Goal: Task Accomplishment & Management: Manage account settings

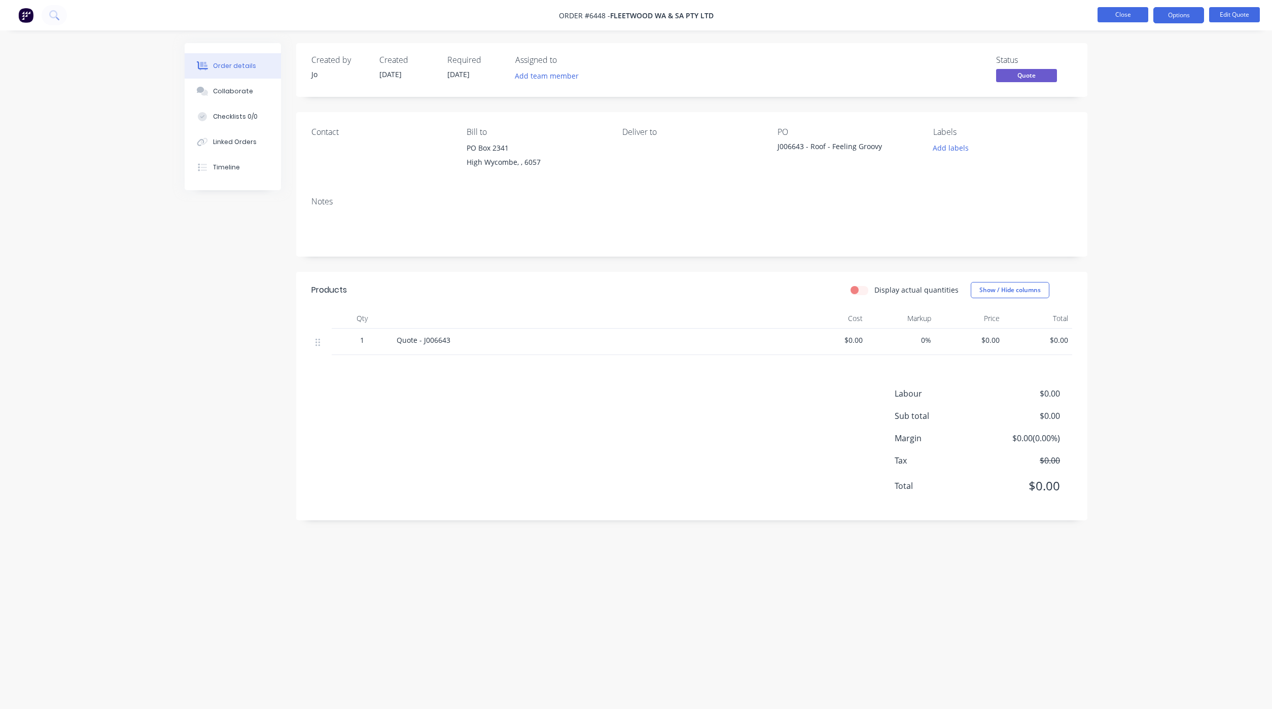
click at [1144, 19] on button "Close" at bounding box center [1122, 14] width 51 height 15
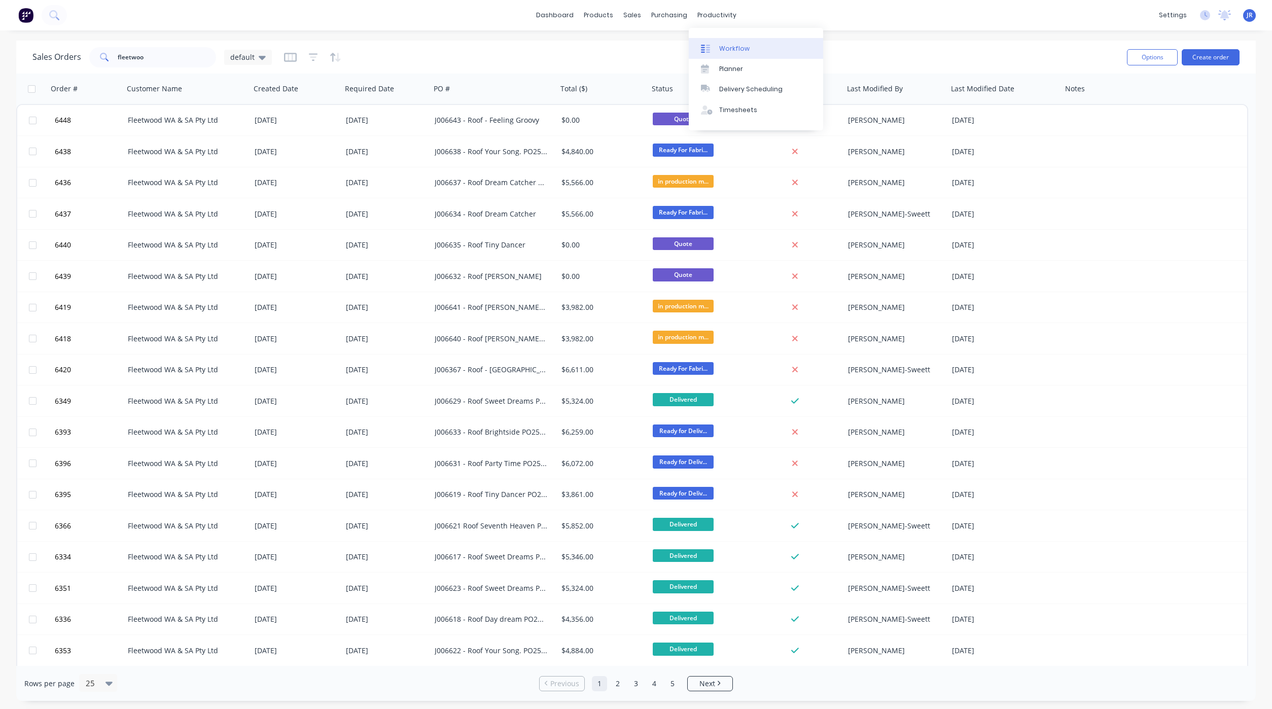
click at [724, 43] on link "Workflow" at bounding box center [756, 48] width 134 height 20
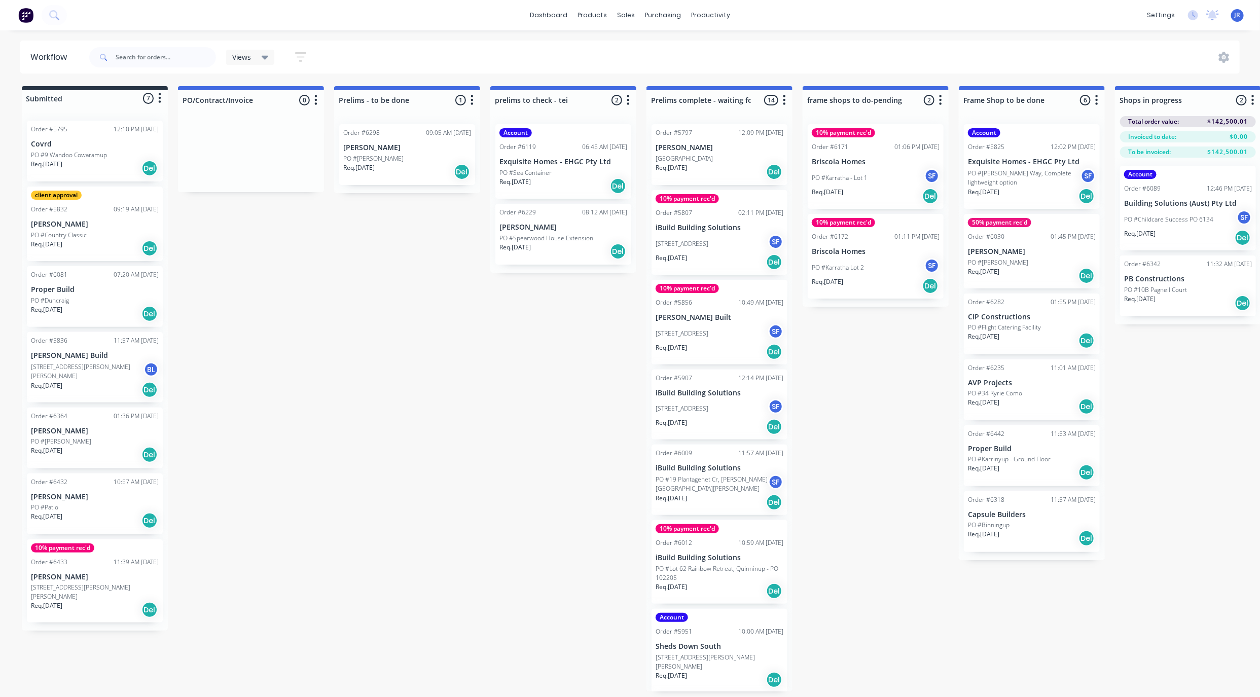
click at [420, 616] on div "Submitted 7 Status colour #273444 hex #273444 Save Cancel Summaries Total order…" at bounding box center [1278, 409] width 2573 height 647
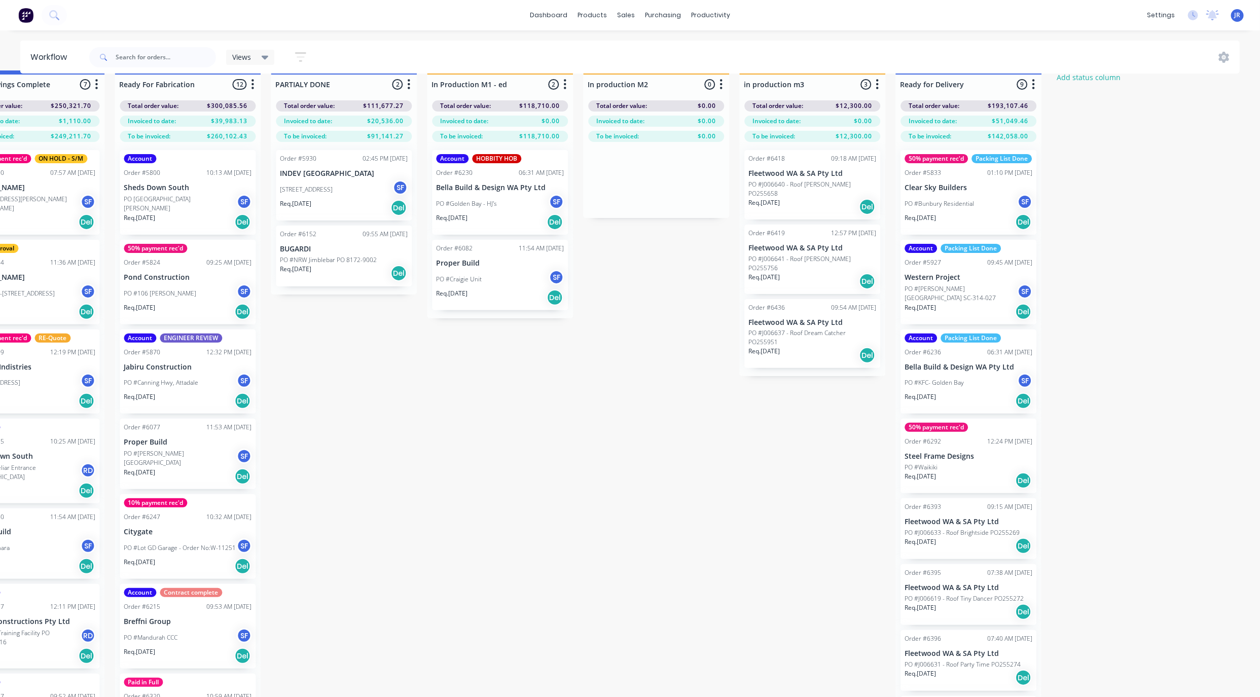
scroll to position [0, 1313]
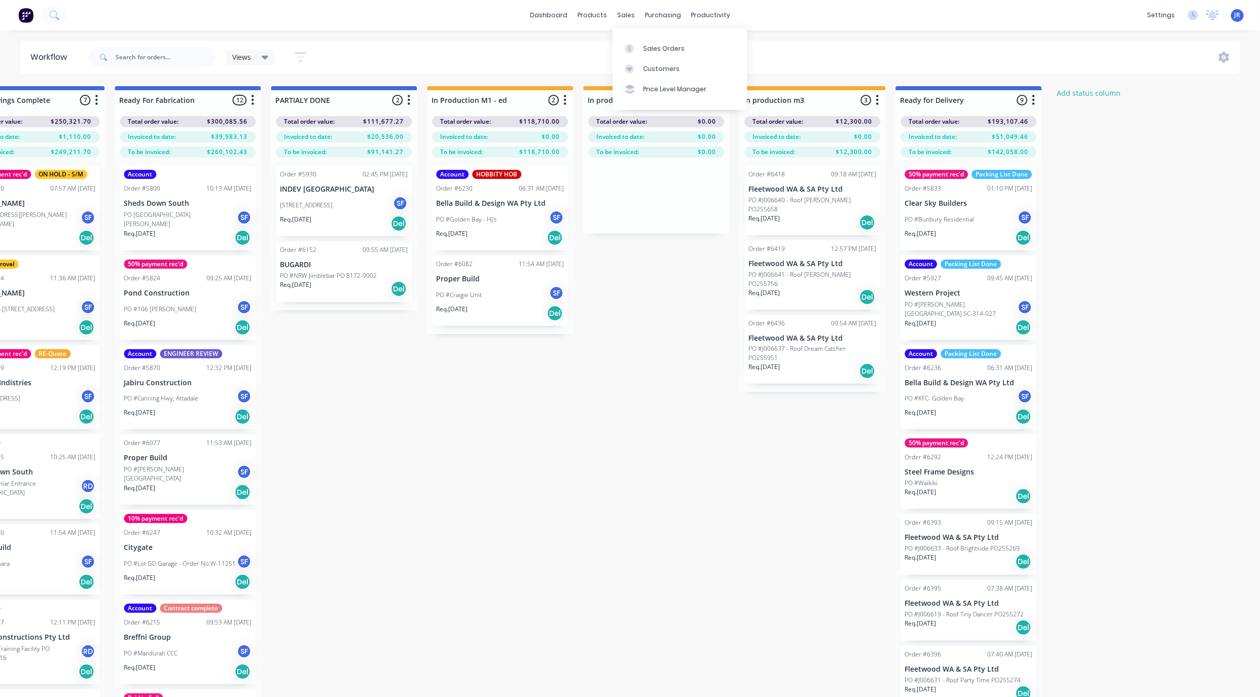
drag, startPoint x: 621, startPoint y: 12, endPoint x: 636, endPoint y: 29, distance: 22.7
click at [621, 12] on div "sales" at bounding box center [626, 15] width 28 height 15
click at [645, 52] on div "Sales Orders" at bounding box center [664, 48] width 42 height 9
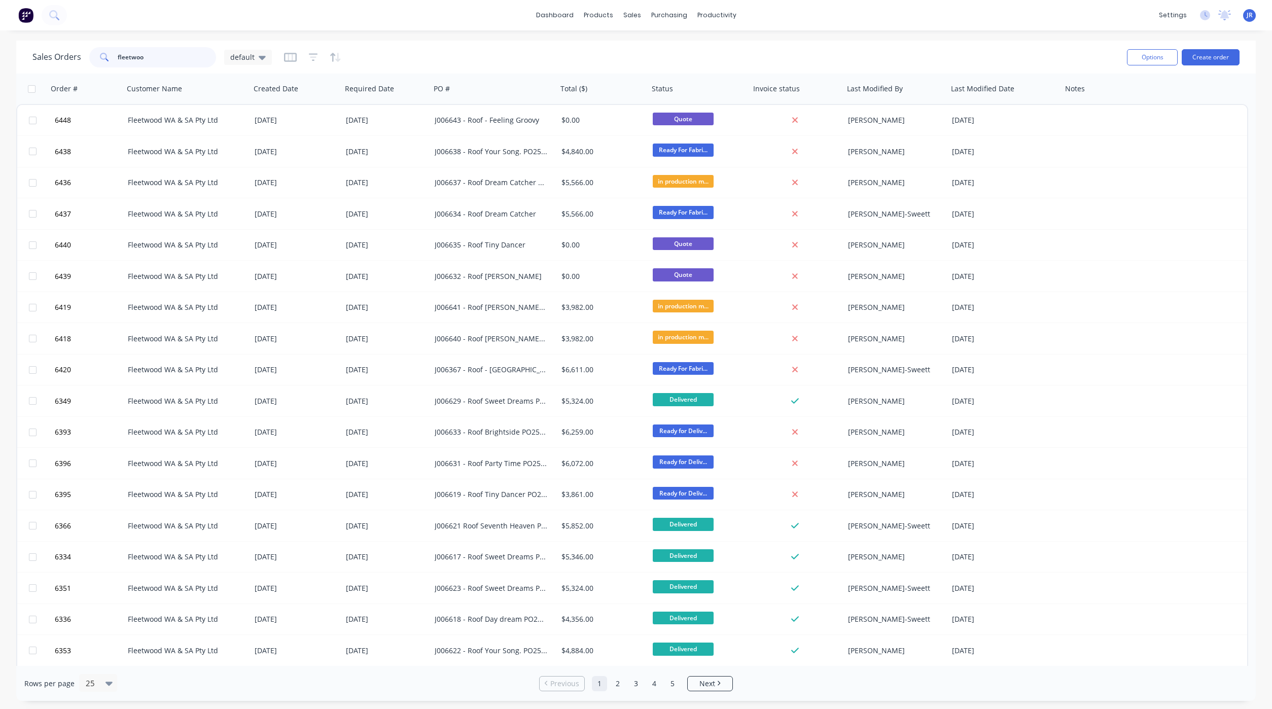
drag, startPoint x: 148, startPoint y: 57, endPoint x: -138, endPoint y: 21, distance: 288.7
click at [0, 21] on html "dashboard products sales purchasing productivity dashboard products Product Cat…" at bounding box center [636, 354] width 1272 height 709
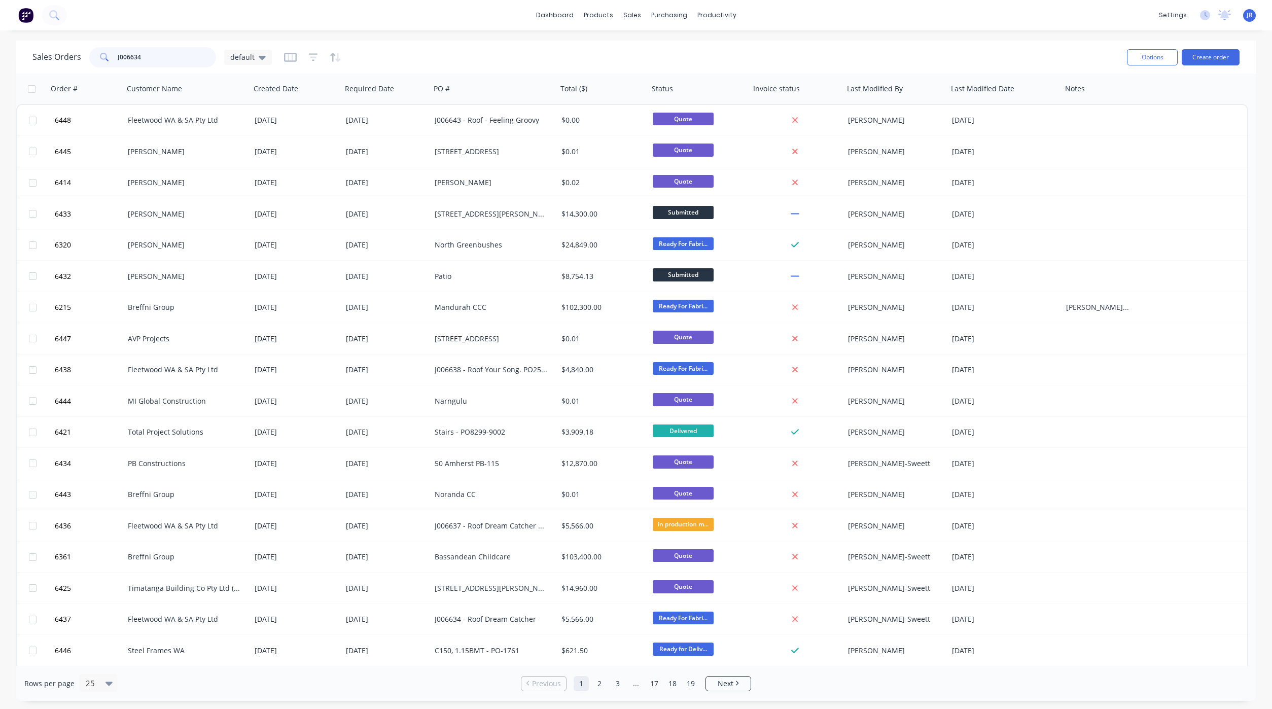
type input "J006634"
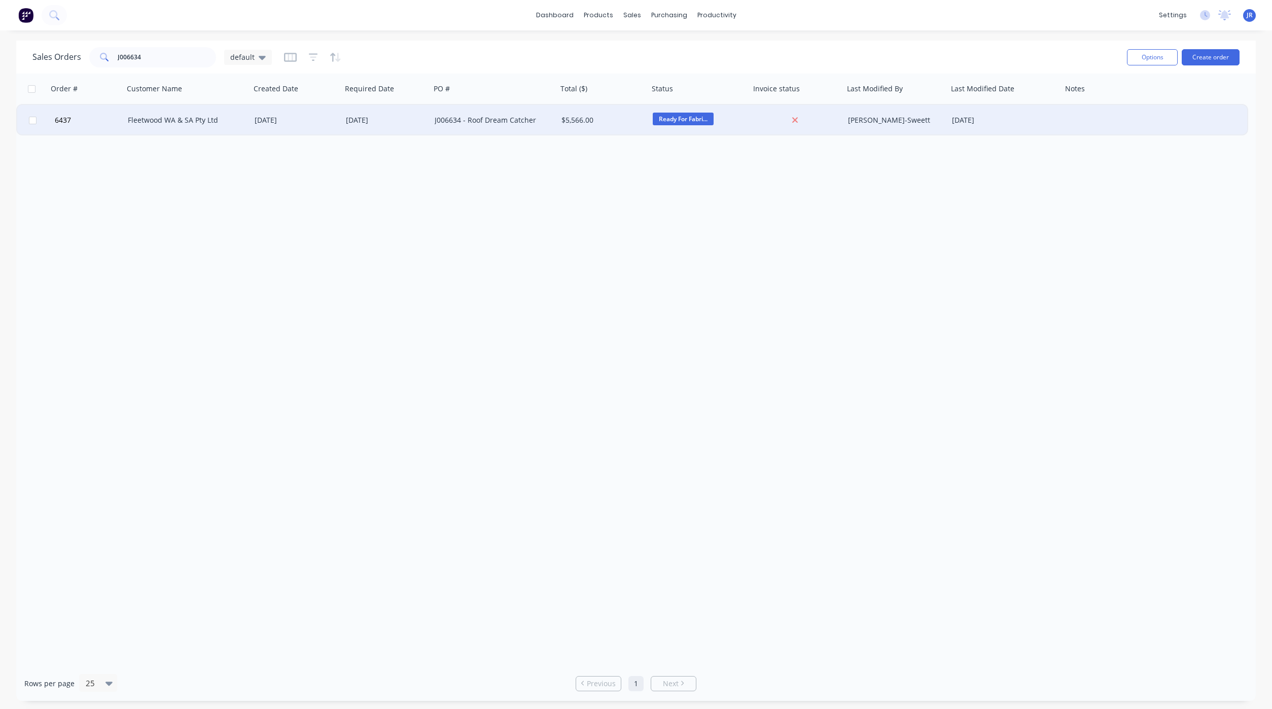
click at [195, 120] on div "Fleetwood WA & SA Pty Ltd" at bounding box center [184, 120] width 113 height 10
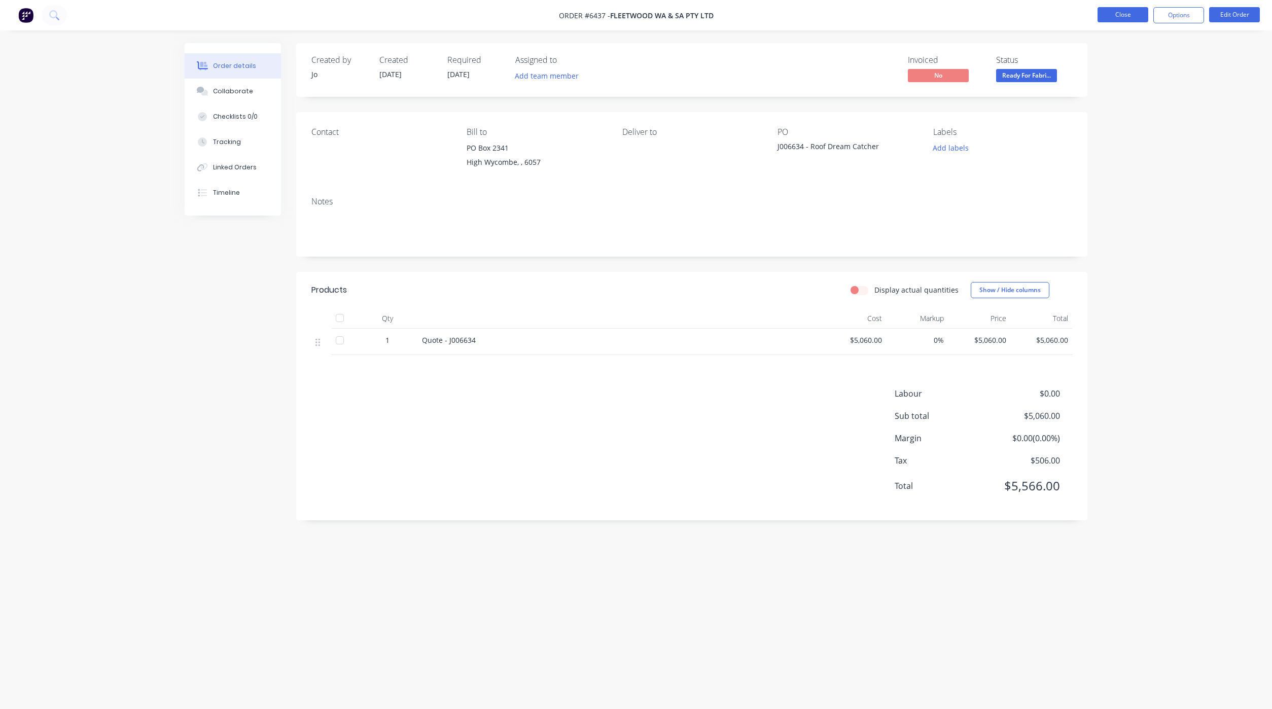
click at [1131, 18] on button "Close" at bounding box center [1122, 14] width 51 height 15
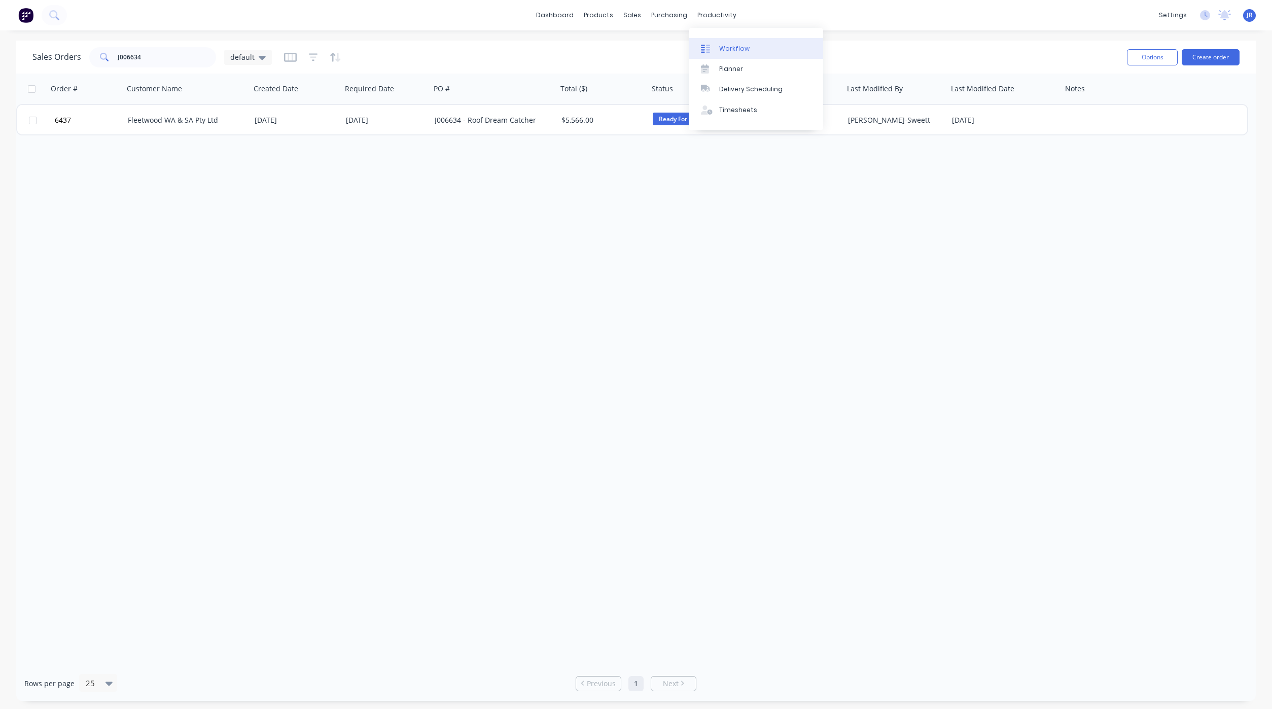
click at [731, 46] on div "Workflow" at bounding box center [734, 48] width 30 height 9
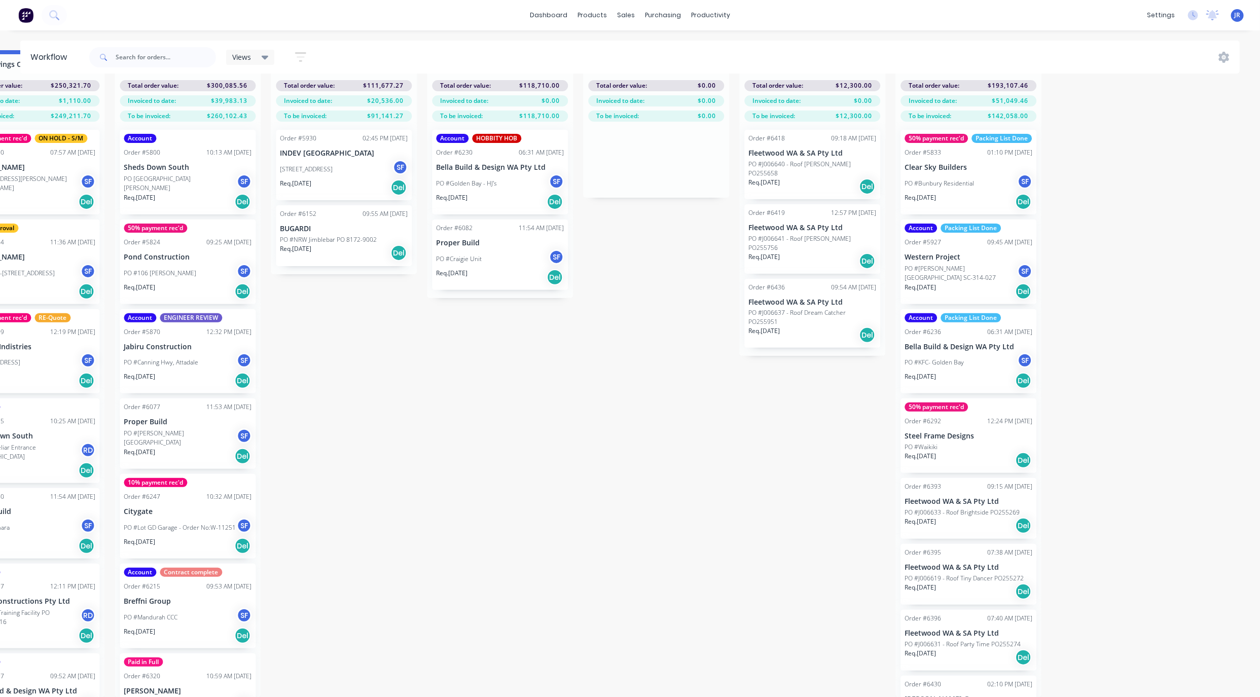
click at [503, 174] on div "PO #Golden Bay - HJ's SF" at bounding box center [500, 183] width 128 height 19
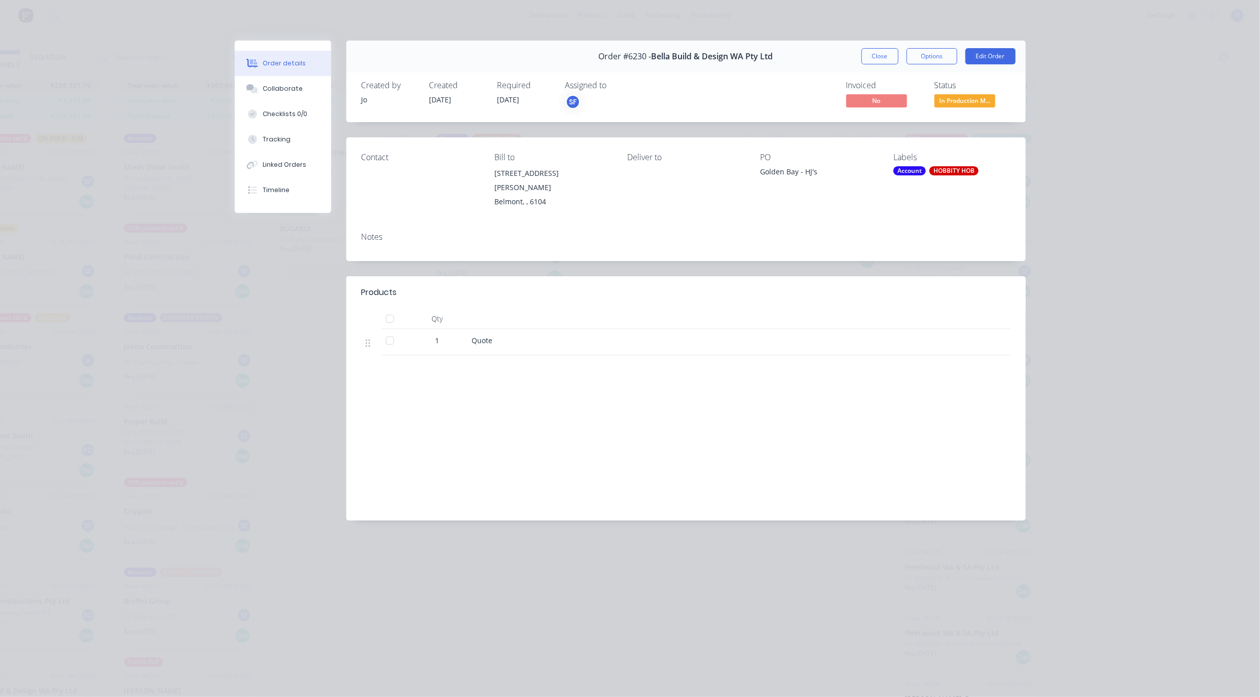
click at [869, 59] on button "Close" at bounding box center [879, 56] width 37 height 16
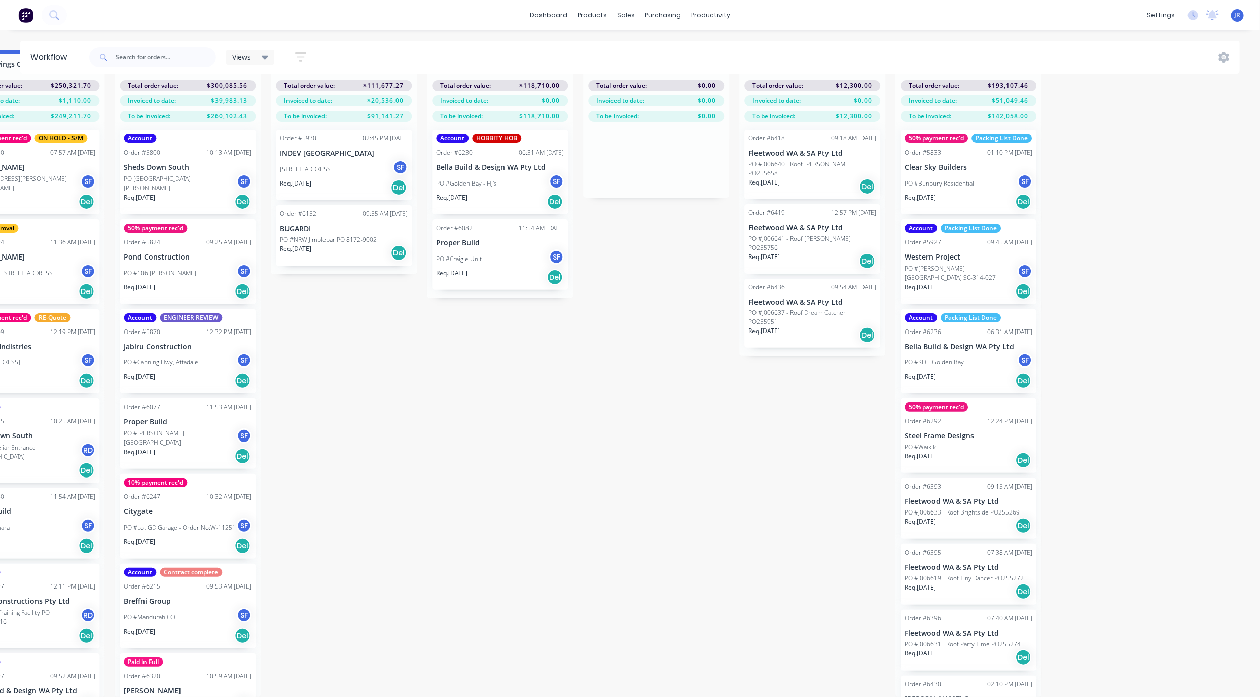
click at [347, 244] on div "Req. [DATE] Del" at bounding box center [344, 252] width 128 height 17
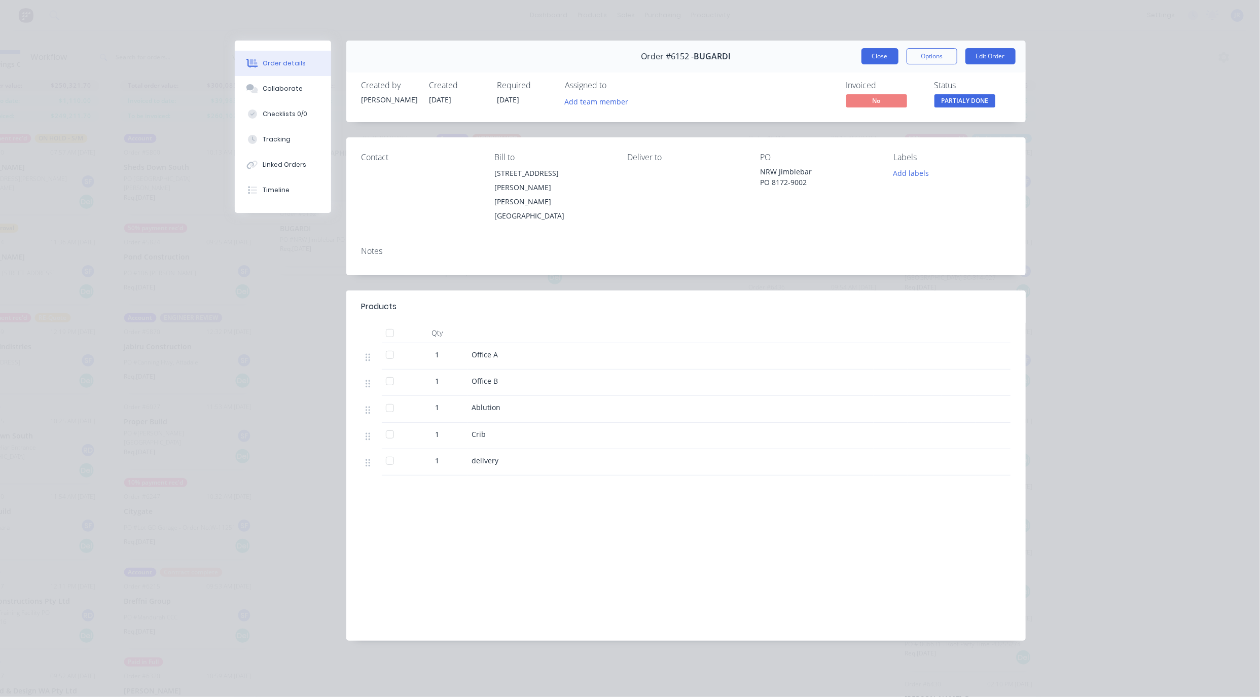
click at [881, 60] on button "Close" at bounding box center [879, 56] width 37 height 16
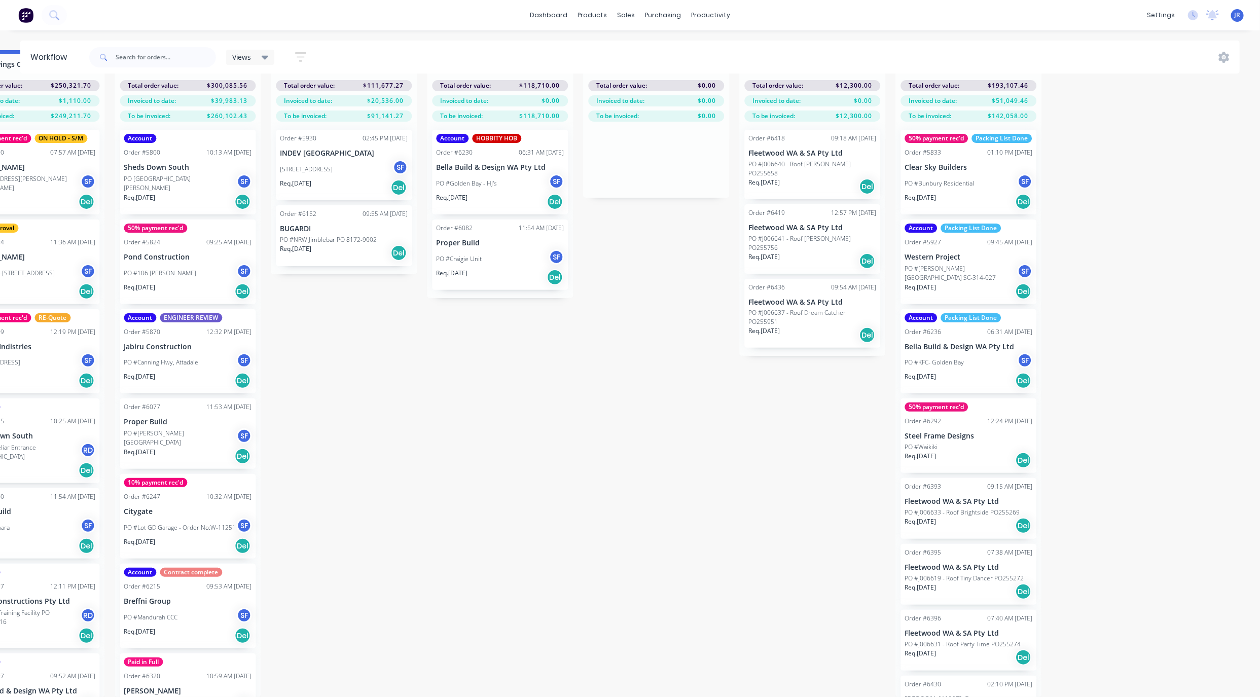
click at [163, 372] on div "Req. [DATE] Del" at bounding box center [188, 380] width 128 height 17
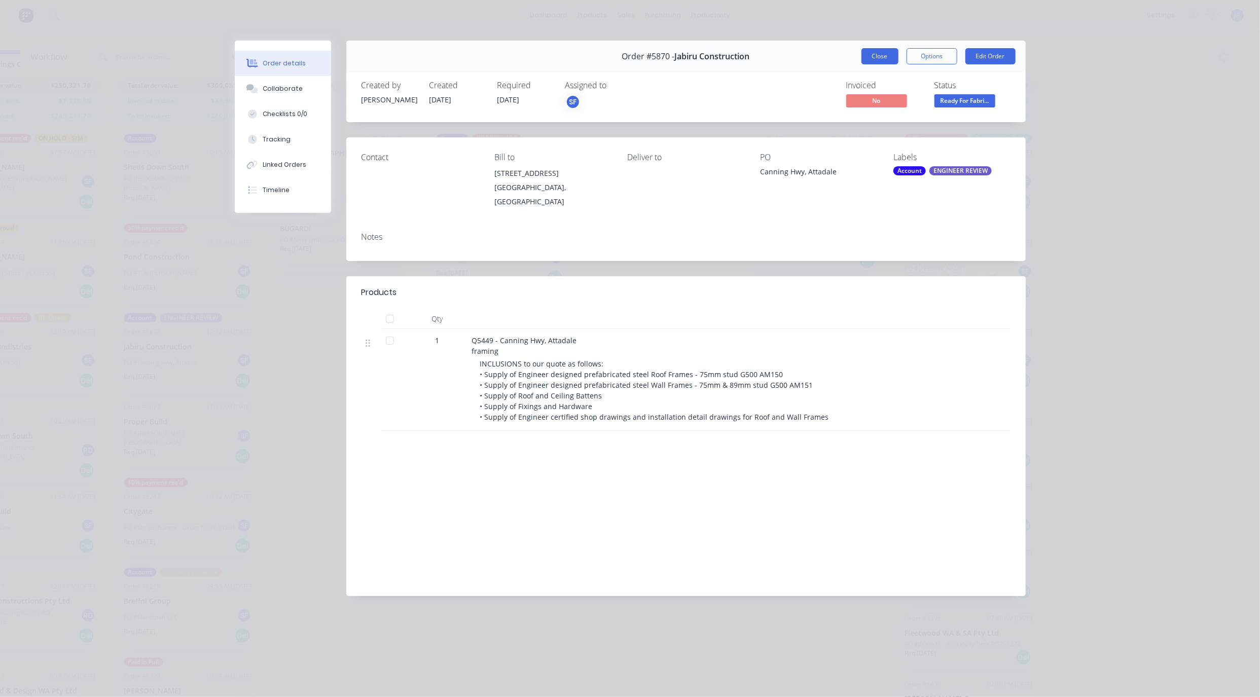
click at [881, 59] on button "Close" at bounding box center [879, 56] width 37 height 16
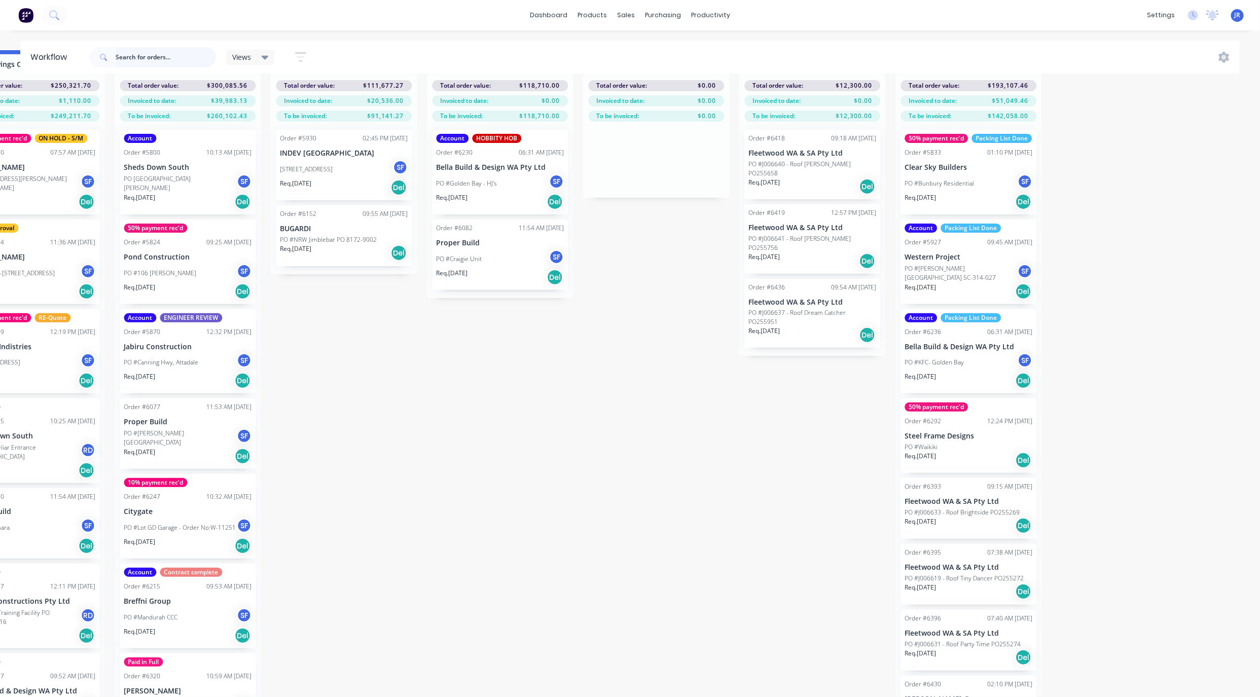
click at [151, 58] on input "text" at bounding box center [166, 57] width 100 height 20
type input "mandur"
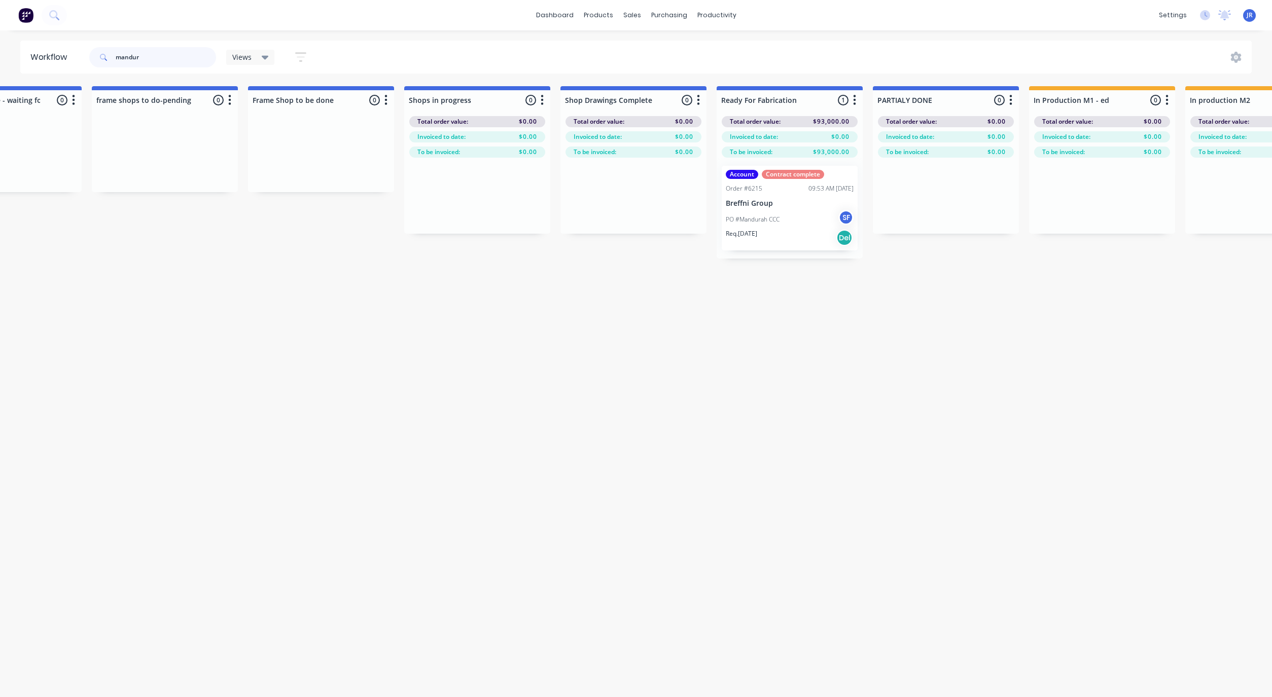
scroll to position [0, 712]
drag, startPoint x: 162, startPoint y: 58, endPoint x: -30, endPoint y: 48, distance: 192.0
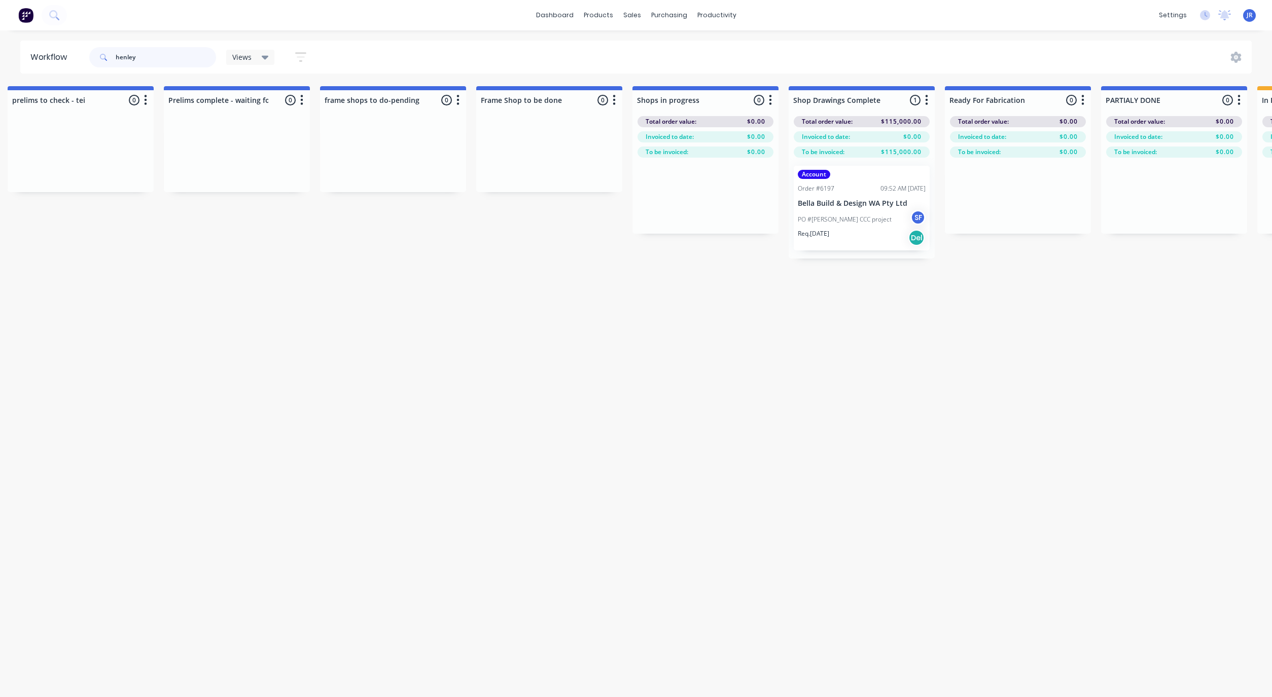
scroll to position [0, 487]
type input "h"
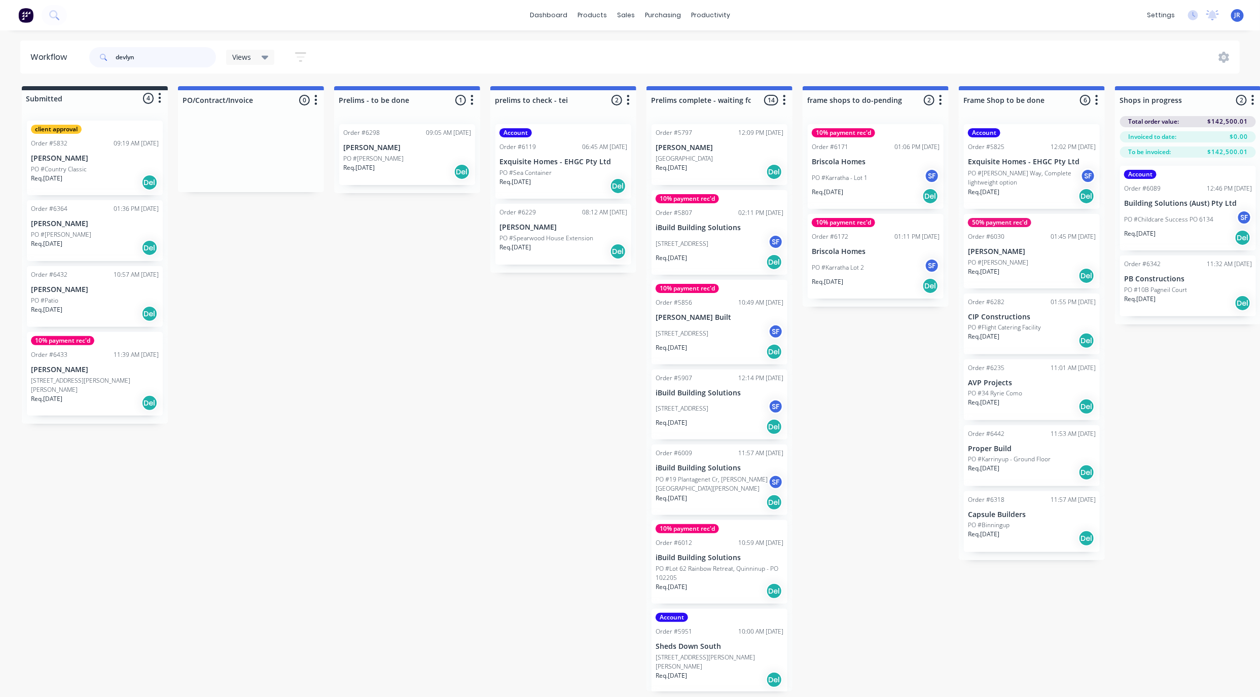
type input "devlyn"
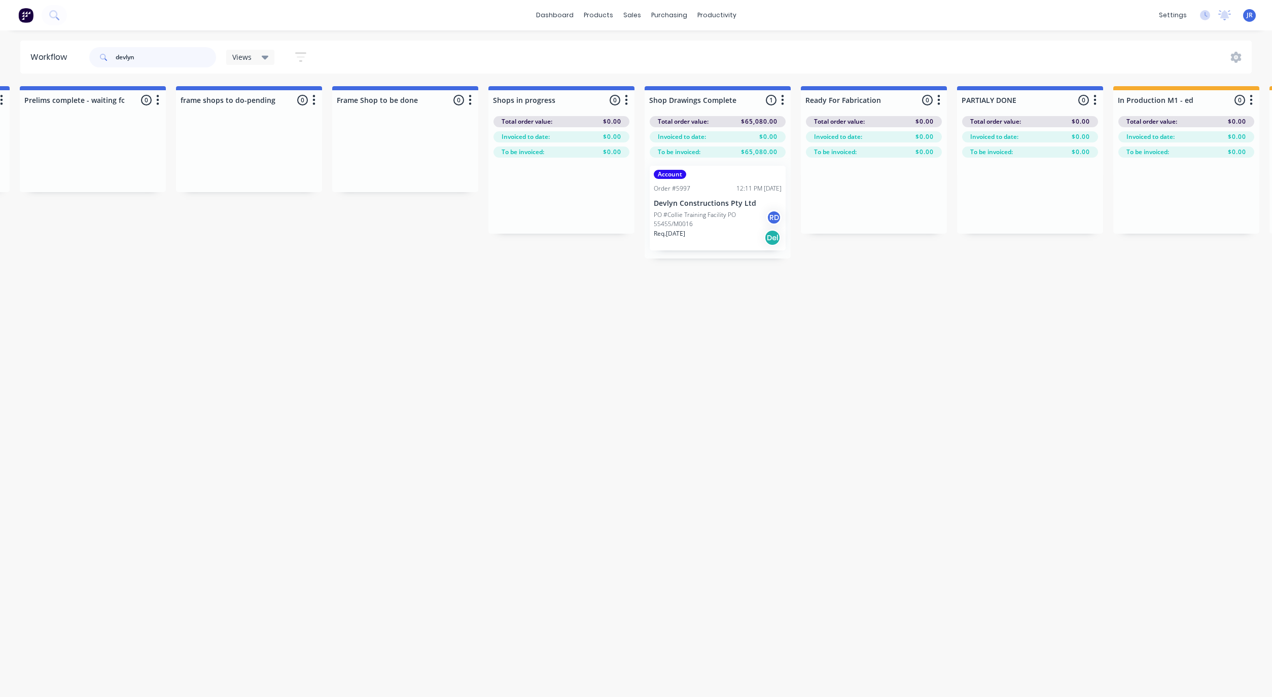
scroll to position [0, 682]
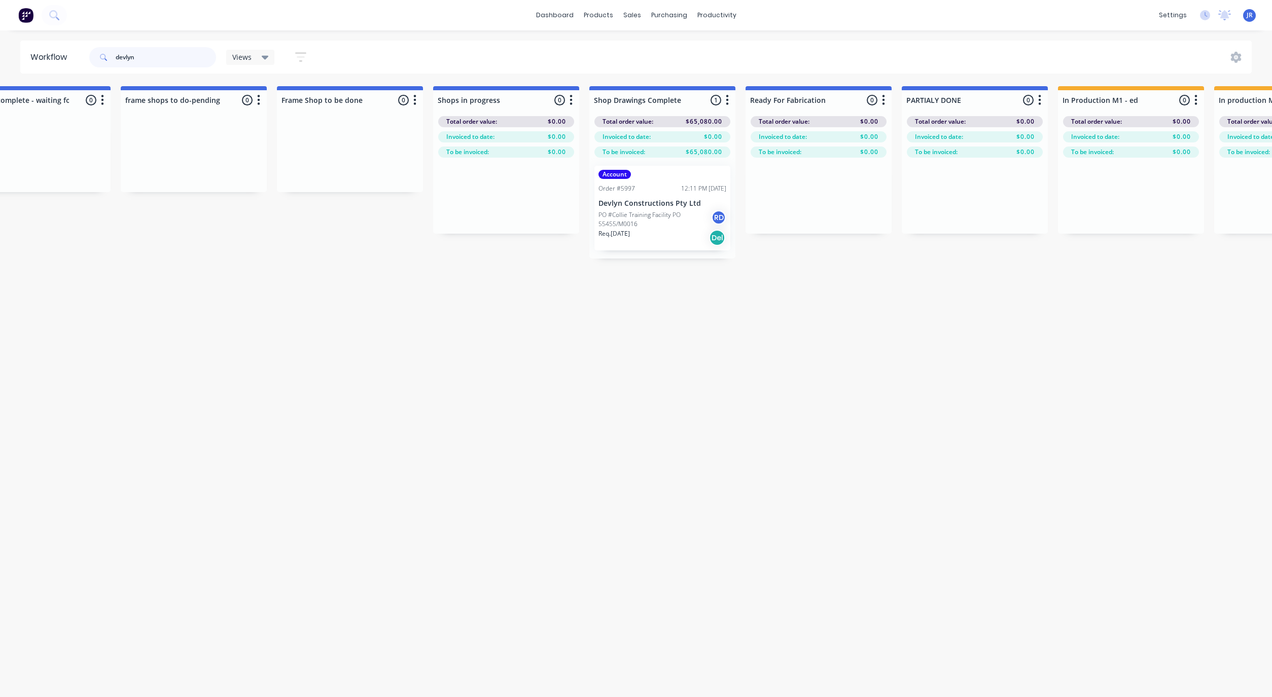
drag, startPoint x: 137, startPoint y: 60, endPoint x: 80, endPoint y: 53, distance: 57.7
click at [81, 62] on header "Workflow devlyn Views Save new view None (Default) edit Show/Hide statuses Show…" at bounding box center [636, 57] width 1232 height 33
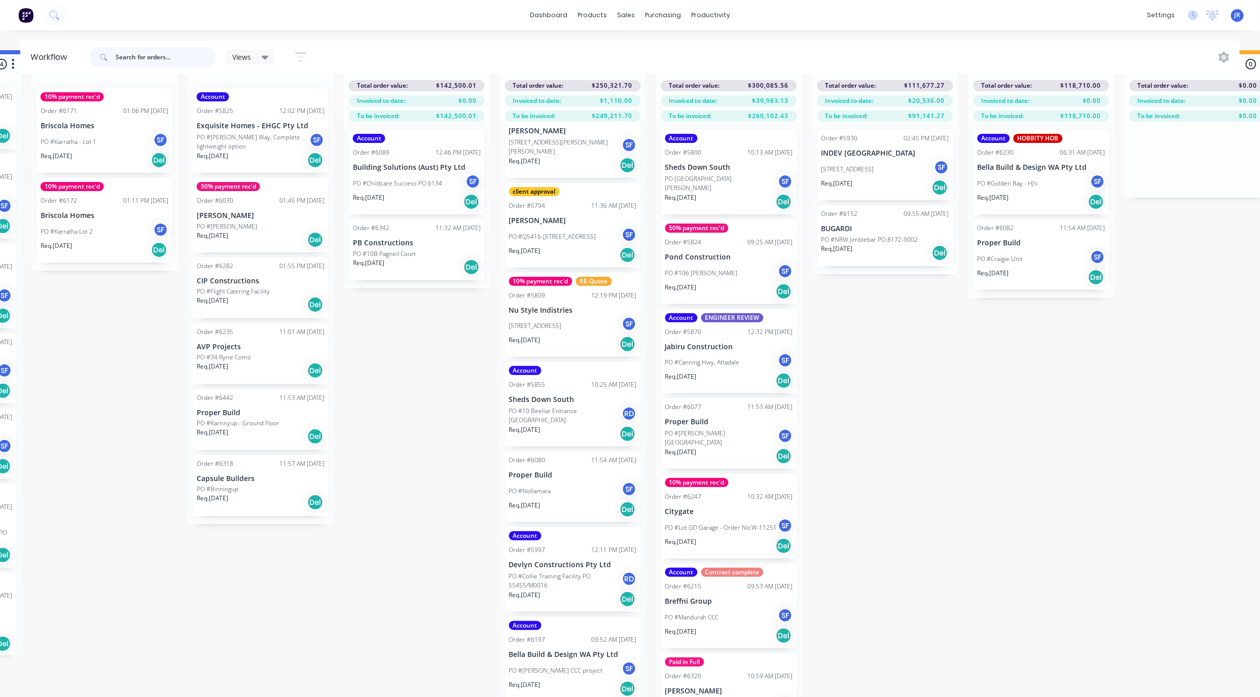
scroll to position [48, 750]
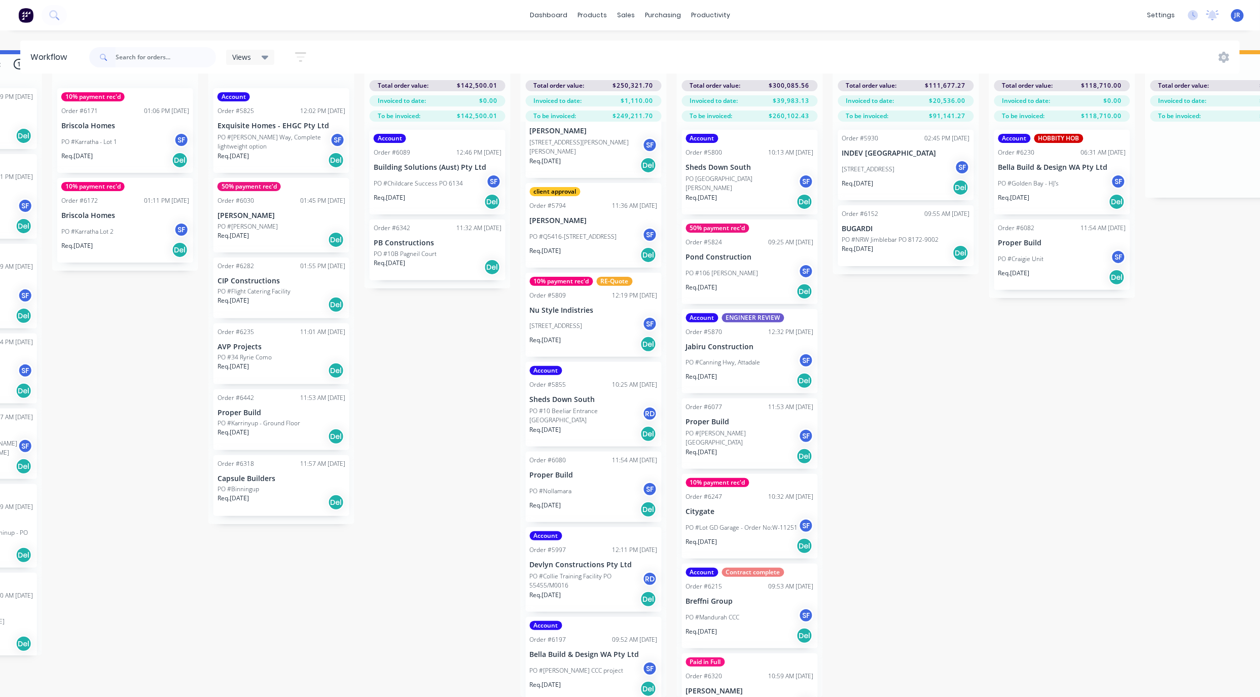
click at [429, 179] on p "PO #Childcare Success PO 6134" at bounding box center [418, 183] width 89 height 9
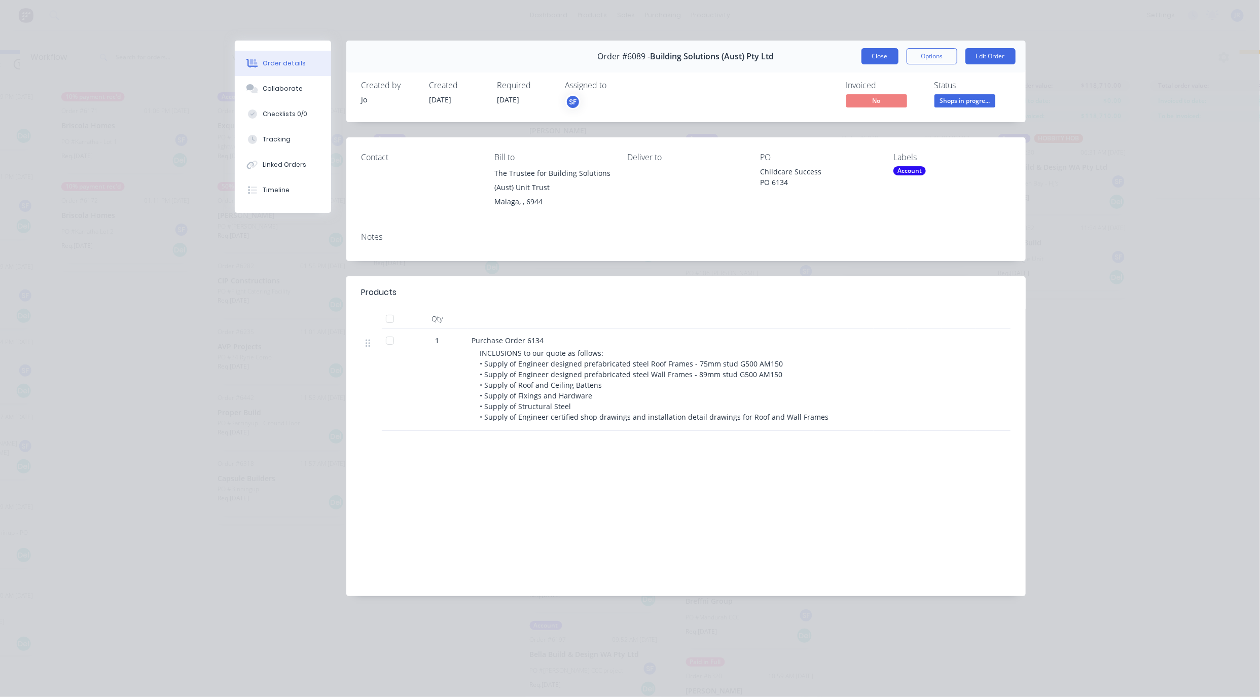
click at [876, 57] on button "Close" at bounding box center [879, 56] width 37 height 16
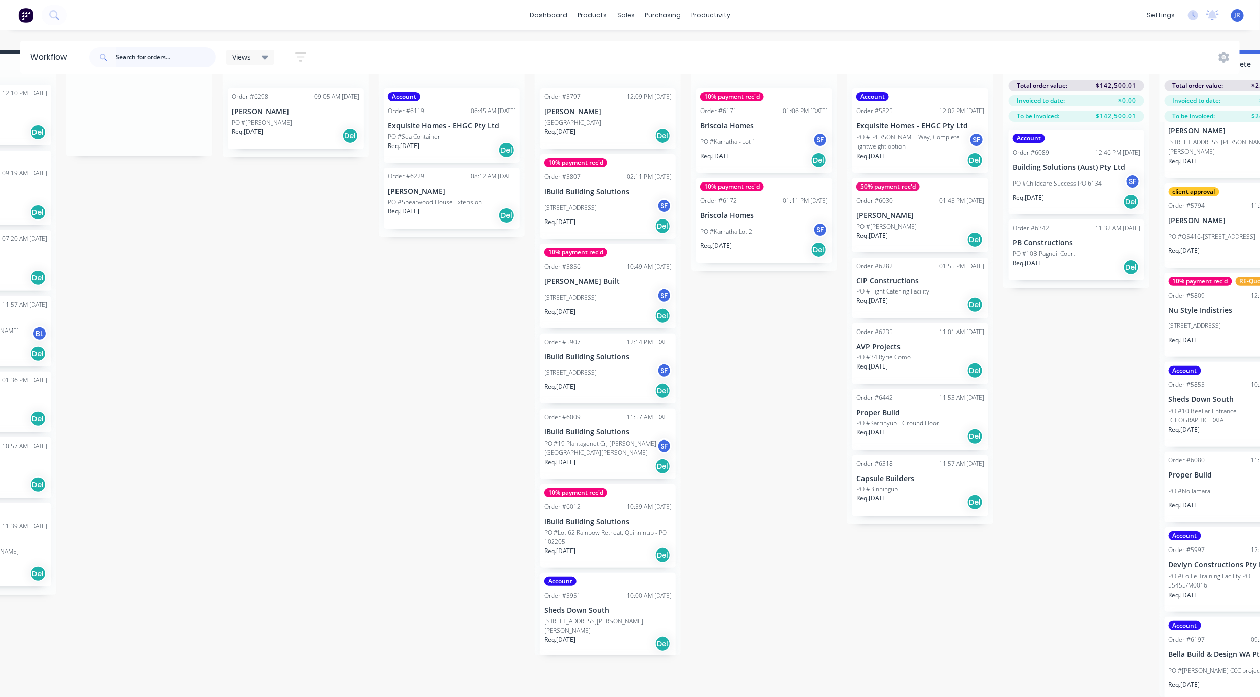
scroll to position [48, 0]
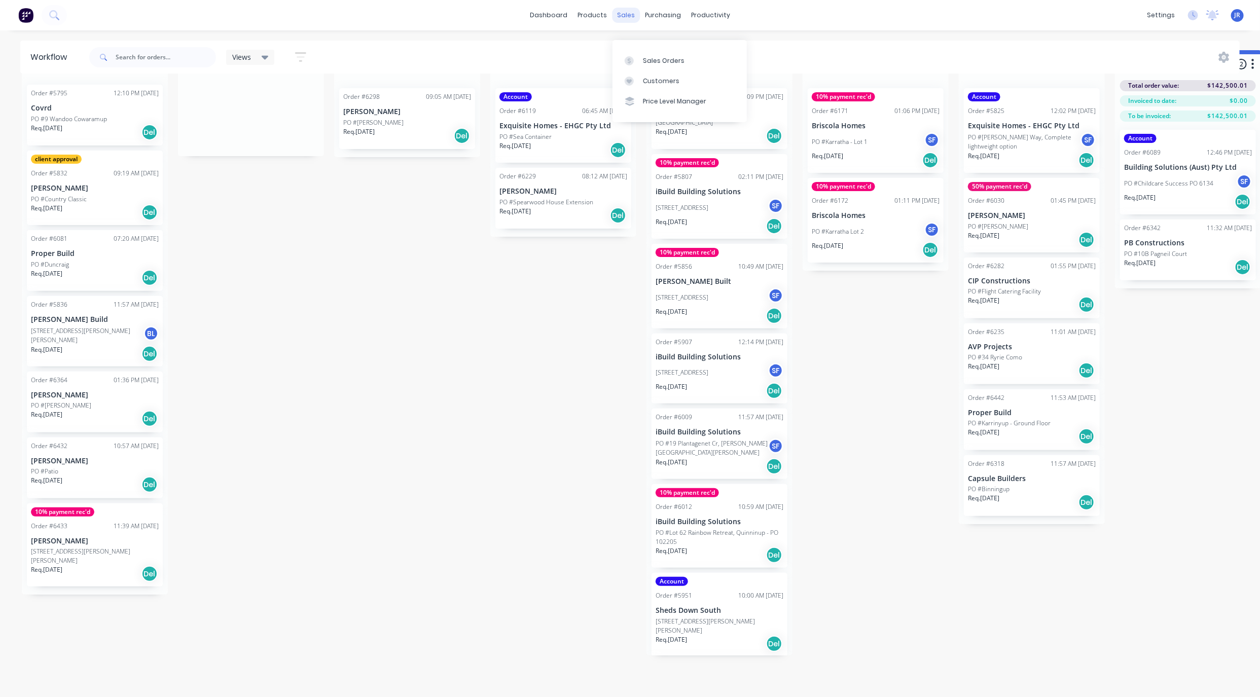
click at [631, 13] on div "sales" at bounding box center [626, 15] width 28 height 15
click at [633, 56] on icon at bounding box center [629, 60] width 9 height 9
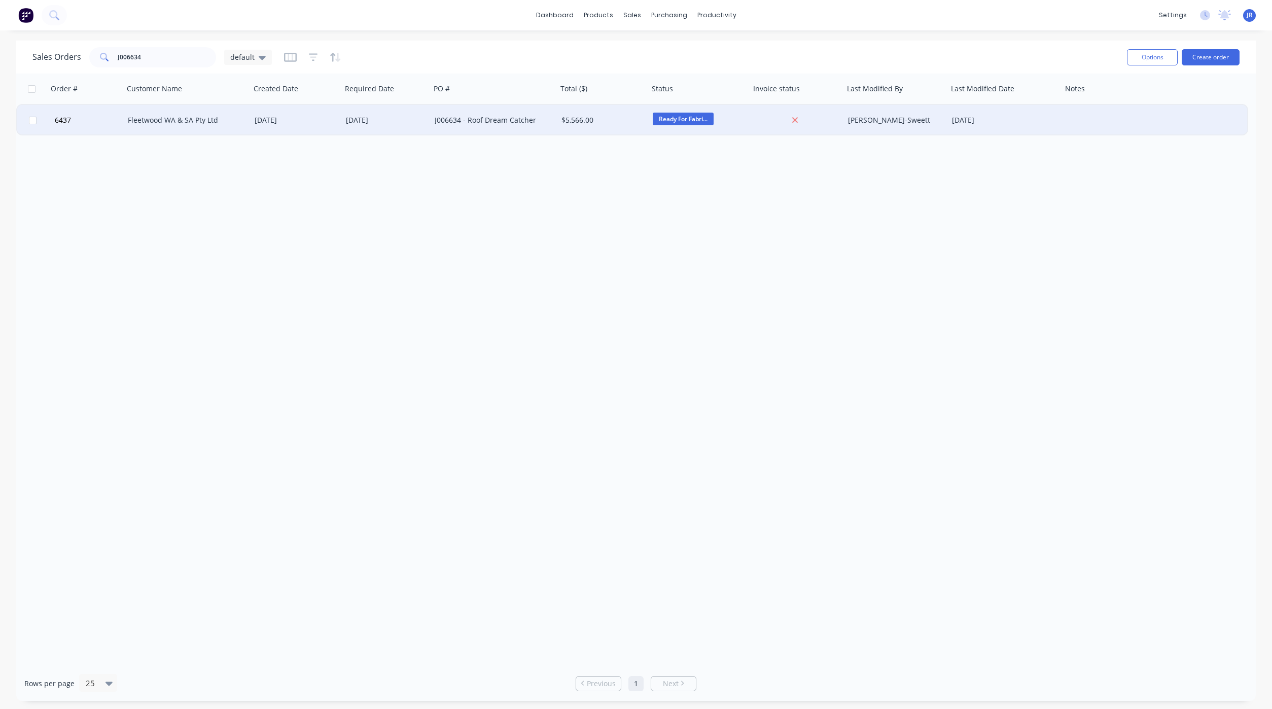
click at [175, 120] on div "Fleetwood WA & SA Pty Ltd" at bounding box center [184, 120] width 113 height 10
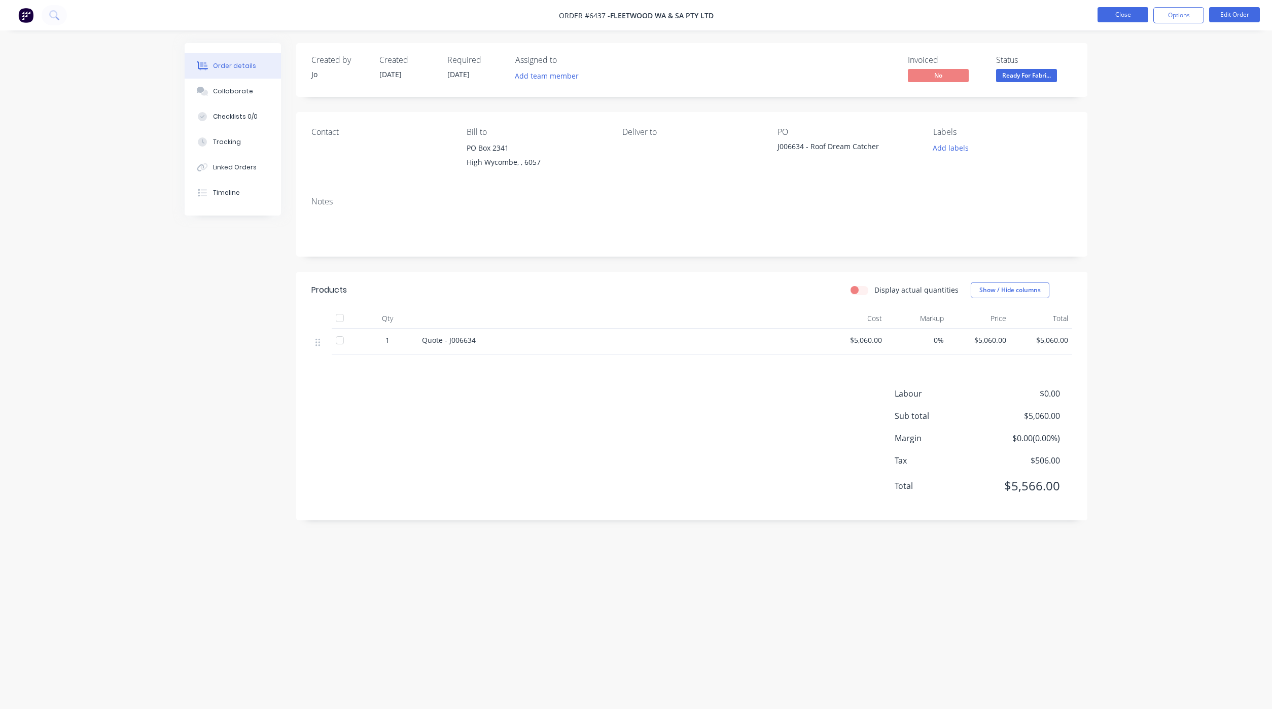
click at [1116, 7] on button "Close" at bounding box center [1122, 14] width 51 height 15
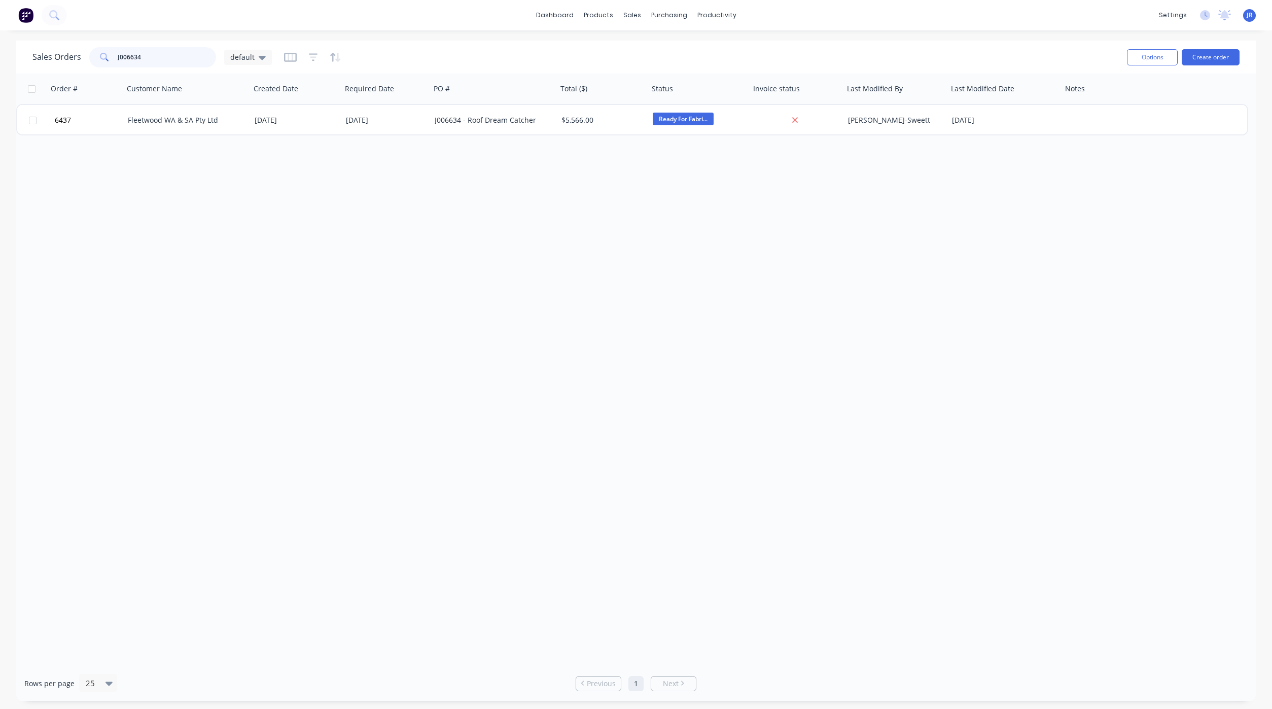
drag, startPoint x: 167, startPoint y: 52, endPoint x: -88, endPoint y: 83, distance: 256.8
click at [0, 83] on html "dashboard products sales purchasing productivity dashboard products Product Cat…" at bounding box center [636, 354] width 1272 height 709
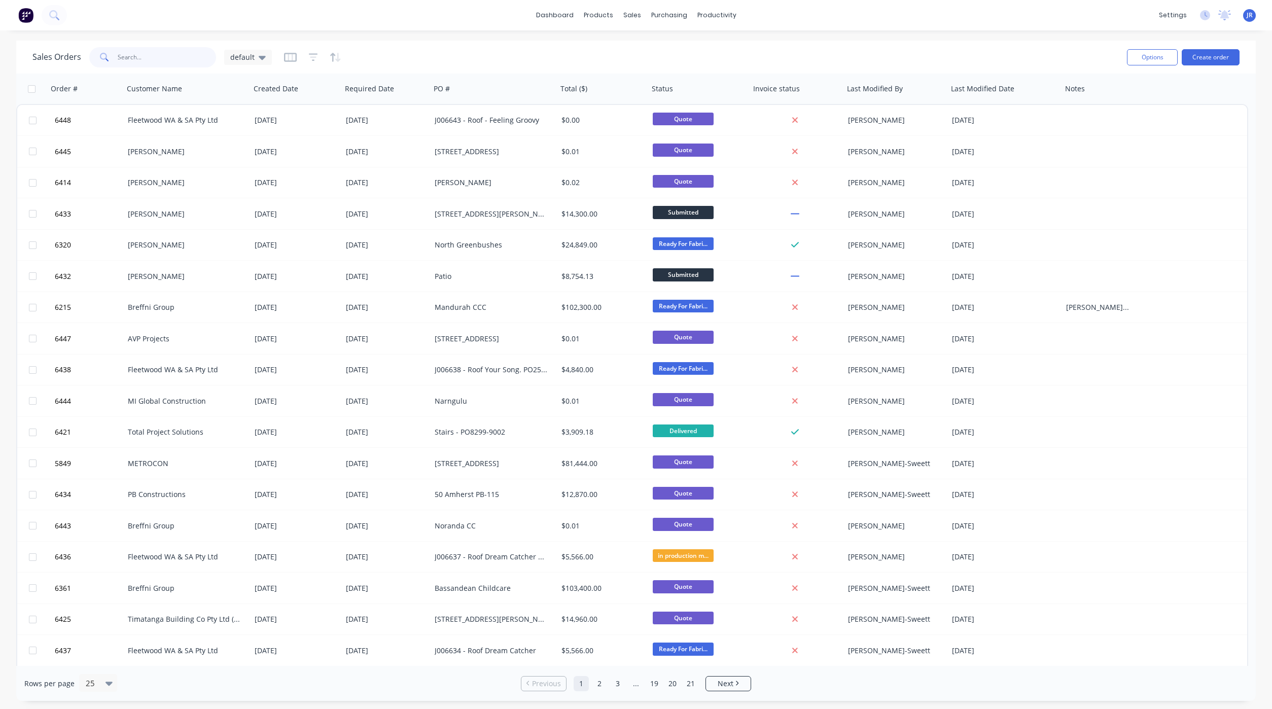
click at [145, 61] on input "text" at bounding box center [167, 57] width 99 height 20
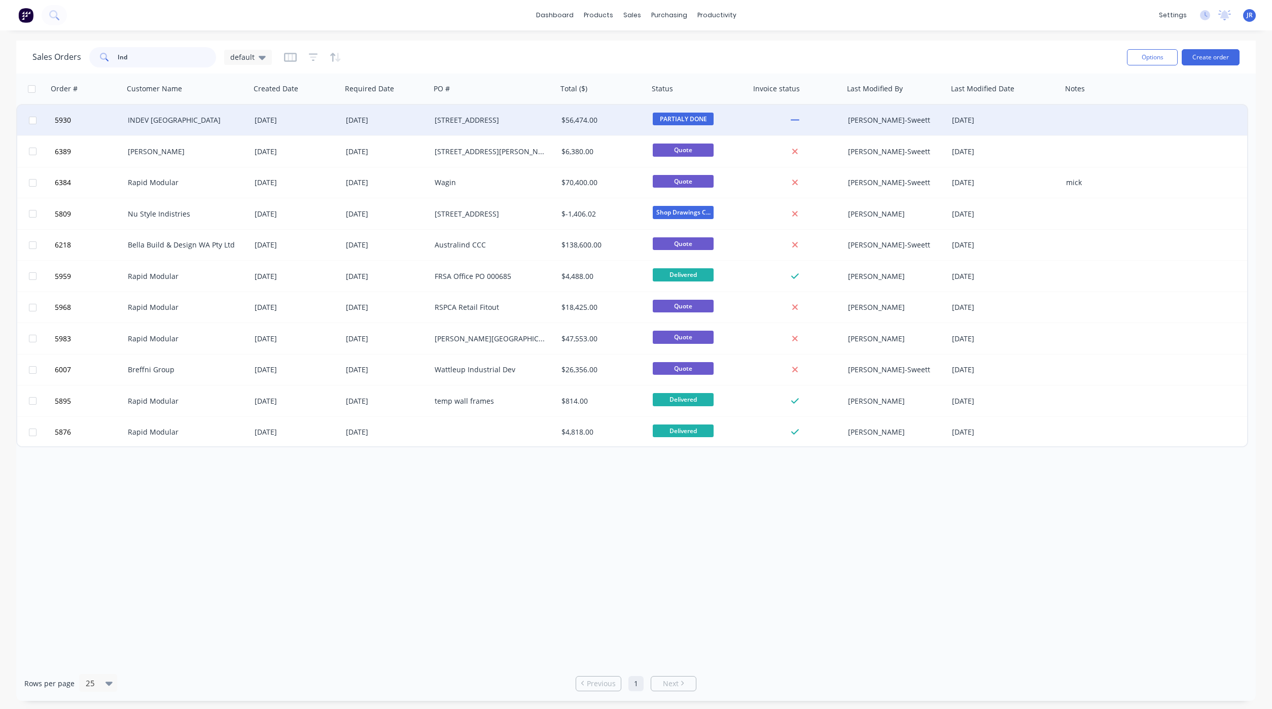
type input "Ind"
click at [143, 122] on div "INDEV [GEOGRAPHIC_DATA]" at bounding box center [184, 120] width 113 height 10
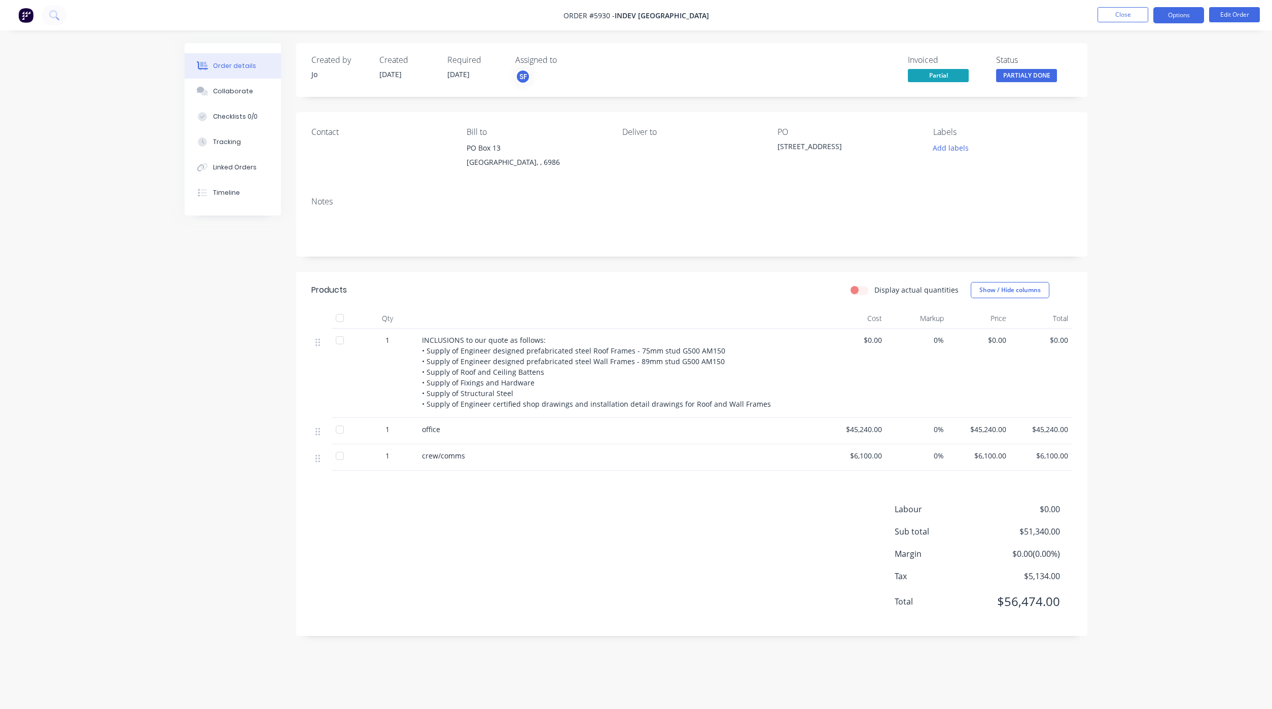
click at [1192, 16] on button "Options" at bounding box center [1178, 15] width 51 height 16
click at [1126, 251] on button "Duplicate" at bounding box center [1148, 244] width 112 height 20
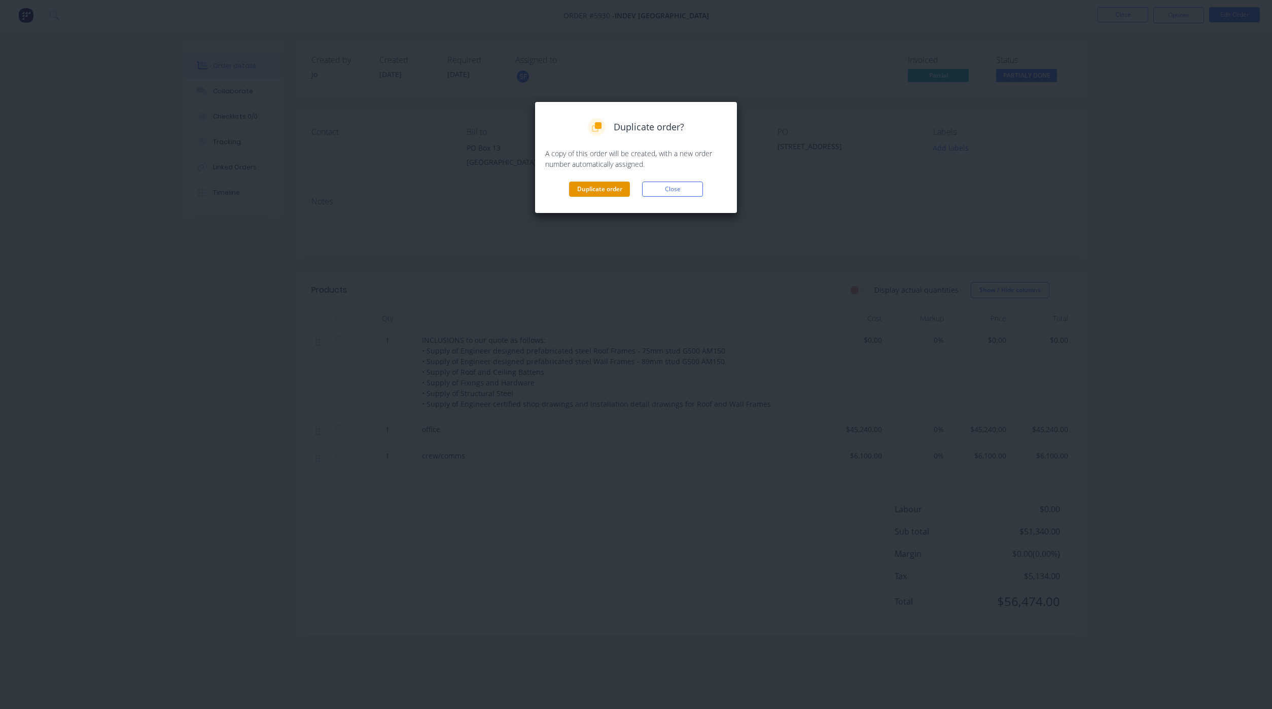
click at [600, 195] on button "Duplicate order" at bounding box center [599, 189] width 61 height 15
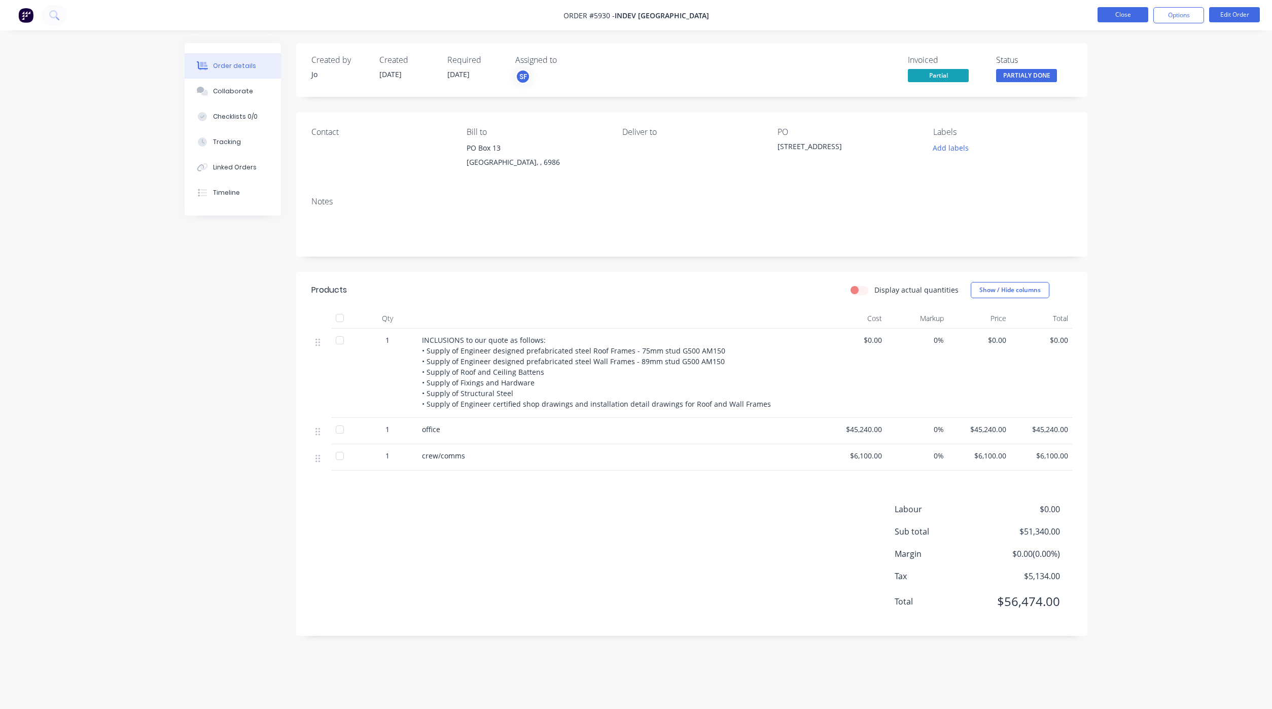
click at [1129, 10] on button "Close" at bounding box center [1122, 14] width 51 height 15
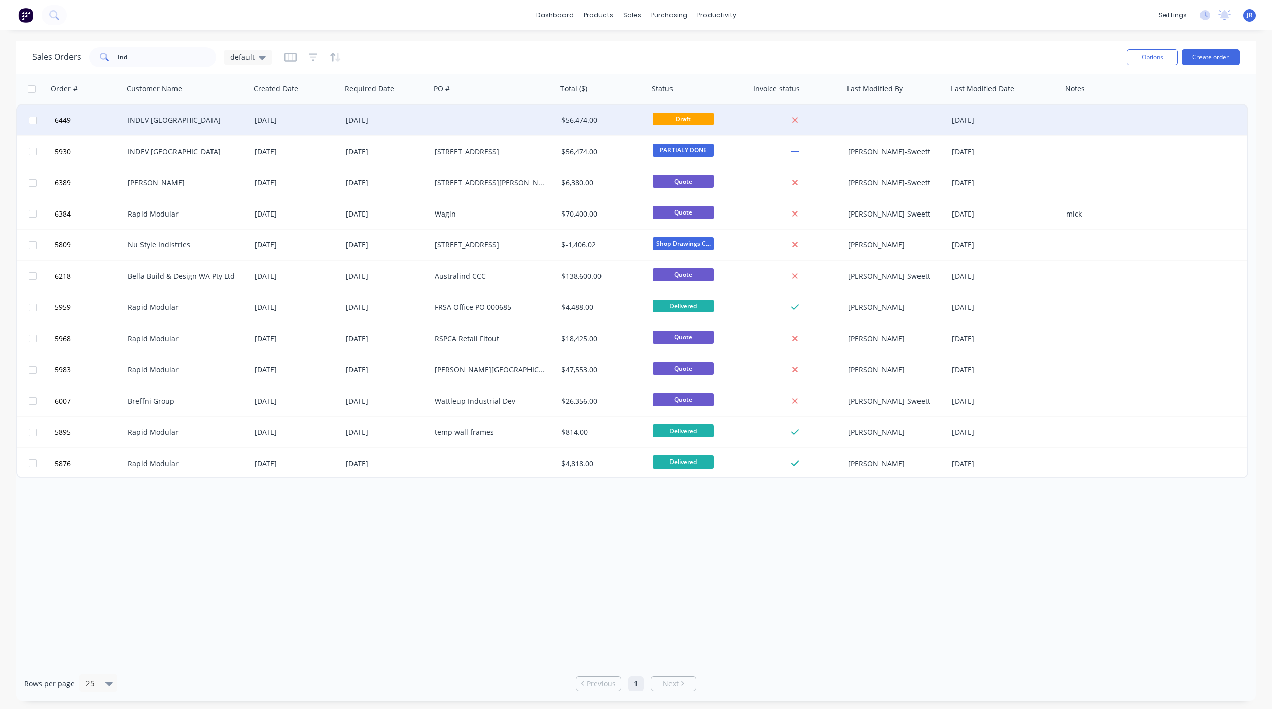
click at [141, 122] on div "INDEV [GEOGRAPHIC_DATA]" at bounding box center [184, 120] width 113 height 10
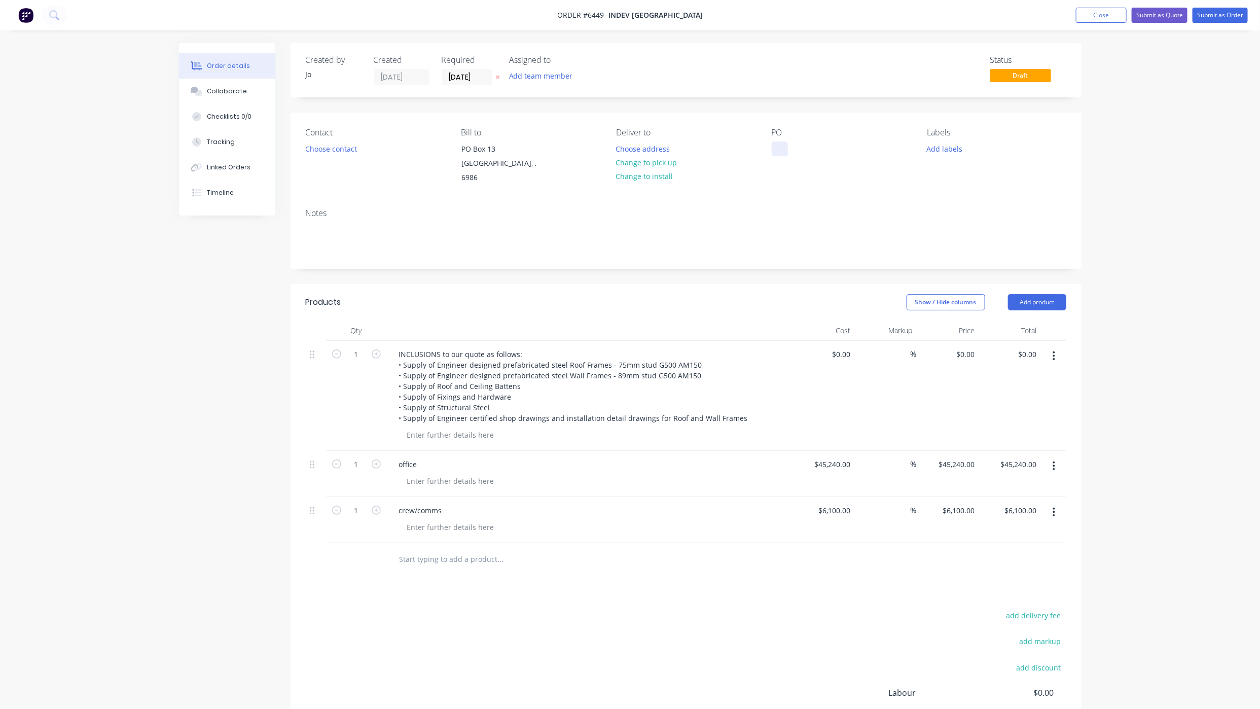
click at [779, 156] on div at bounding box center [780, 148] width 16 height 15
click at [776, 151] on div at bounding box center [780, 148] width 16 height 15
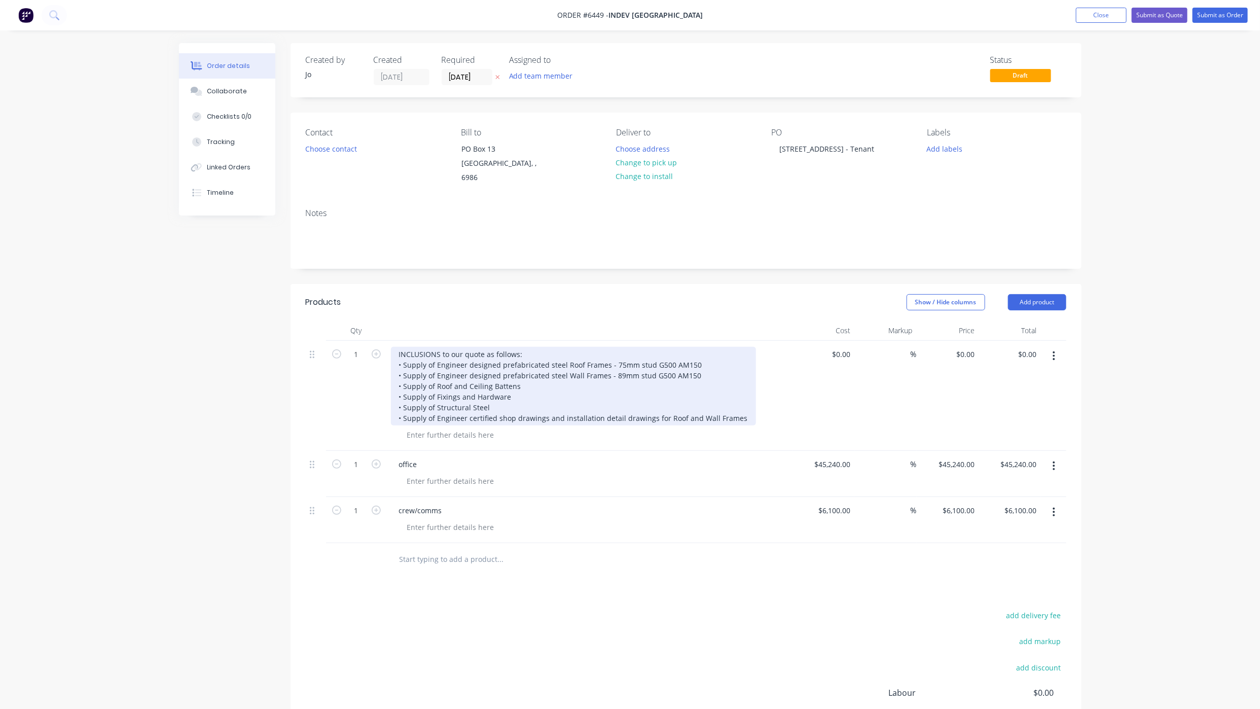
click at [398, 347] on div "INCLUSIONS to our quote as follows: • Supply of Engineer designed prefabricated…" at bounding box center [573, 386] width 365 height 79
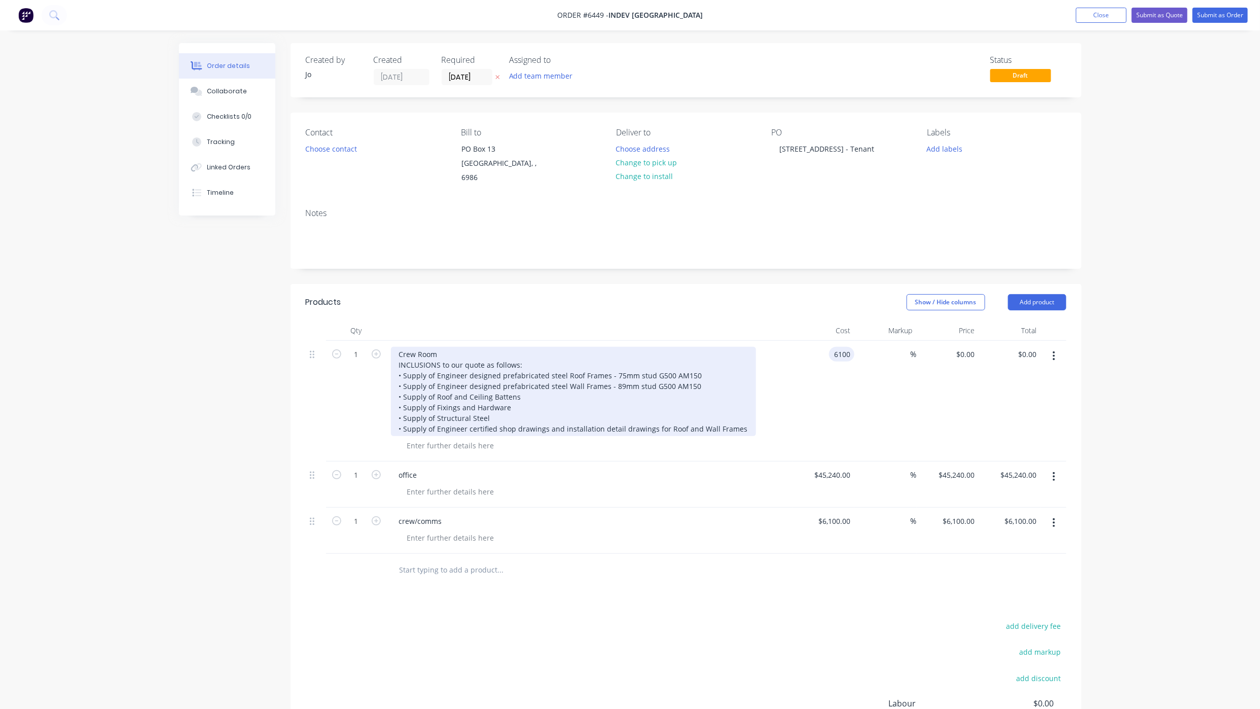
type input "$6,100.00"
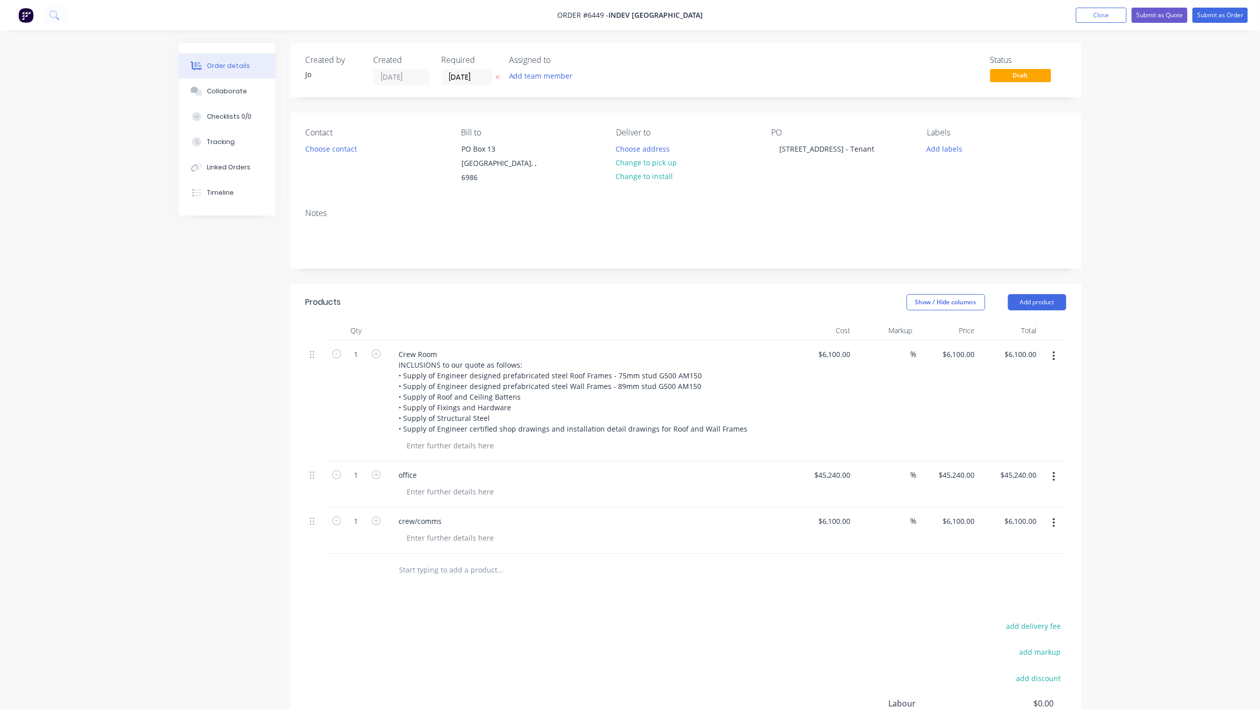
click at [1055, 471] on icon "button" at bounding box center [1054, 476] width 3 height 11
click at [1009, 554] on button "Delete" at bounding box center [1018, 564] width 96 height 20
click at [1059, 467] on button "button" at bounding box center [1054, 476] width 24 height 18
drag, startPoint x: 989, startPoint y: 557, endPoint x: 994, endPoint y: 553, distance: 6.1
click at [990, 557] on div "Delete" at bounding box center [1018, 564] width 78 height 15
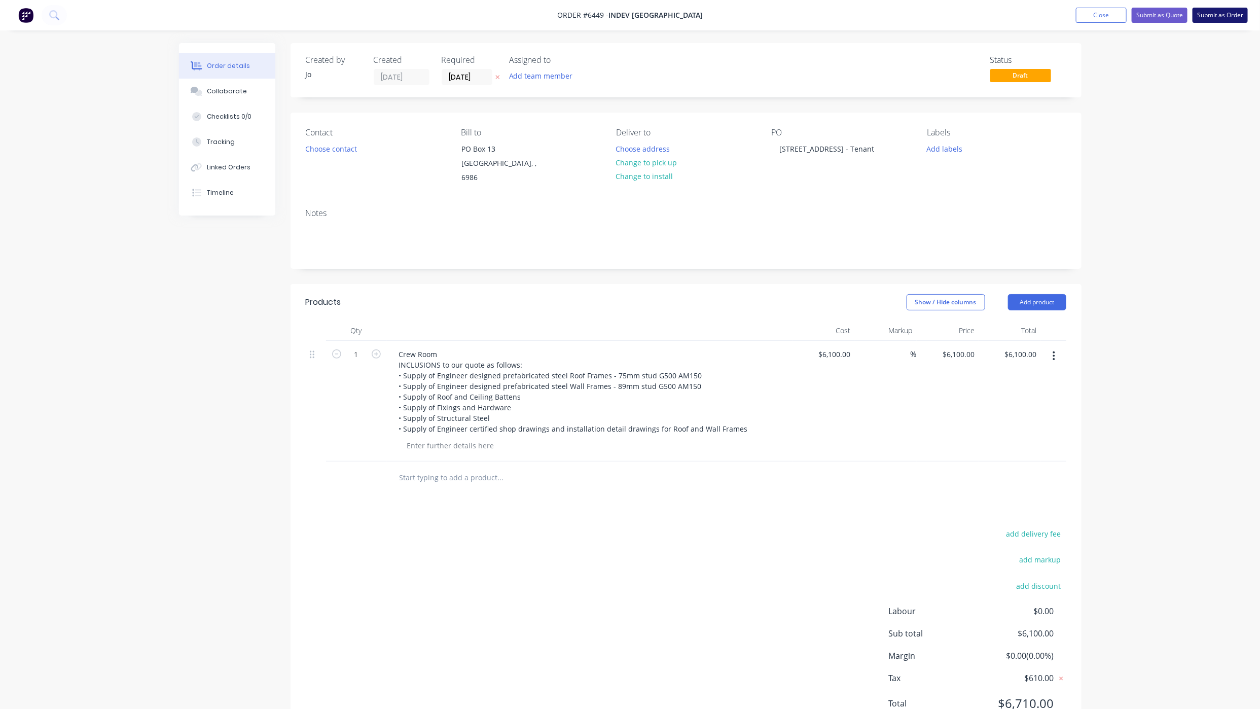
click at [1201, 17] on button "Submit as Order" at bounding box center [1220, 15] width 55 height 15
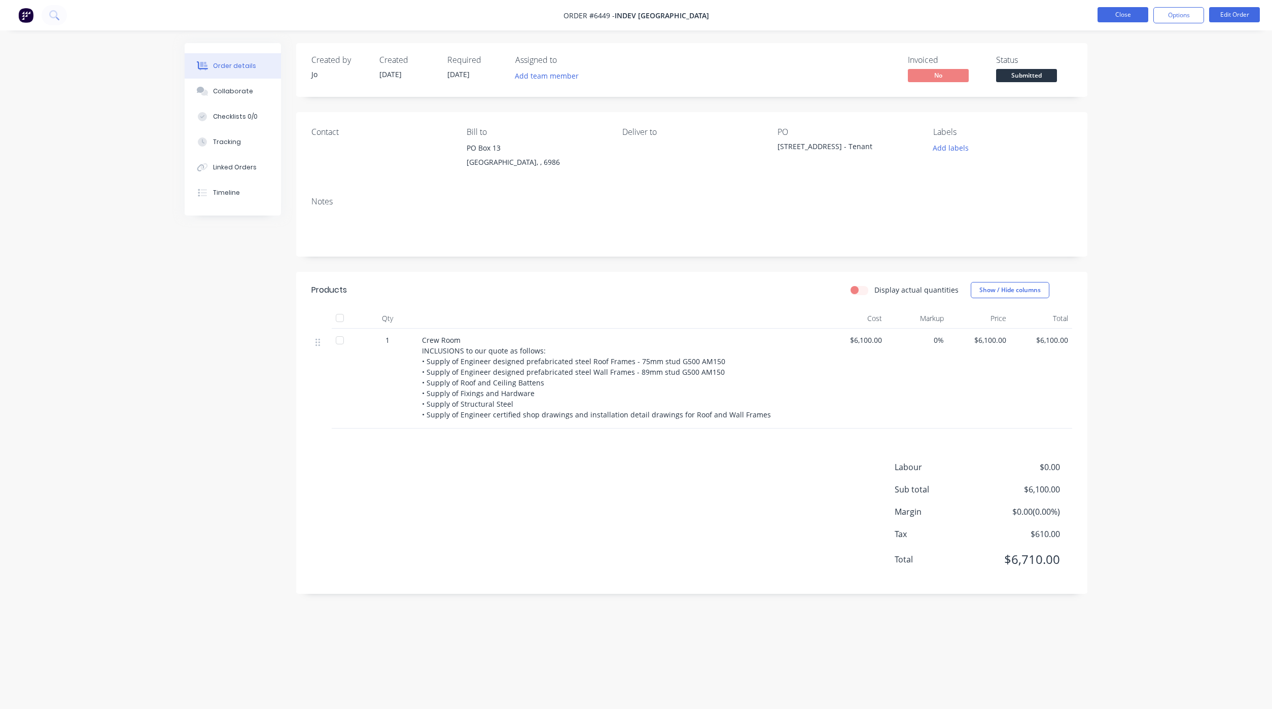
click at [1108, 13] on button "Close" at bounding box center [1122, 14] width 51 height 15
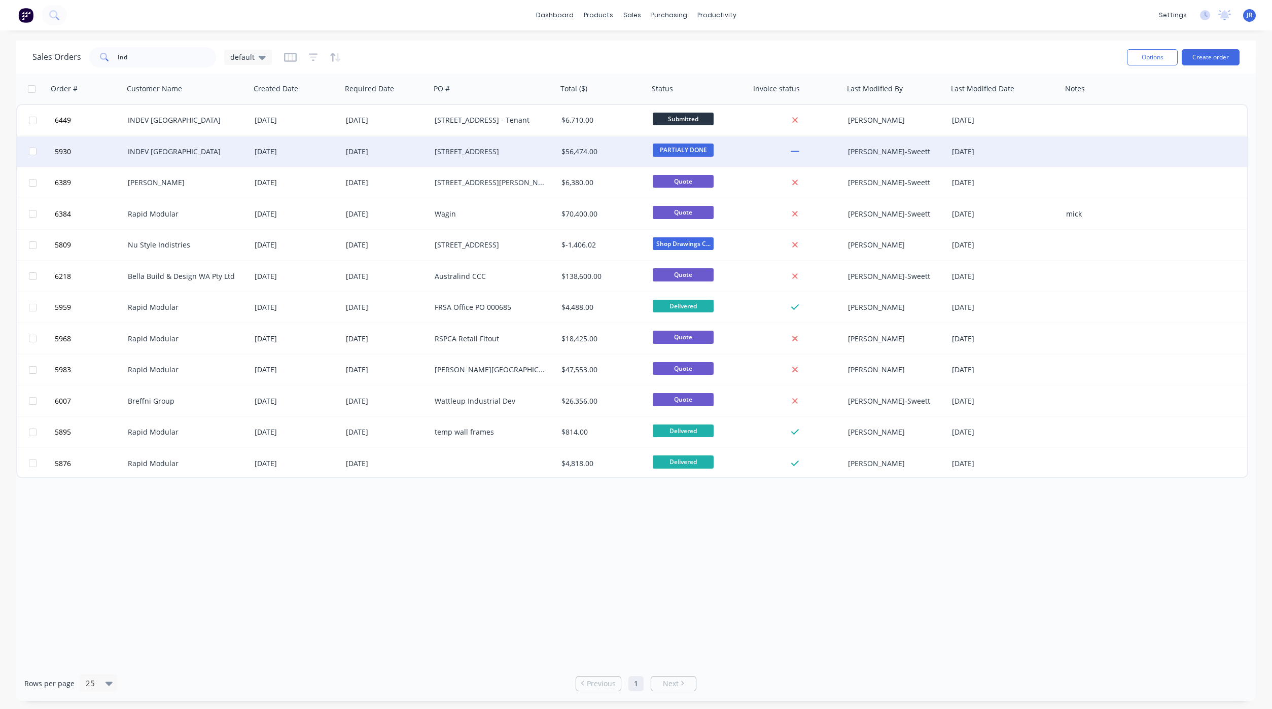
click at [503, 154] on div "[STREET_ADDRESS]" at bounding box center [491, 152] width 113 height 10
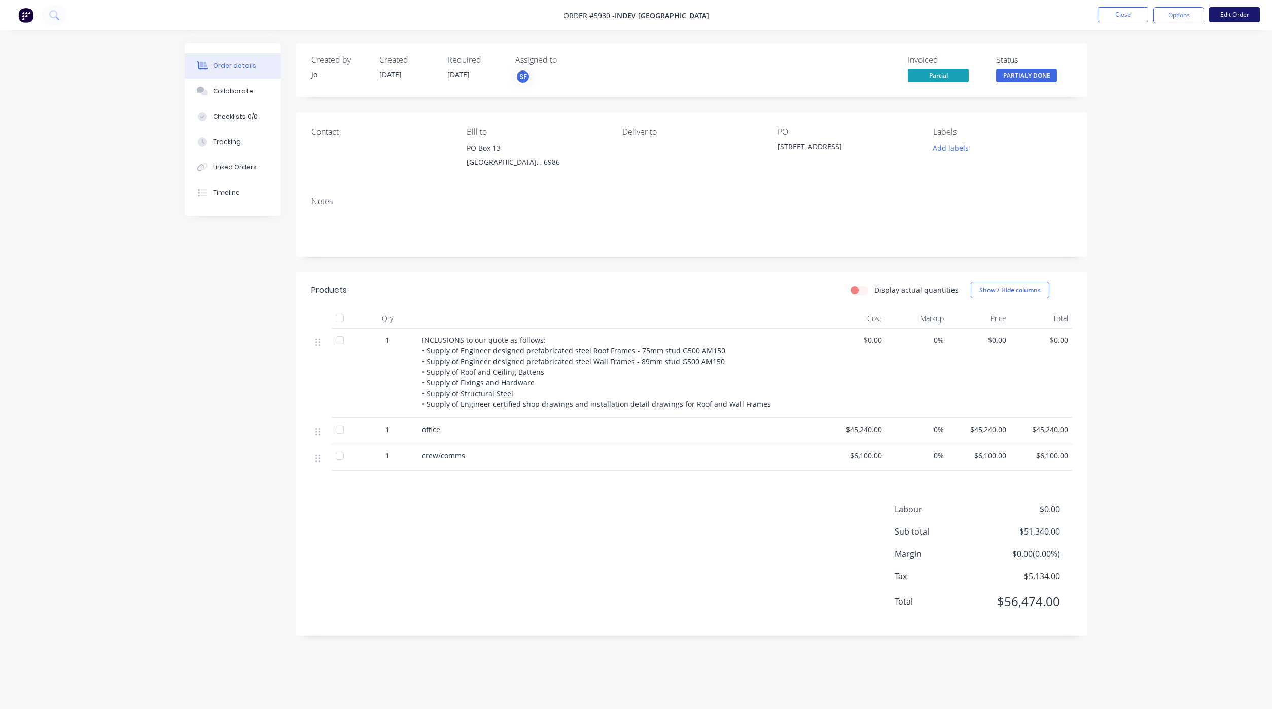
click at [1234, 12] on button "Edit Order" at bounding box center [1234, 14] width 51 height 15
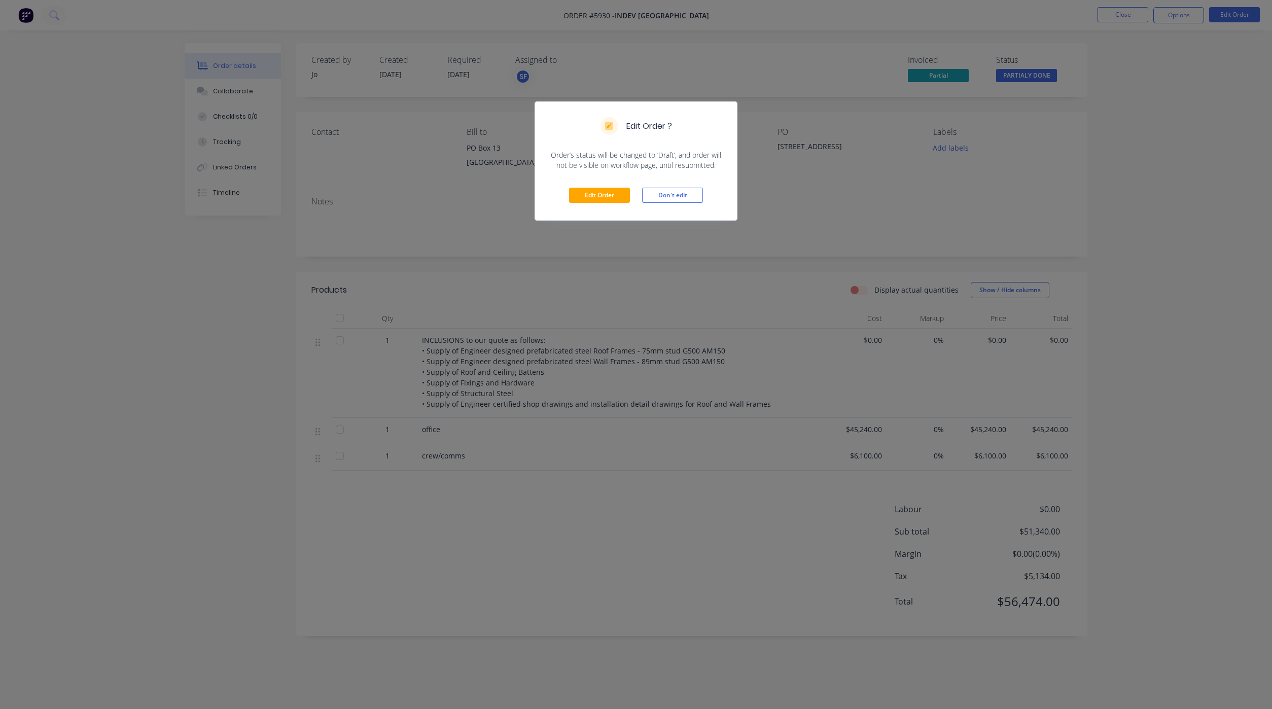
click at [609, 183] on div "Edit Order Don't edit" at bounding box center [636, 195] width 202 height 50
click at [615, 207] on div "Edit Order Don't edit" at bounding box center [636, 195] width 202 height 50
click at [606, 198] on button "Edit Order" at bounding box center [599, 195] width 61 height 15
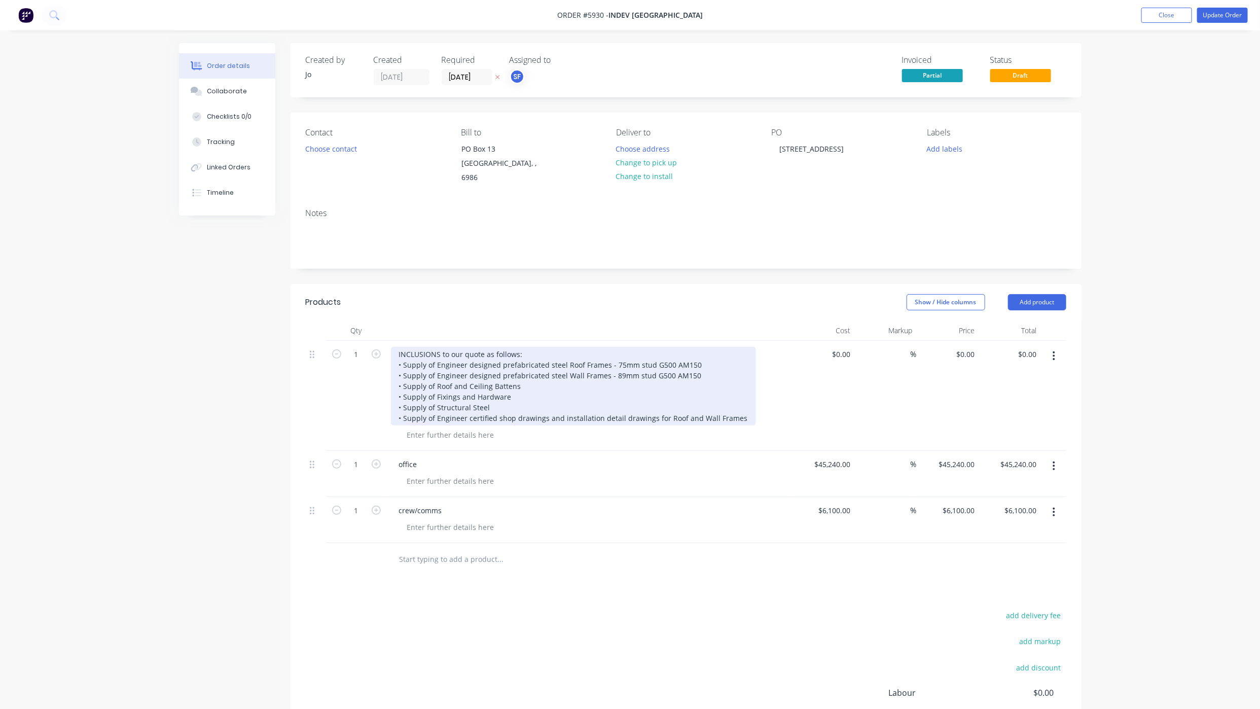
click at [399, 347] on div "INCLUSIONS to our quote as follows: • Supply of Engineer designed prefabricated…" at bounding box center [573, 386] width 365 height 79
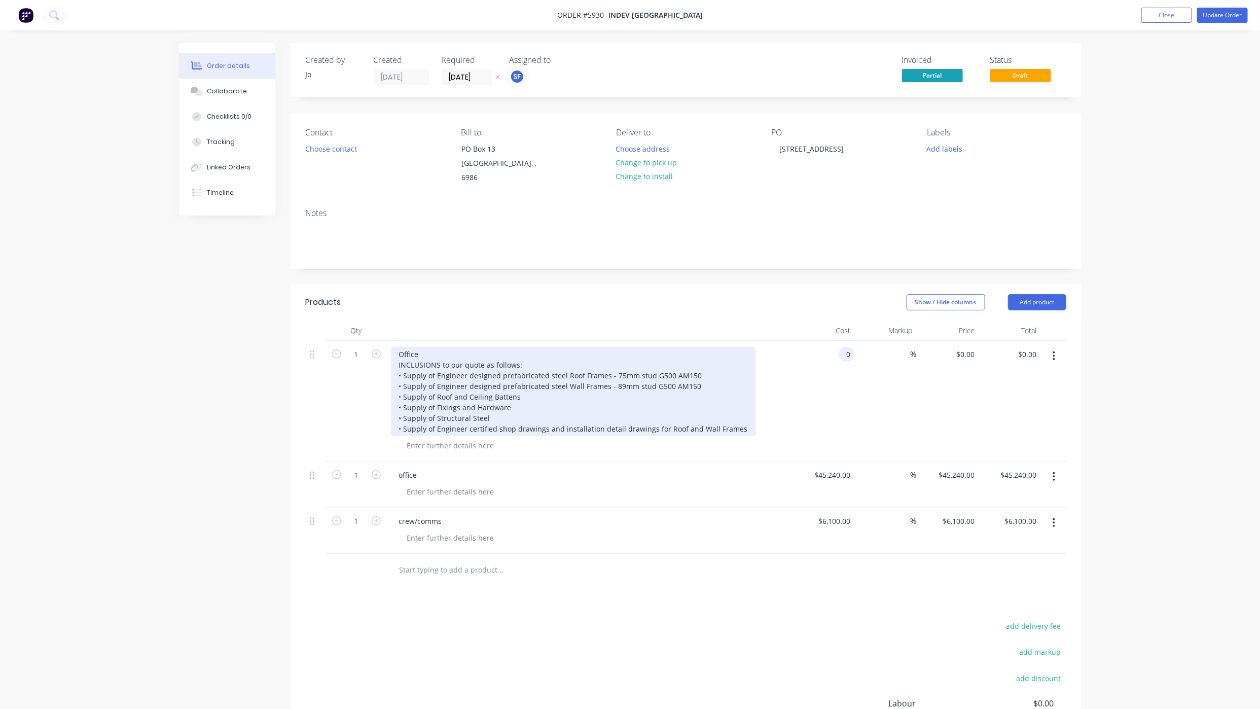
type input "$0.00"
type input "$45,240.00"
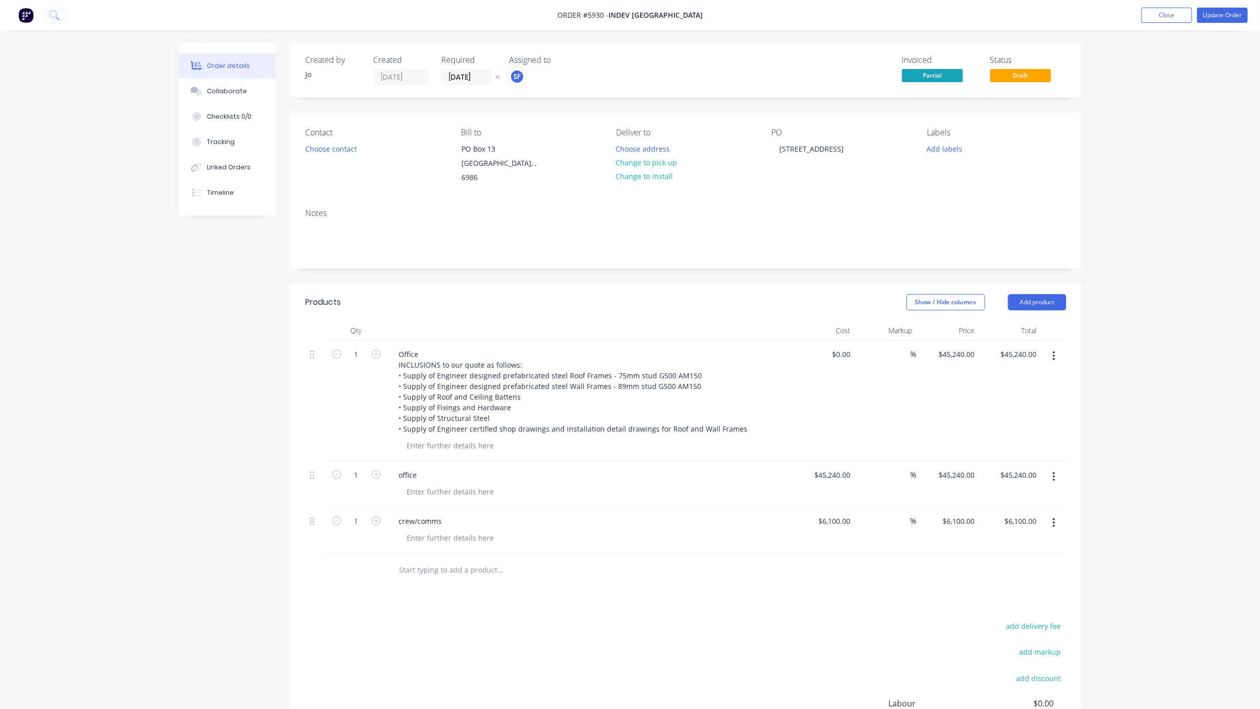
click at [1053, 471] on icon "button" at bounding box center [1054, 476] width 3 height 11
click at [1014, 557] on div "Delete" at bounding box center [1018, 564] width 78 height 15
click at [985, 184] on icon at bounding box center [986, 188] width 7 height 9
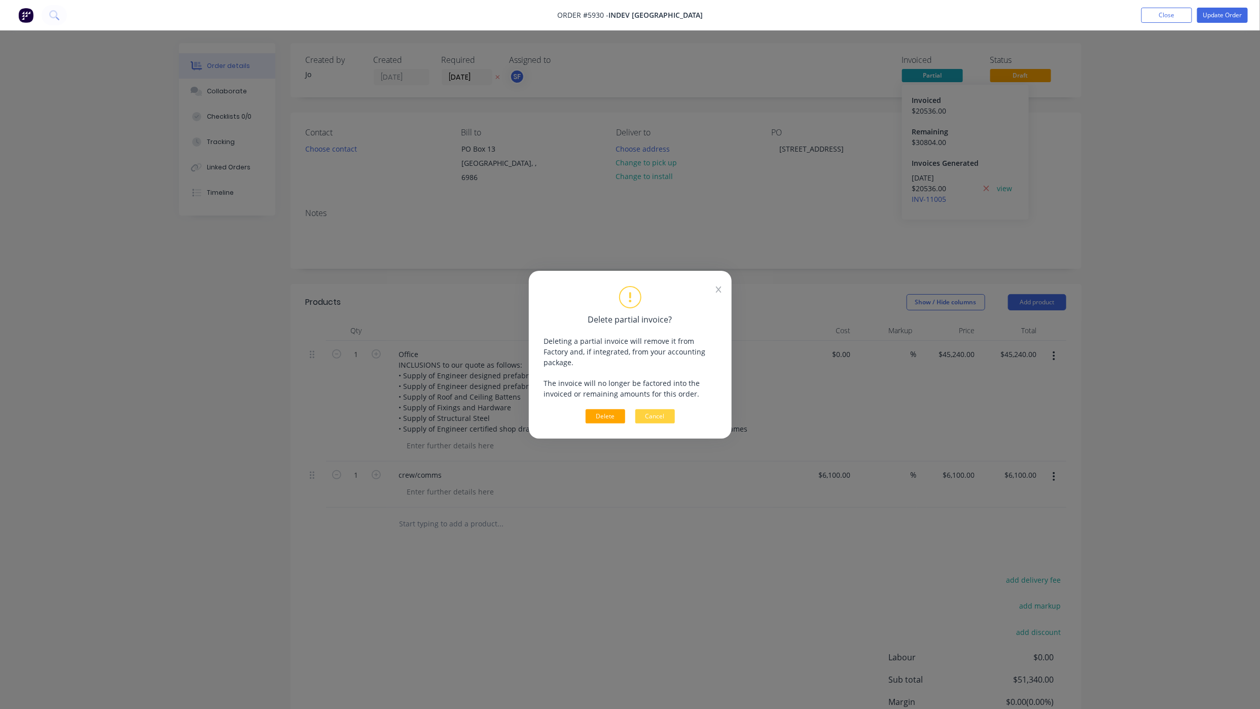
click at [609, 409] on button "Delete" at bounding box center [606, 416] width 40 height 14
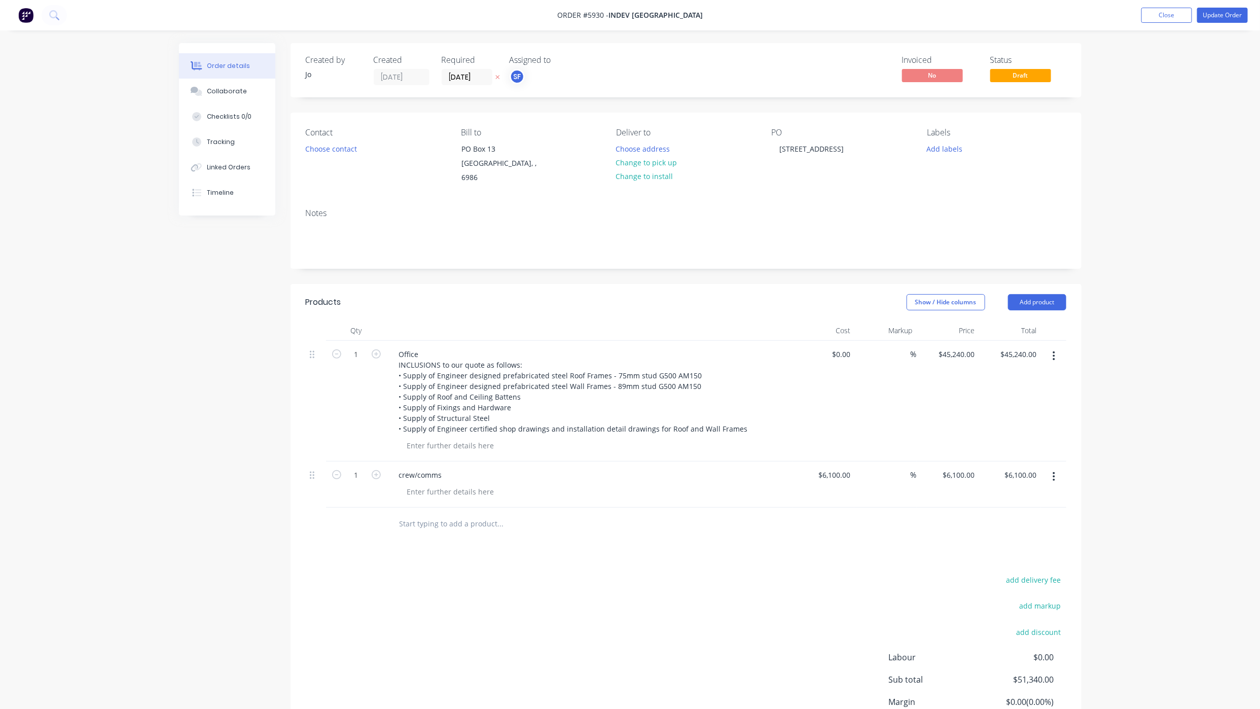
click at [1054, 472] on icon "button" at bounding box center [1054, 476] width 2 height 9
click at [995, 557] on div "Delete" at bounding box center [1018, 564] width 78 height 15
click at [1223, 10] on button "Update Order" at bounding box center [1222, 15] width 51 height 15
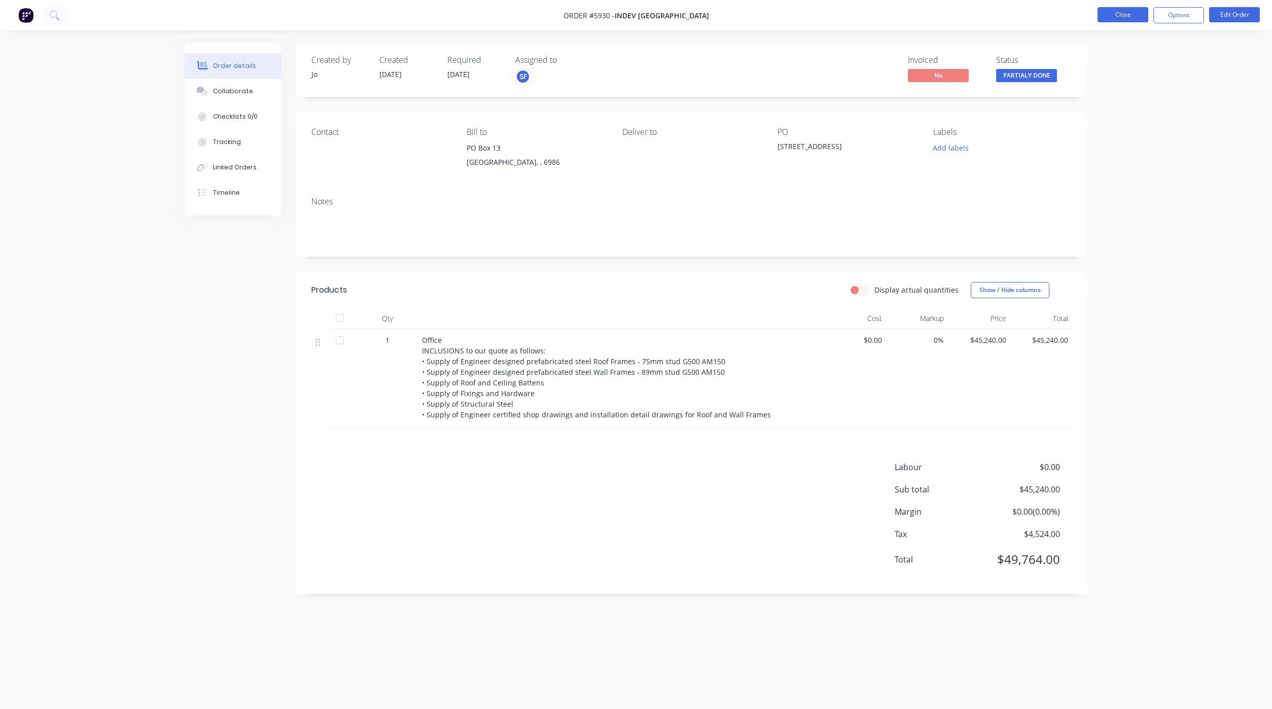
click at [1129, 17] on button "Close" at bounding box center [1122, 14] width 51 height 15
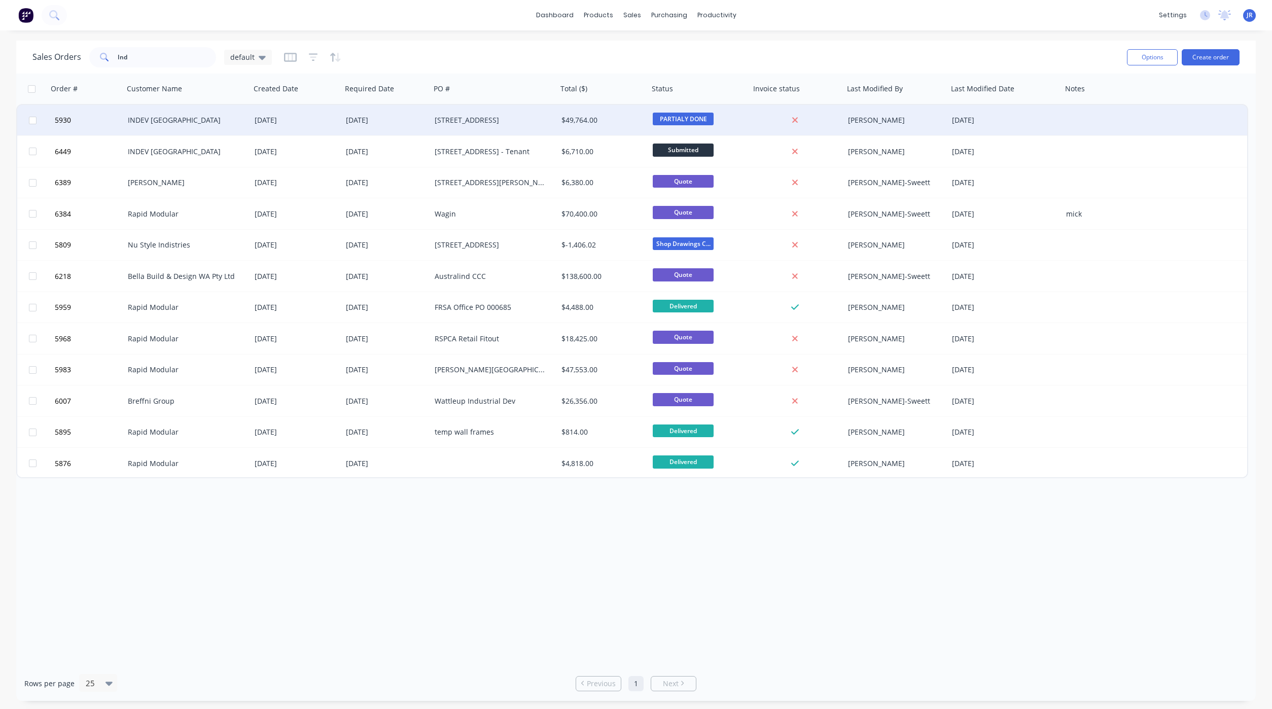
click at [138, 116] on div "INDEV [GEOGRAPHIC_DATA]" at bounding box center [184, 120] width 113 height 10
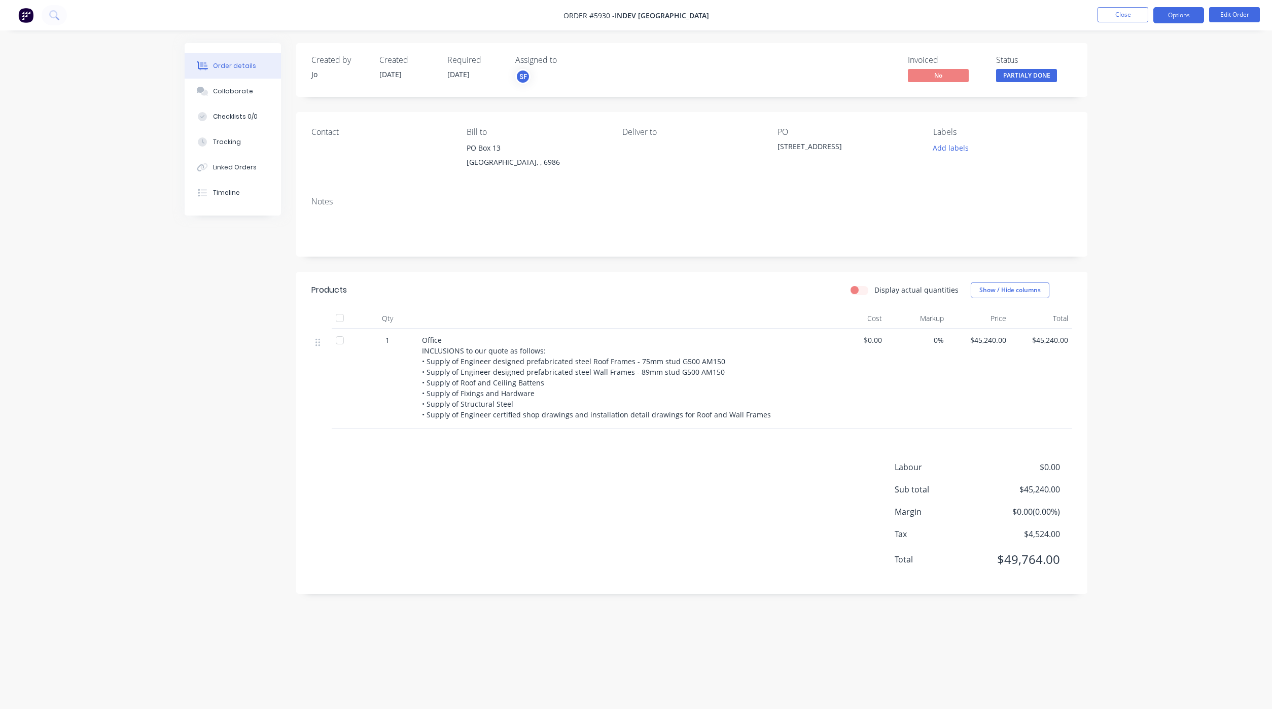
click at [1172, 20] on button "Options" at bounding box center [1178, 15] width 51 height 16
click at [1137, 80] on div "Partial Invoice" at bounding box center [1147, 82] width 93 height 15
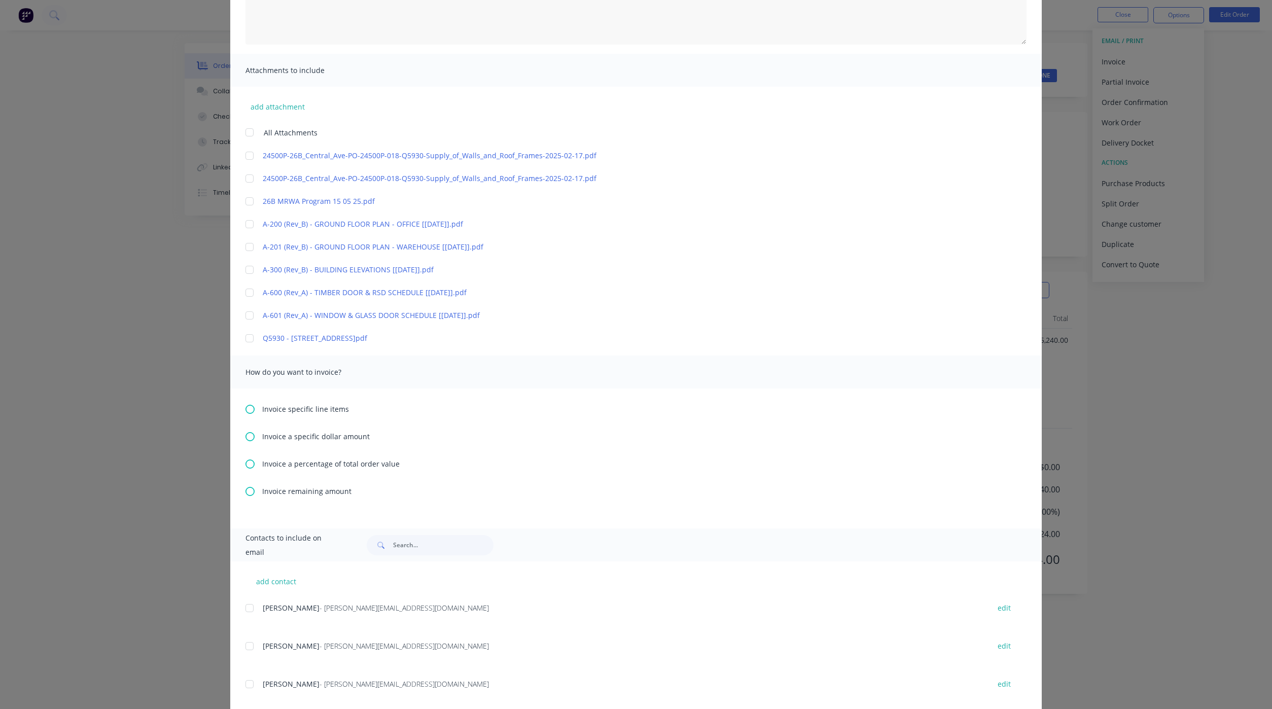
scroll to position [192, 0]
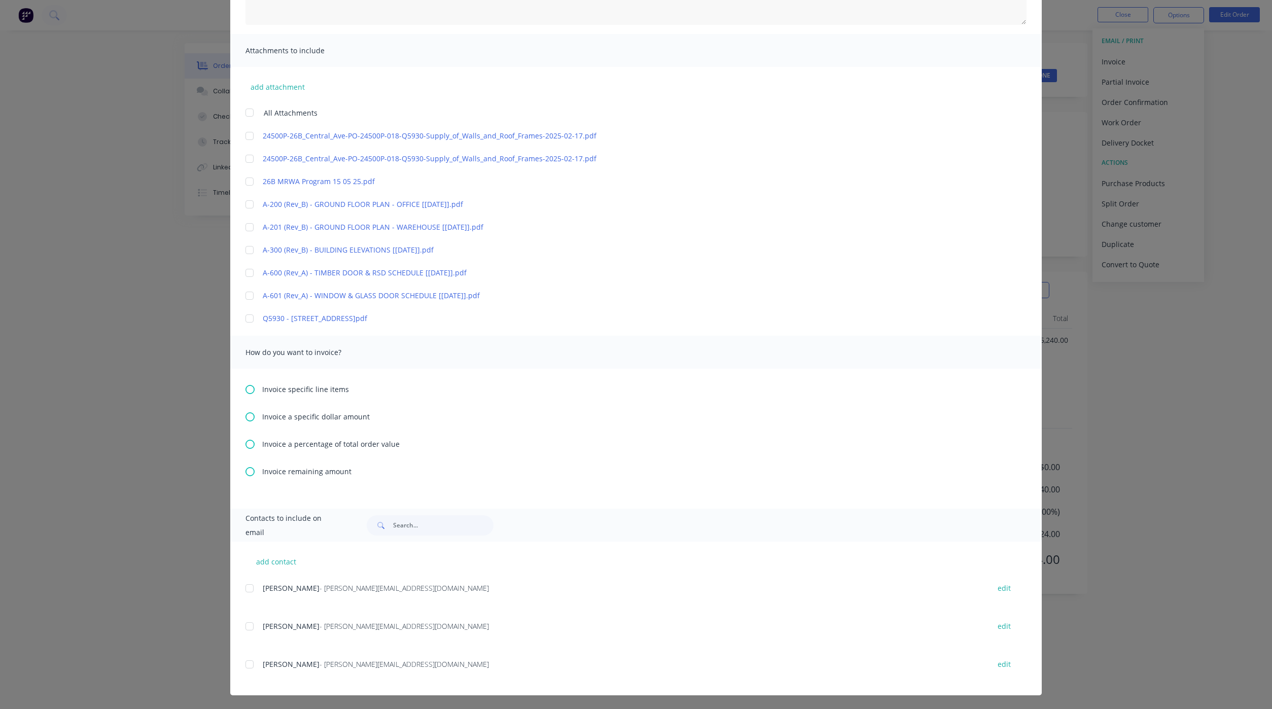
click at [245, 391] on icon at bounding box center [249, 389] width 9 height 9
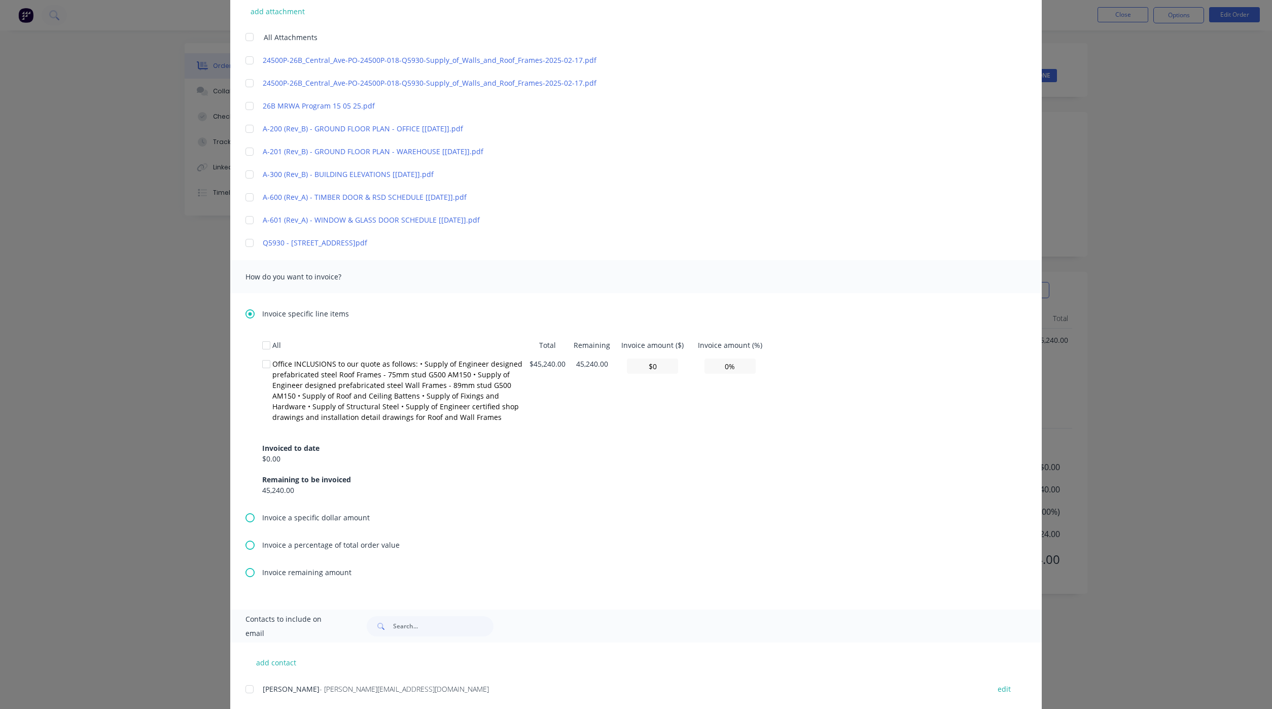
scroll to position [304, 0]
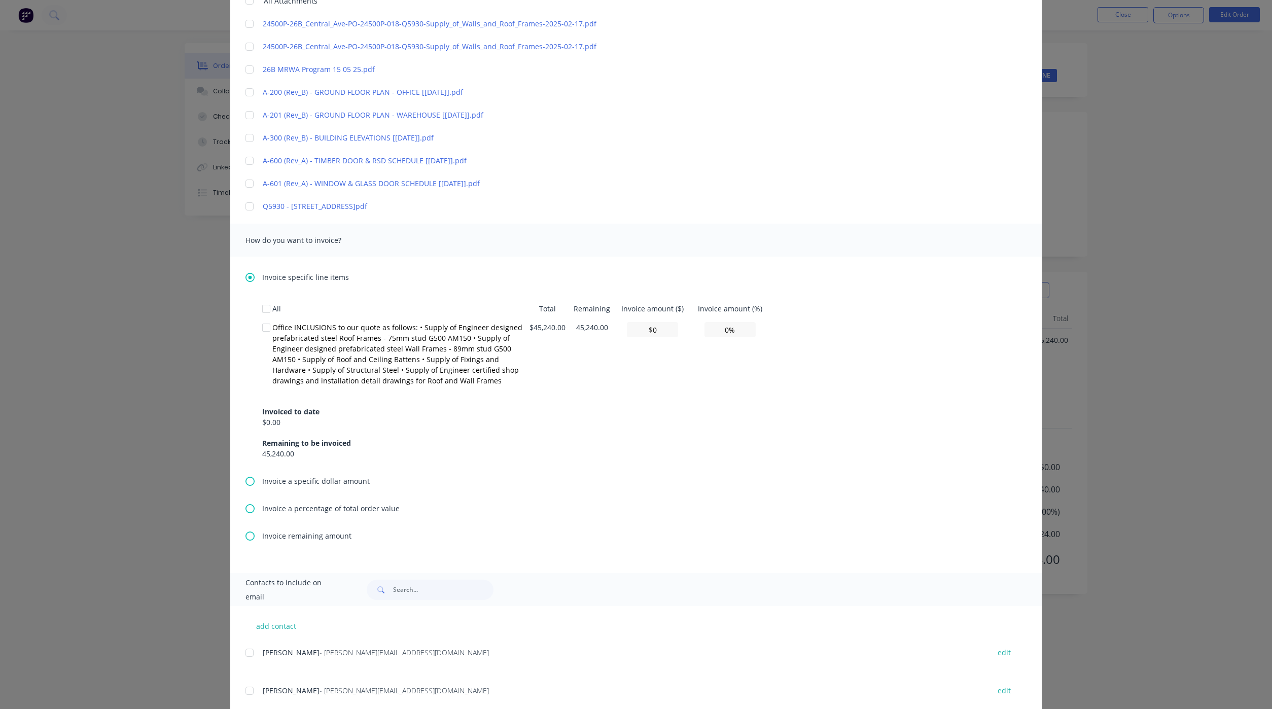
click at [245, 506] on icon at bounding box center [249, 508] width 9 height 9
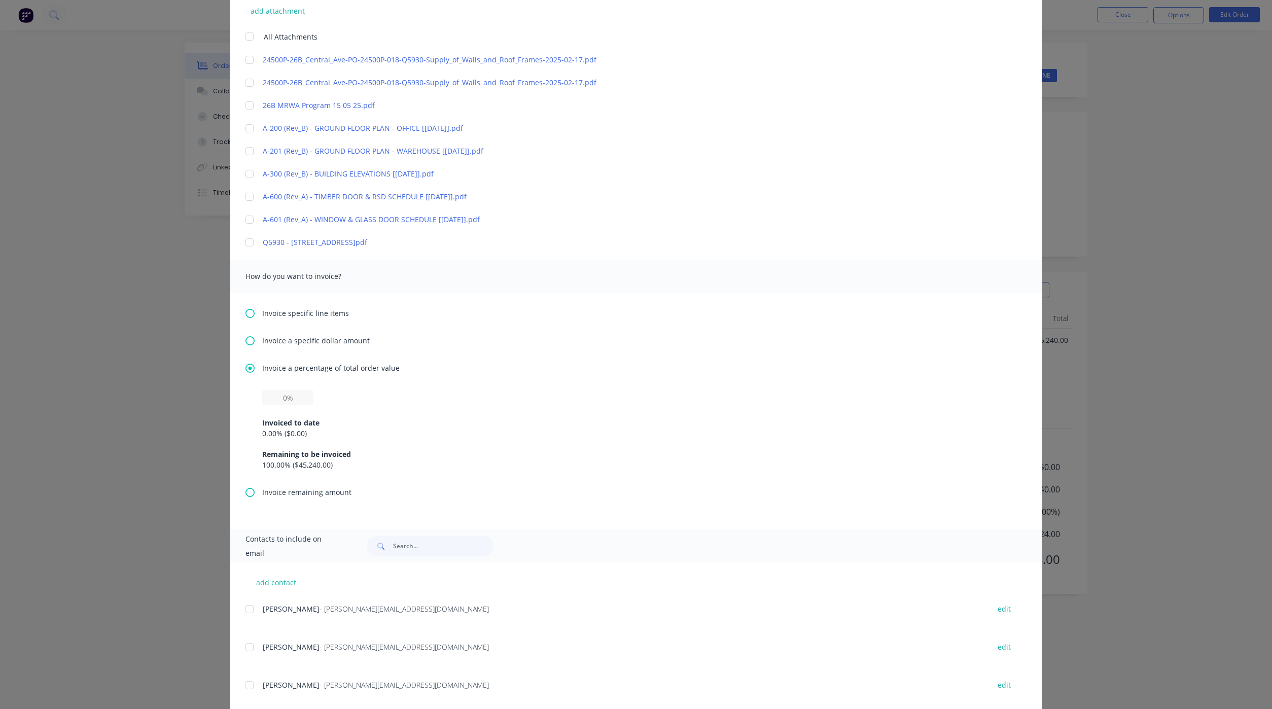
scroll to position [289, 0]
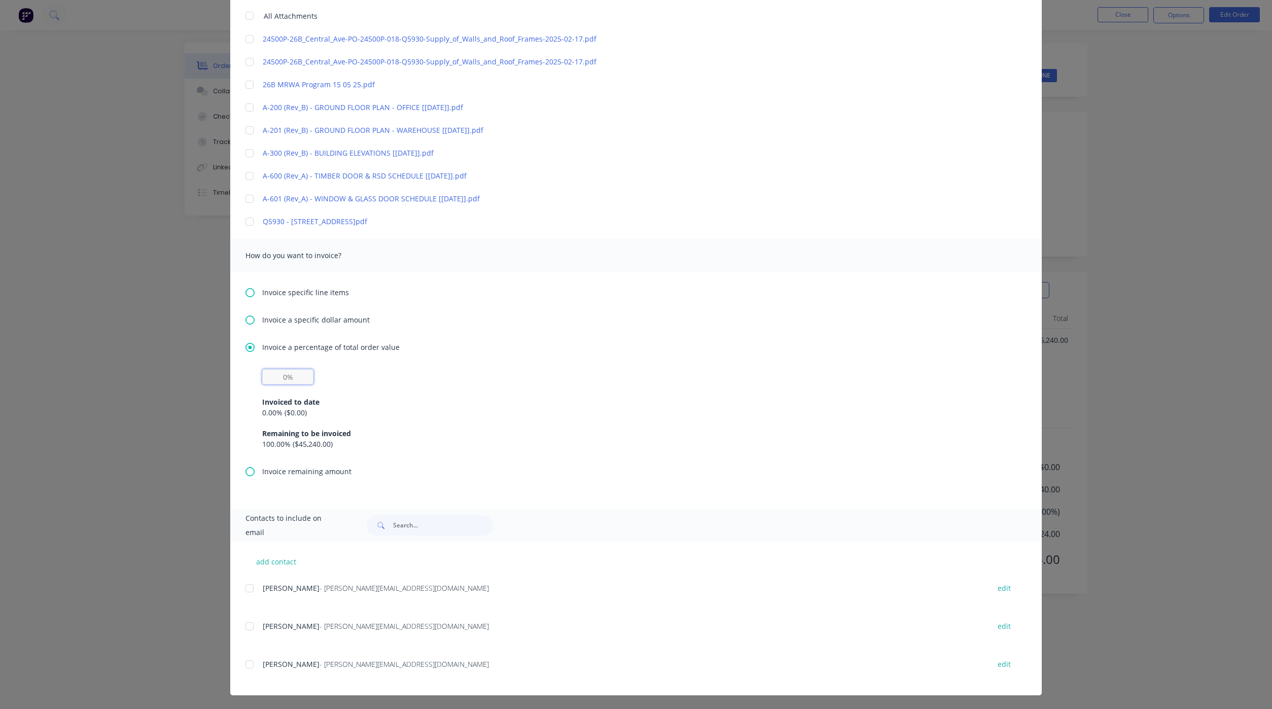
drag, startPoint x: 274, startPoint y: 376, endPoint x: 251, endPoint y: 393, distance: 28.6
click at [274, 376] on input "text" at bounding box center [287, 376] width 51 height 15
type input "40%"
click at [243, 659] on div at bounding box center [249, 664] width 20 height 20
click at [240, 585] on div at bounding box center [249, 588] width 20 height 20
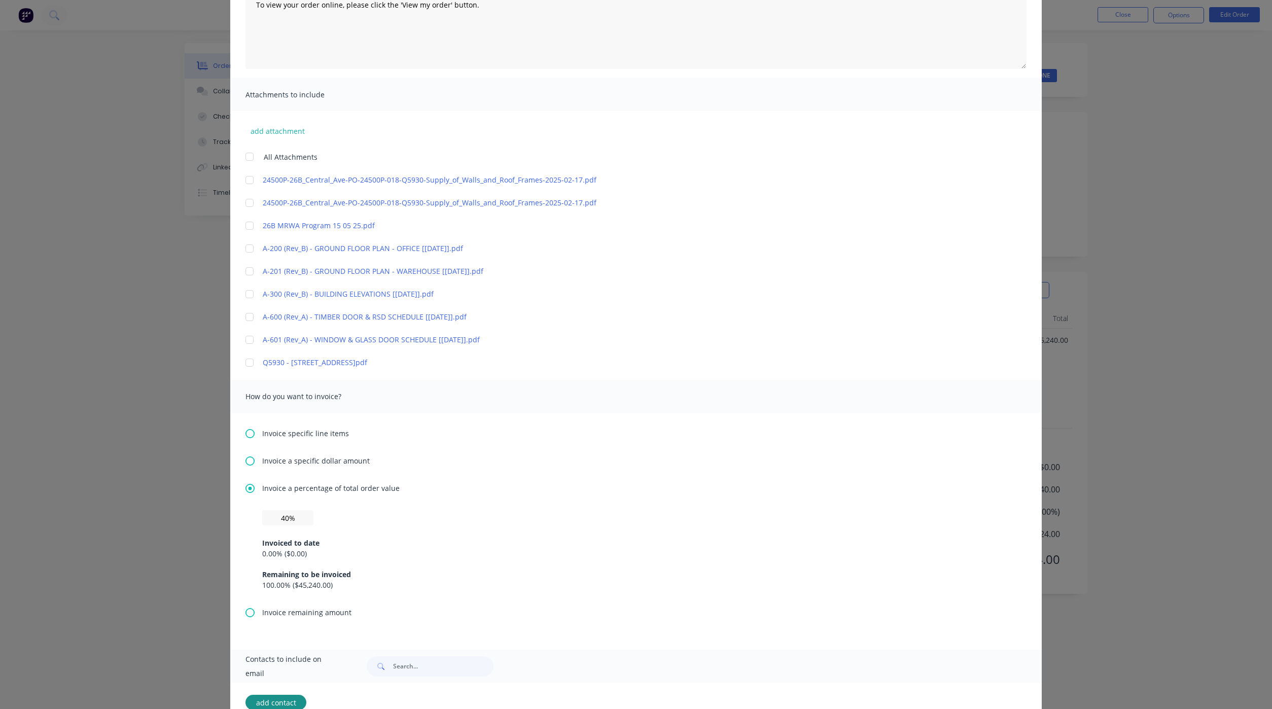
scroll to position [0, 0]
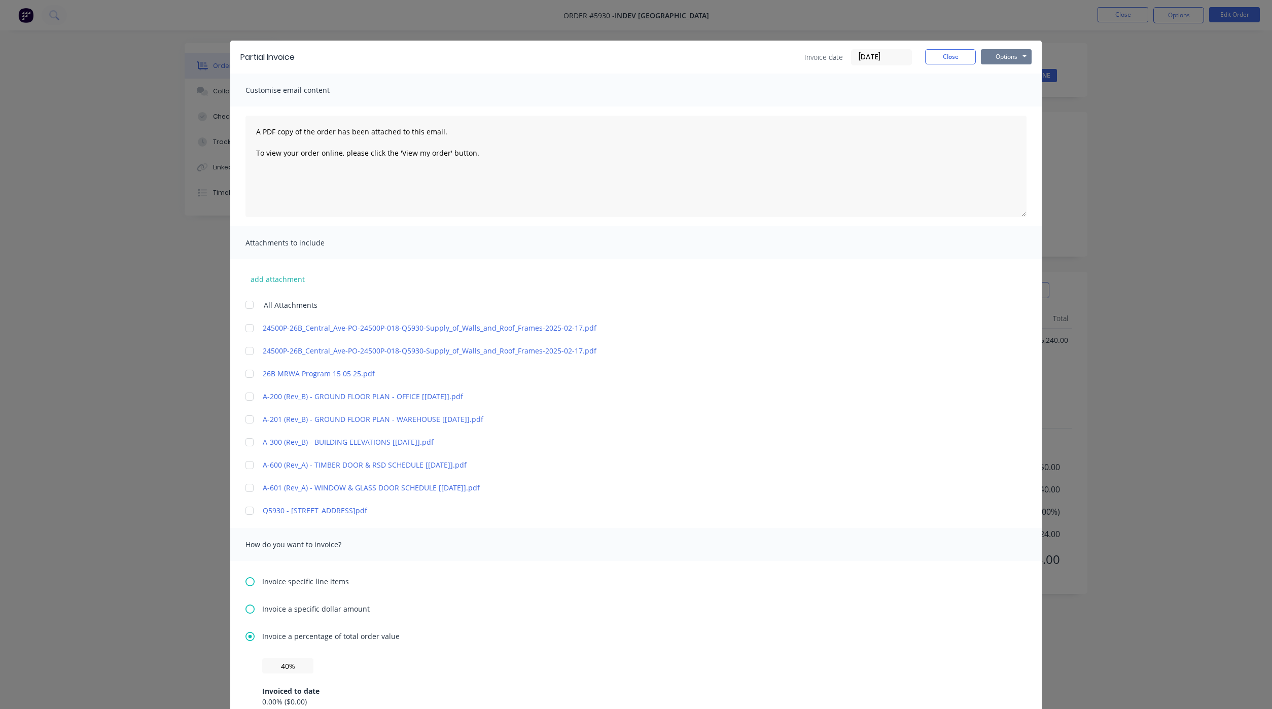
click at [986, 63] on button "Options" at bounding box center [1006, 56] width 51 height 15
click at [986, 75] on button "Preview" at bounding box center [1013, 74] width 65 height 17
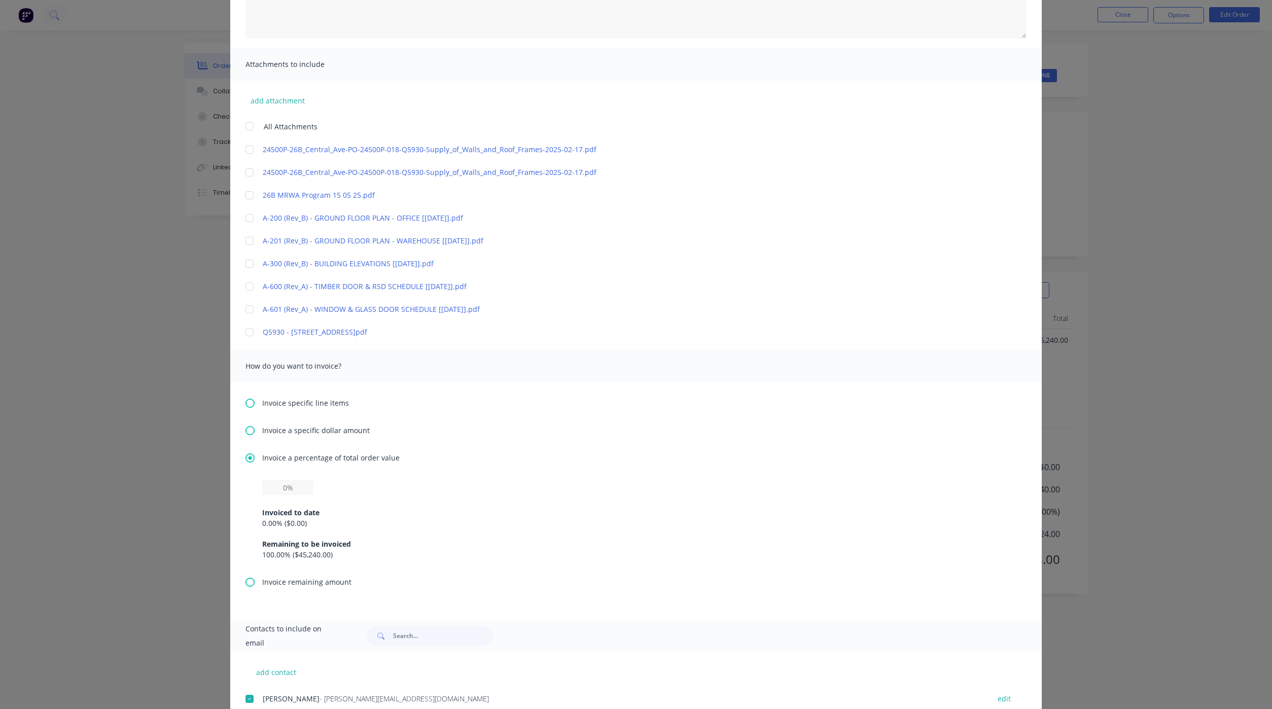
scroll to position [289, 0]
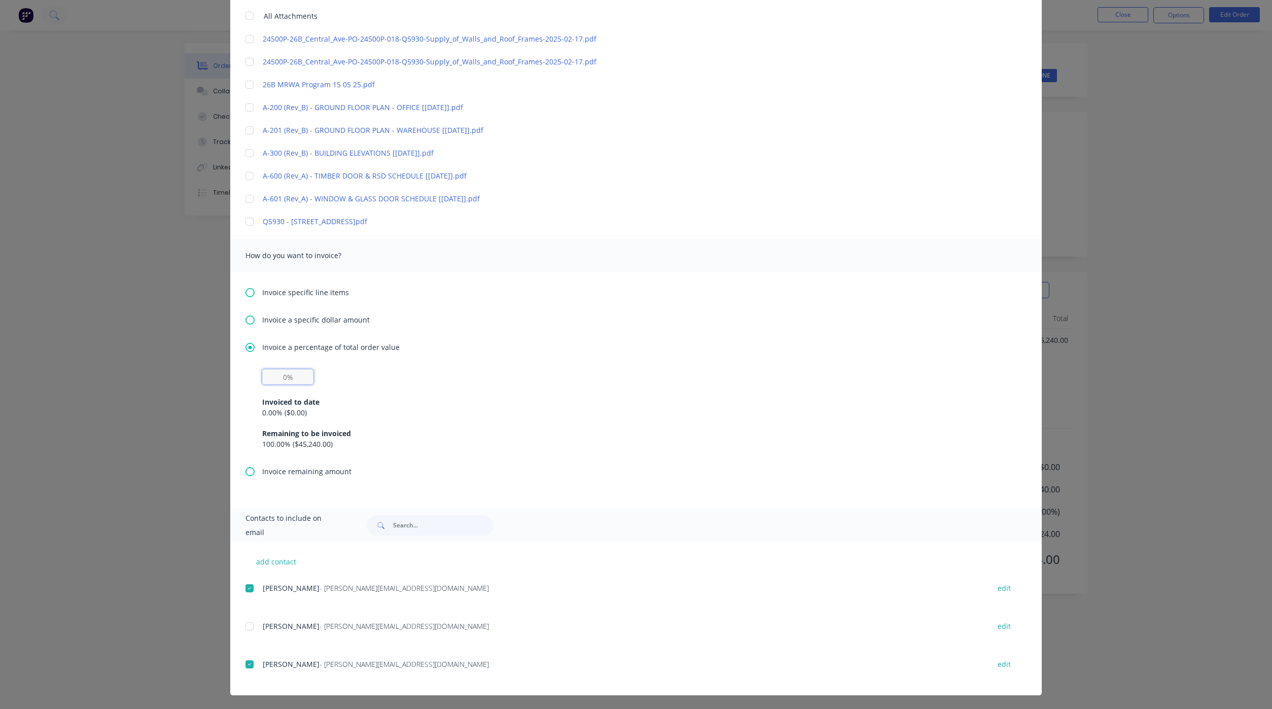
click at [268, 379] on input "text" at bounding box center [287, 376] width 51 height 15
type input "40%"
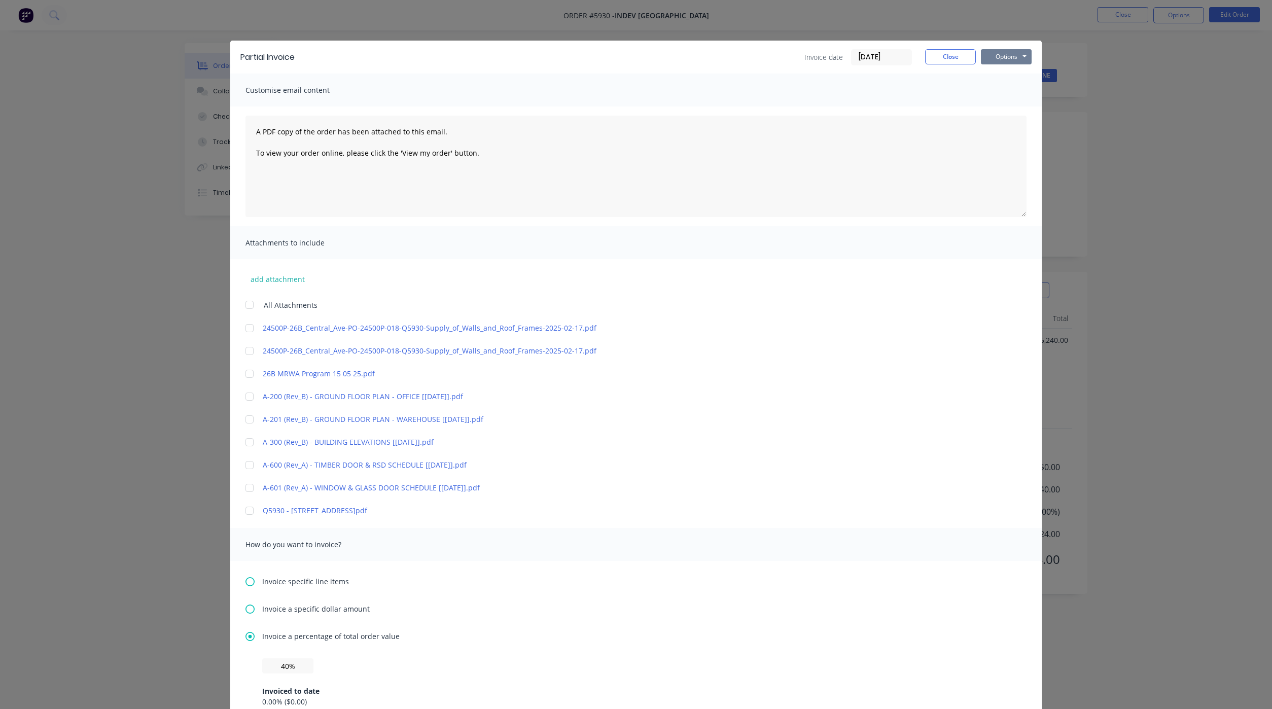
click at [999, 61] on button "Options" at bounding box center [1006, 56] width 51 height 15
click at [983, 78] on button "Preview" at bounding box center [1013, 74] width 65 height 17
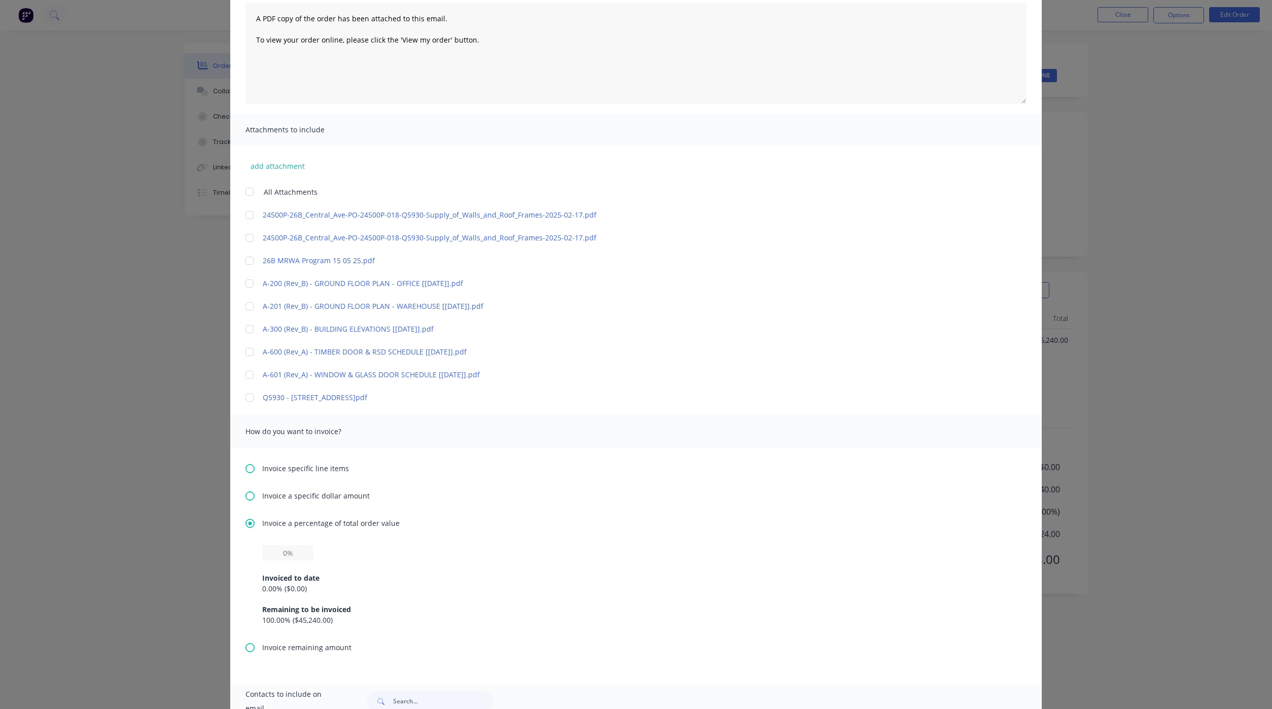
scroll to position [289, 0]
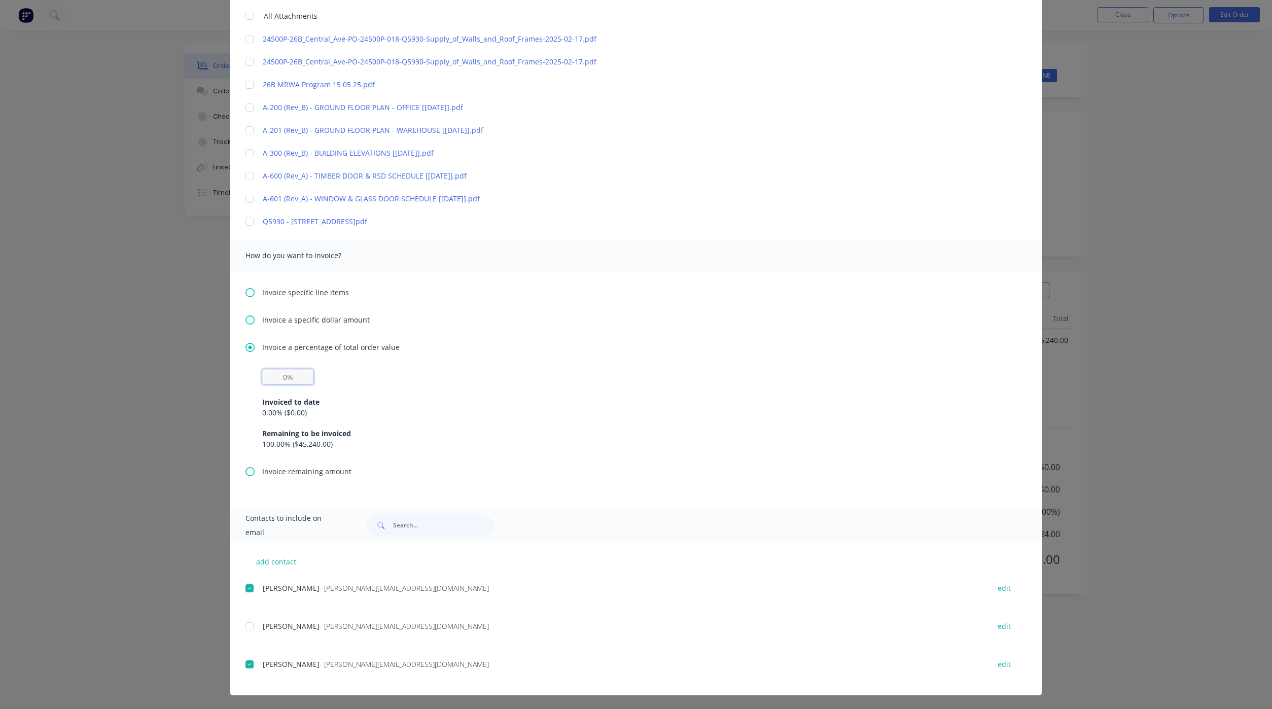
click at [268, 376] on input "text" at bounding box center [287, 376] width 51 height 15
type input "40%"
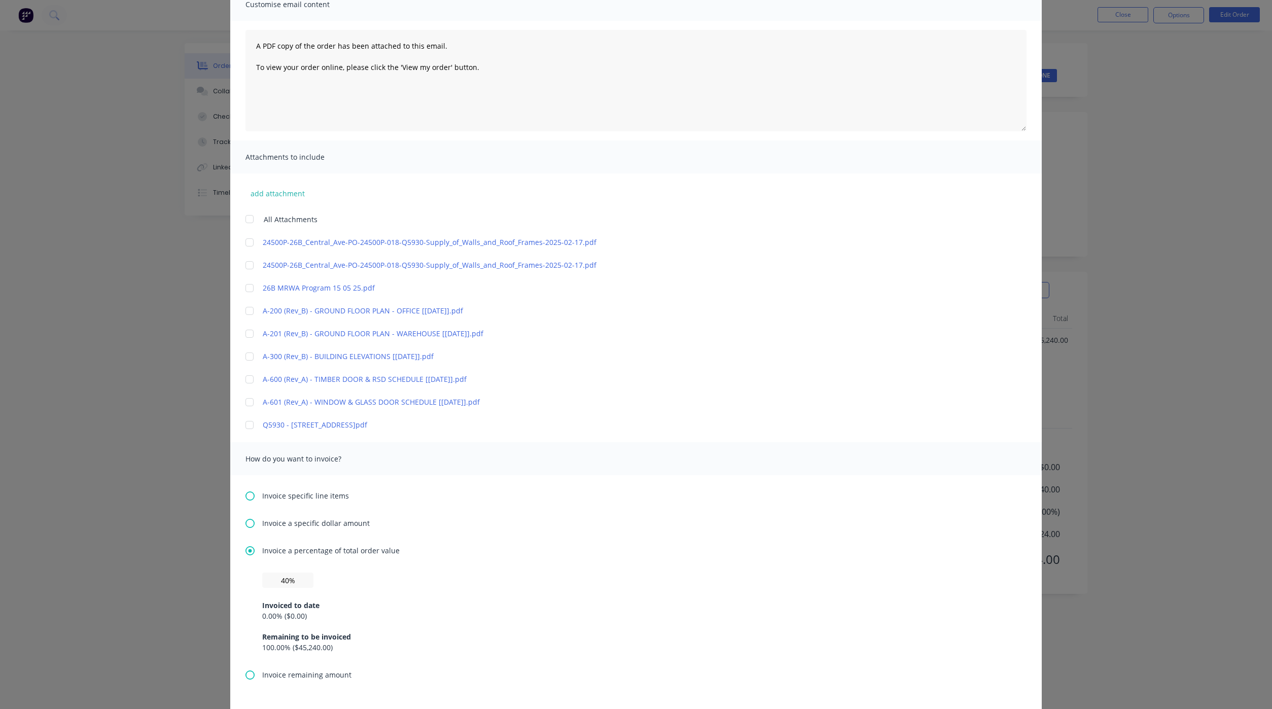
scroll to position [0, 0]
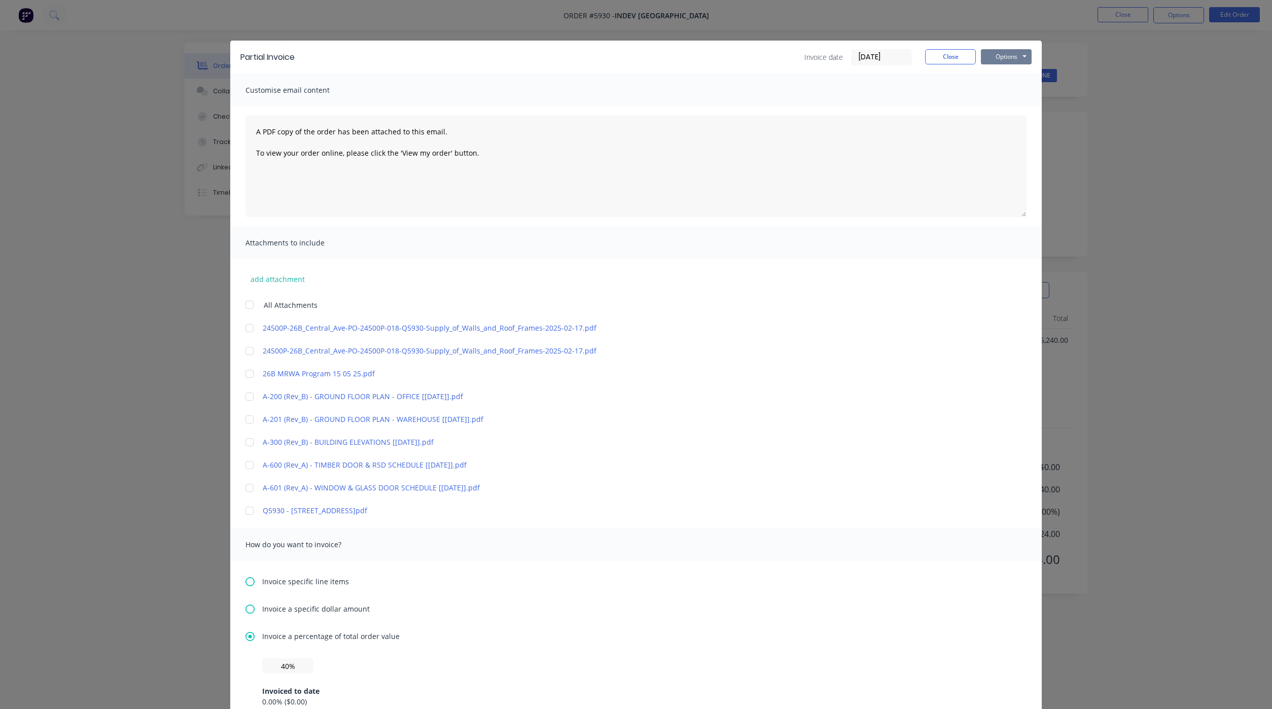
click at [1001, 58] on button "Options" at bounding box center [1006, 56] width 51 height 15
click at [1018, 102] on button "Email" at bounding box center [1013, 108] width 65 height 17
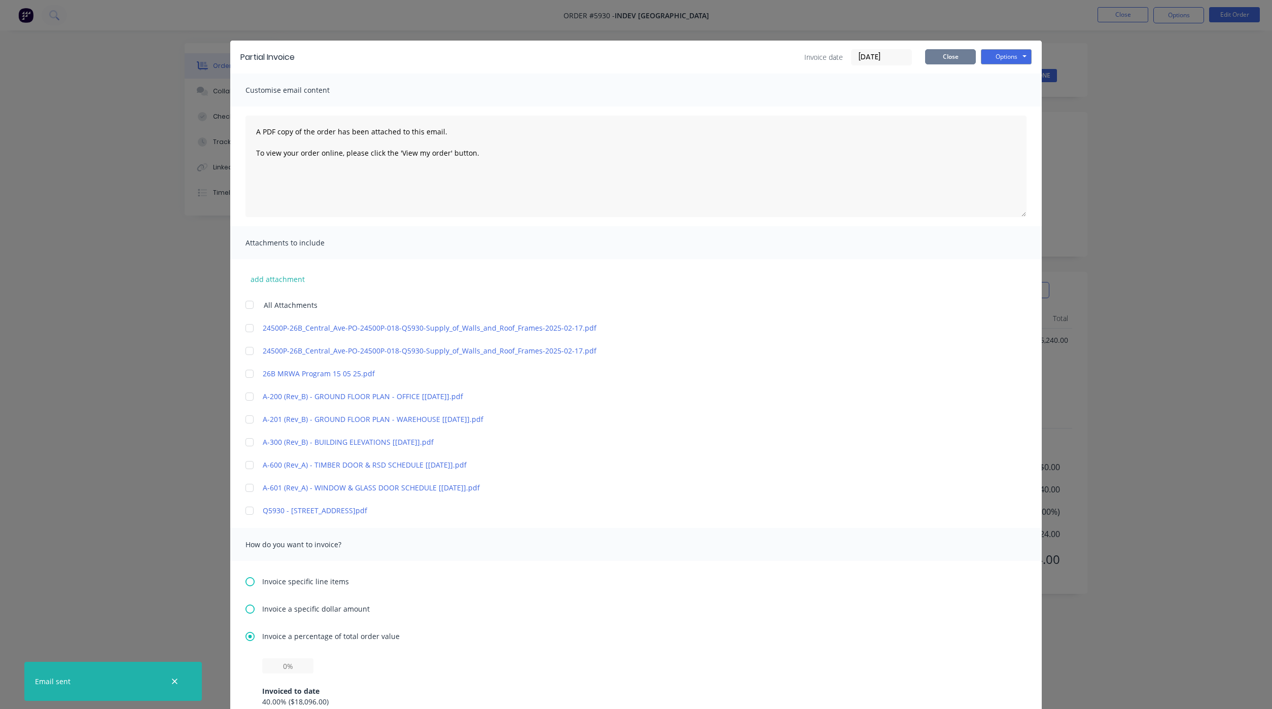
click at [934, 62] on button "Close" at bounding box center [950, 56] width 51 height 15
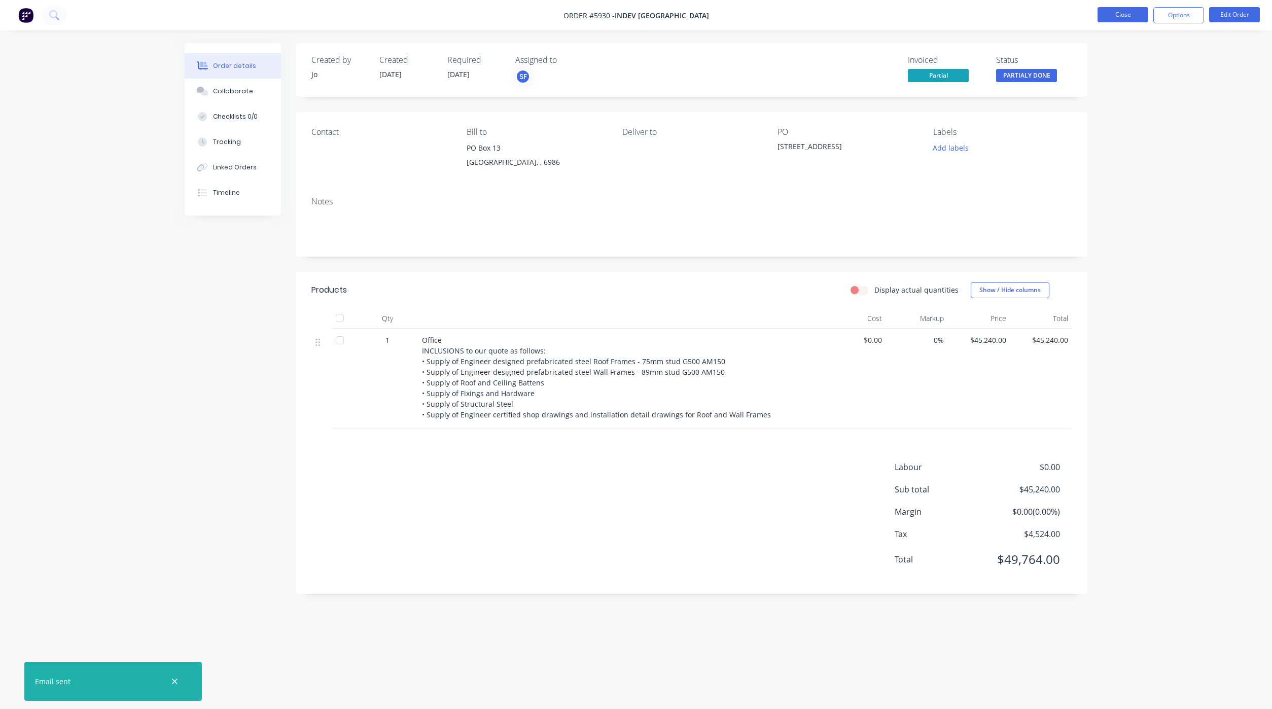
click at [1132, 21] on button "Close" at bounding box center [1122, 14] width 51 height 15
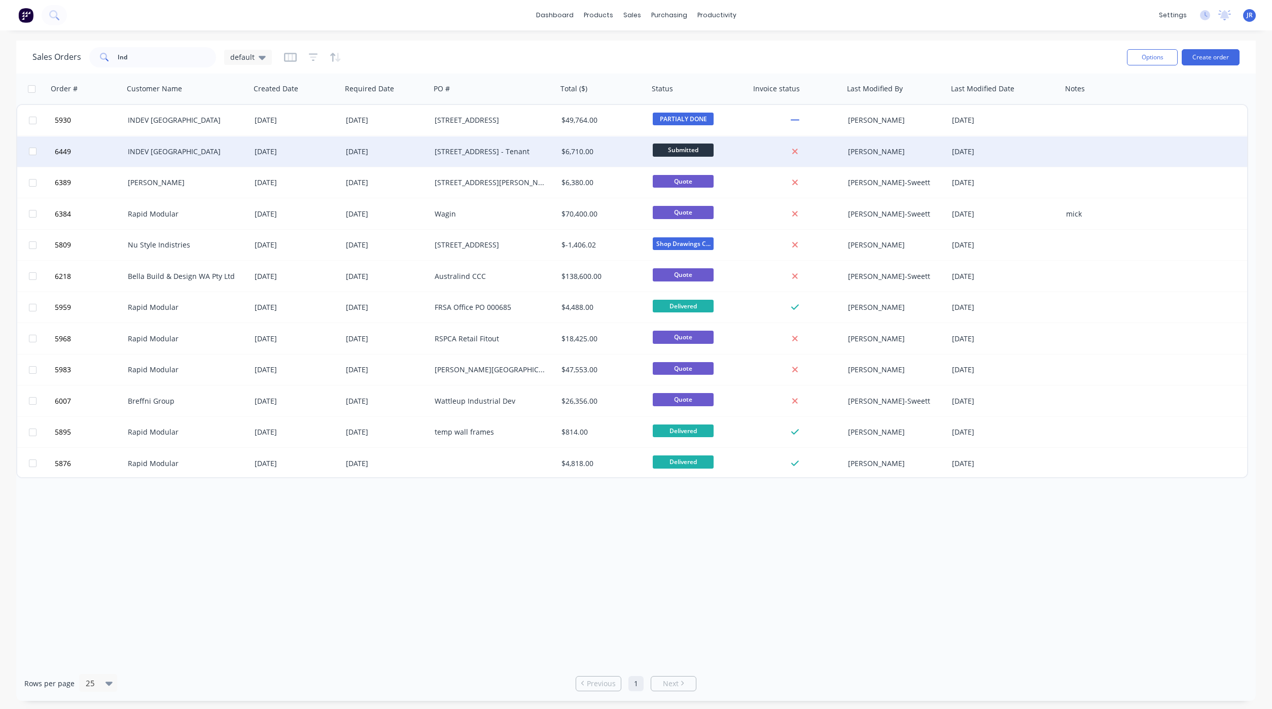
click at [141, 153] on div "INDEV [GEOGRAPHIC_DATA]" at bounding box center [184, 152] width 113 height 10
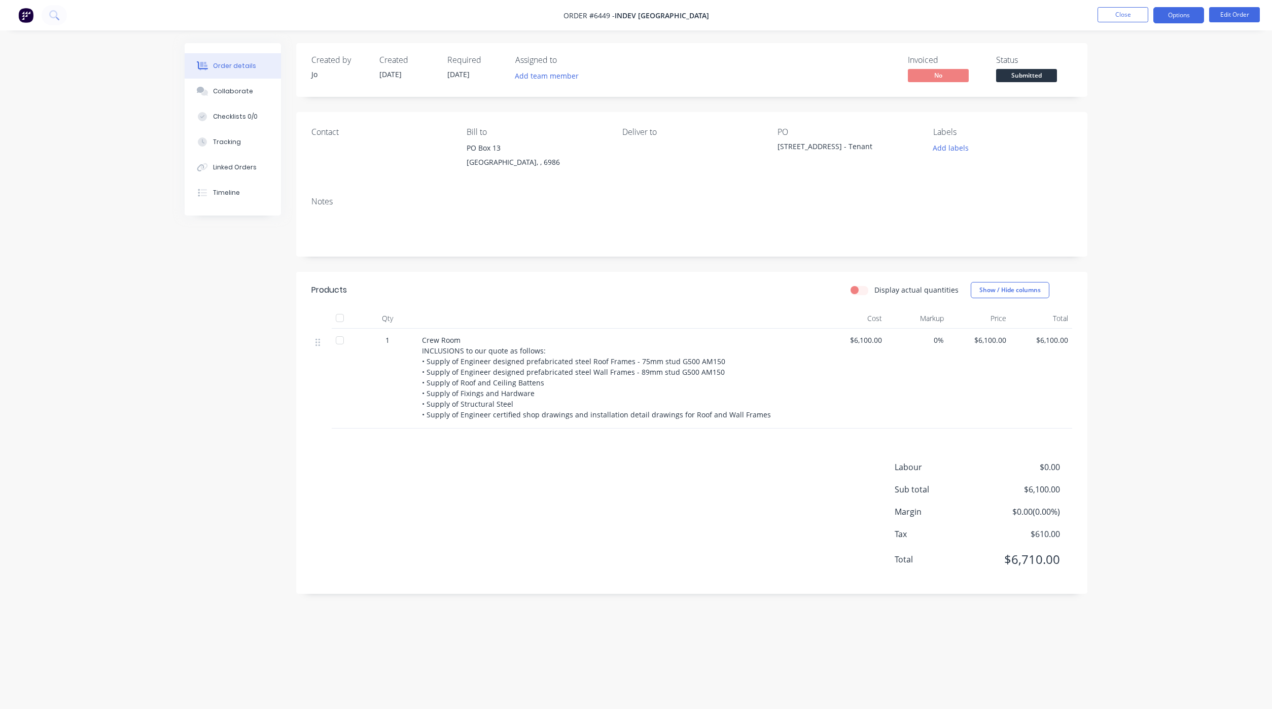
click at [1191, 17] on button "Options" at bounding box center [1178, 15] width 51 height 16
click at [1160, 75] on div "Partial Invoice" at bounding box center [1147, 82] width 93 height 15
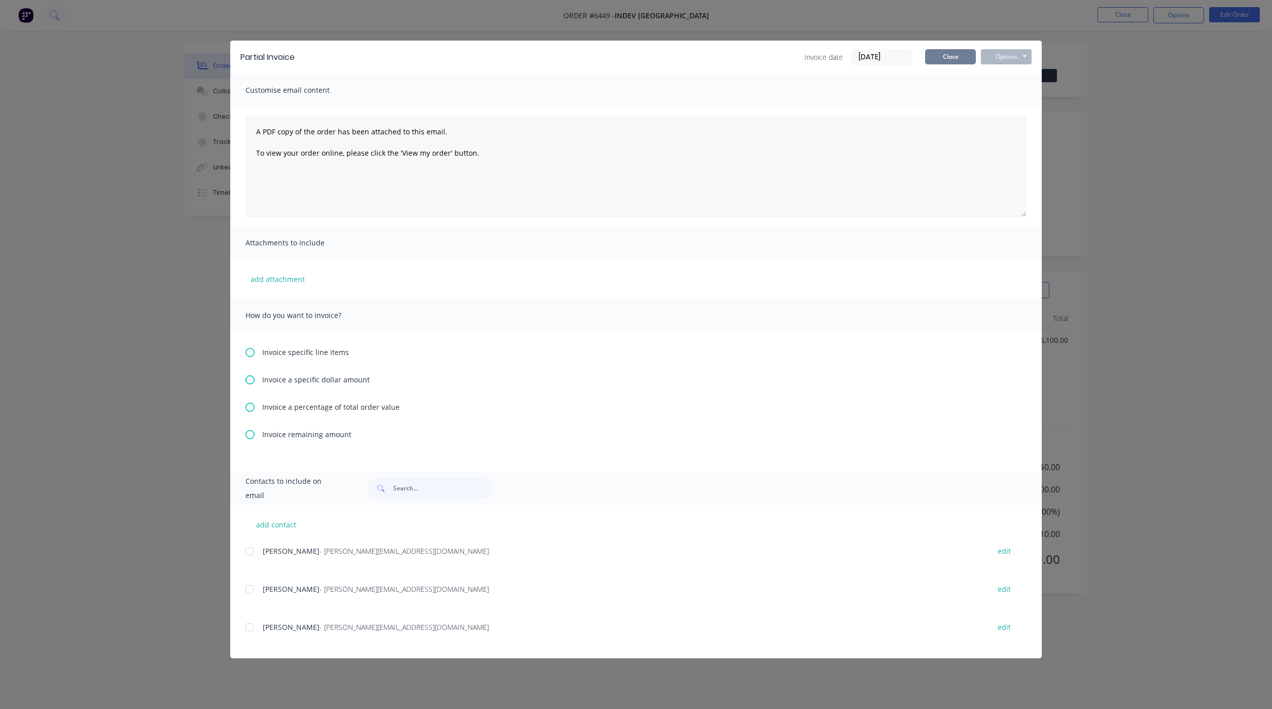
click at [933, 52] on button "Close" at bounding box center [950, 56] width 51 height 15
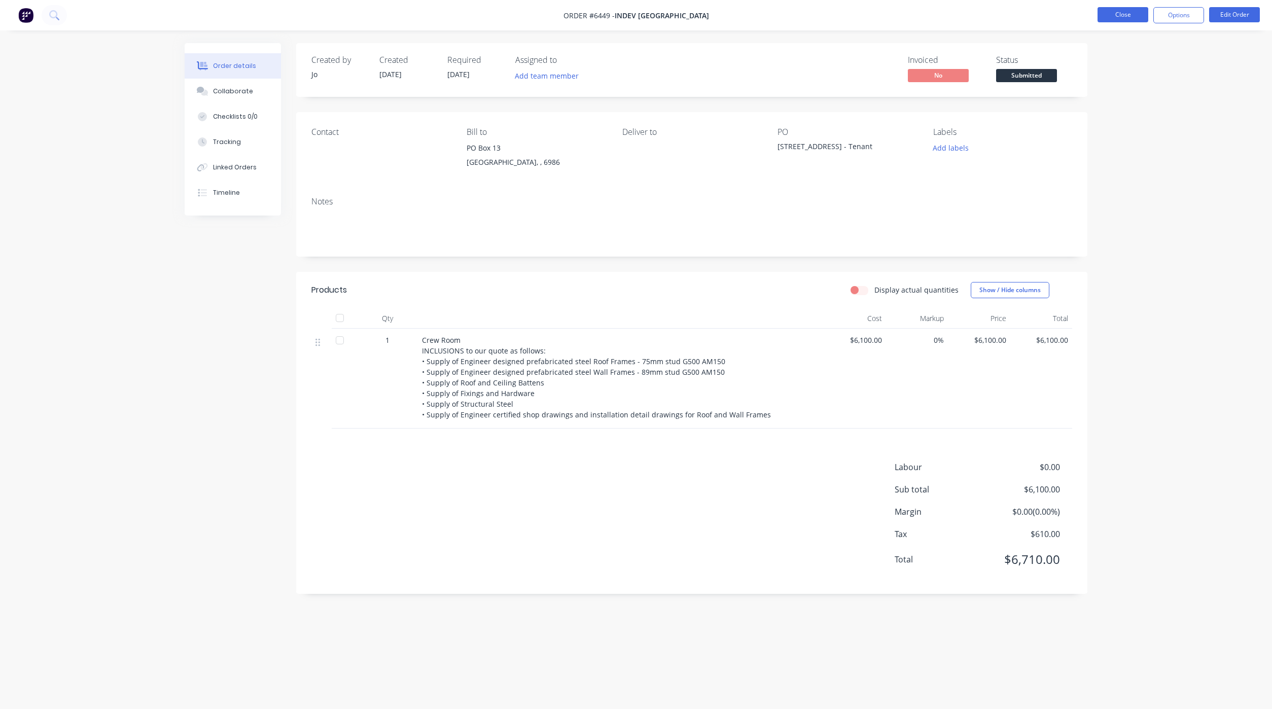
click at [1106, 14] on button "Close" at bounding box center [1122, 14] width 51 height 15
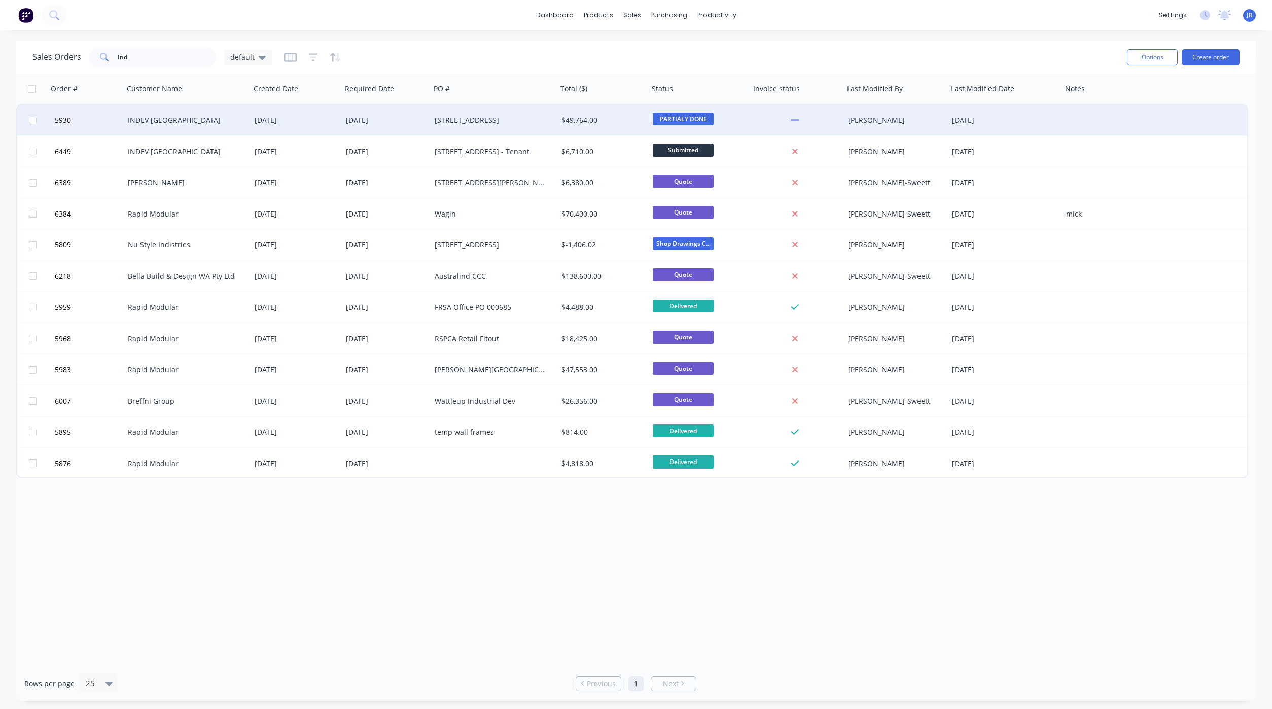
click at [129, 122] on div "INDEV [GEOGRAPHIC_DATA]" at bounding box center [184, 120] width 113 height 10
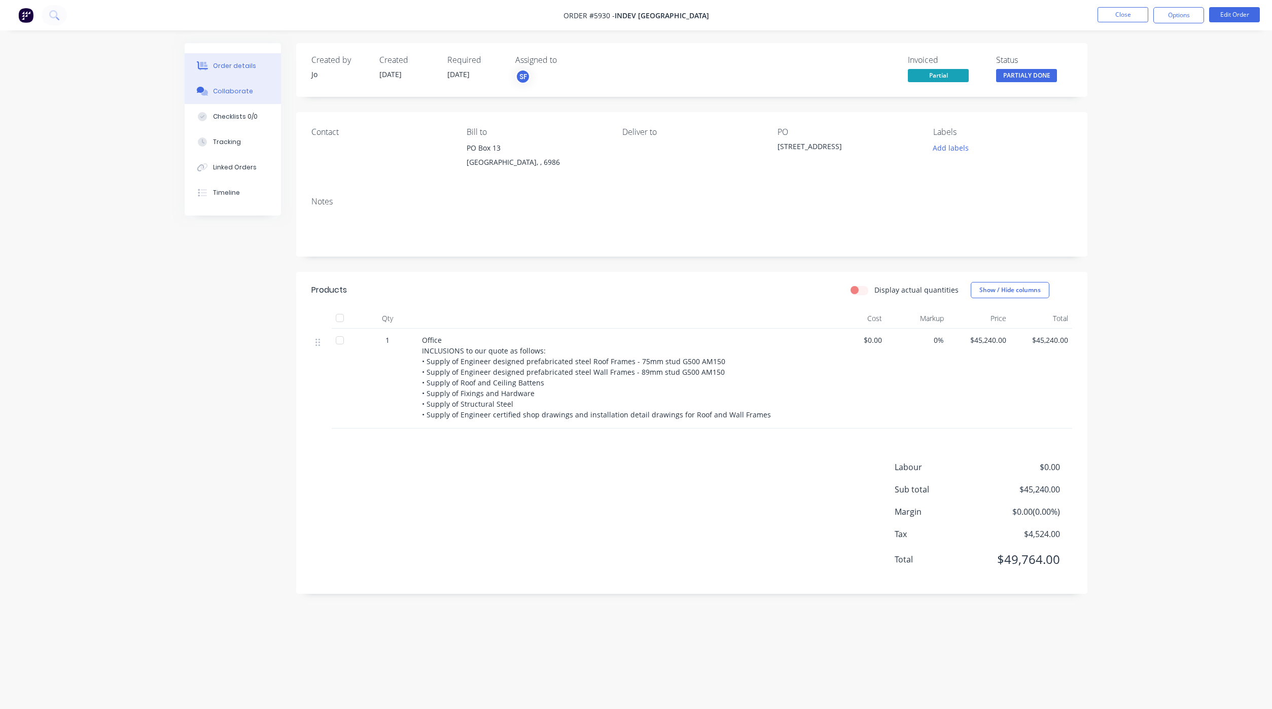
click at [219, 90] on div "Collaborate" at bounding box center [233, 91] width 40 height 9
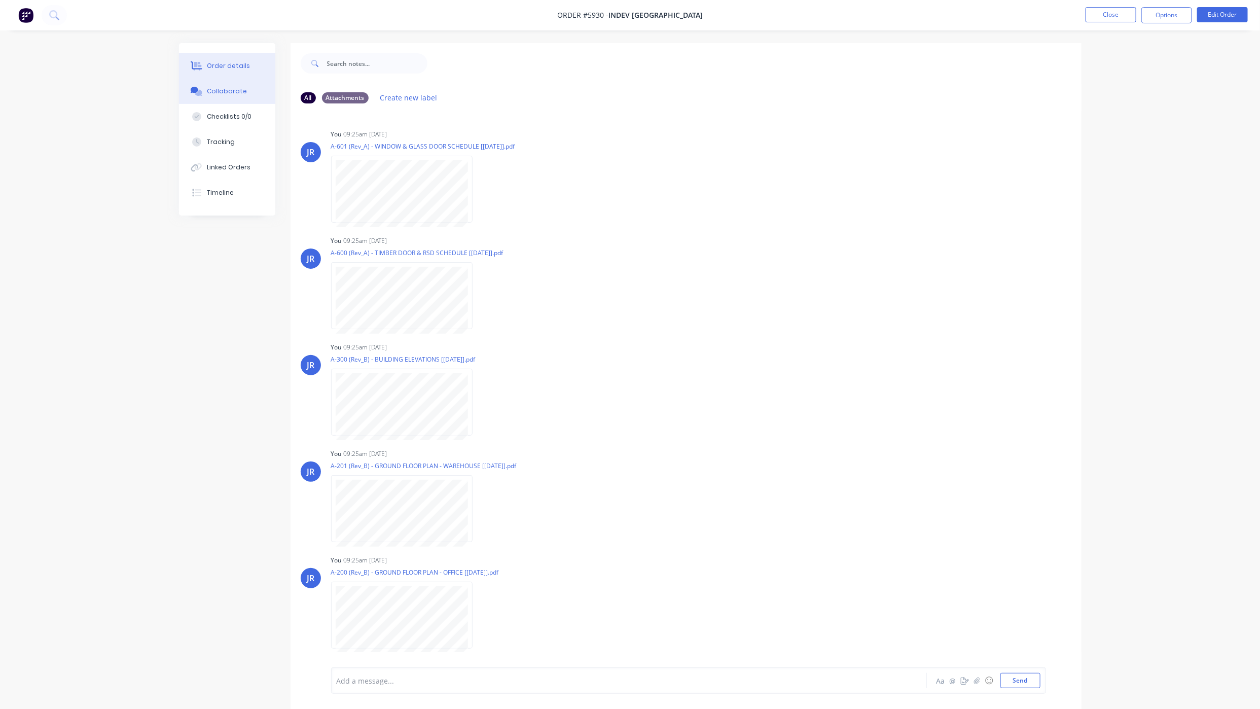
click at [232, 62] on div "Order details" at bounding box center [228, 65] width 43 height 9
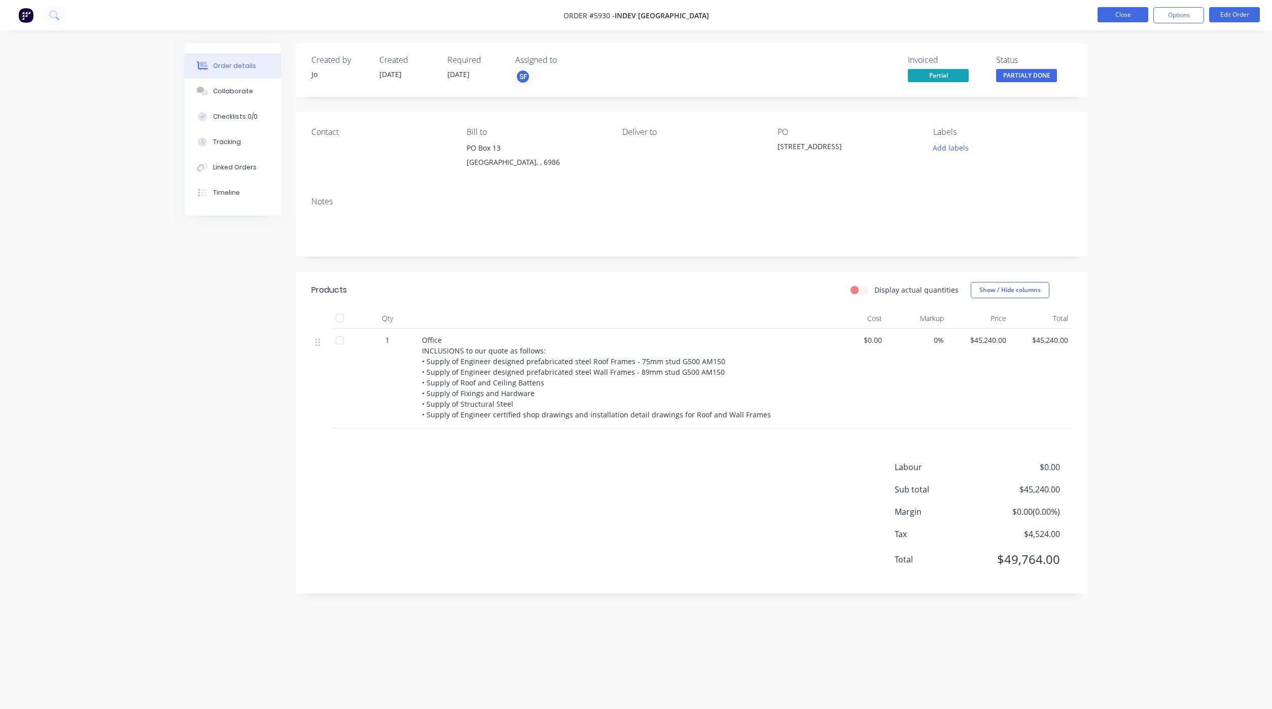
click at [1145, 17] on button "Close" at bounding box center [1122, 14] width 51 height 15
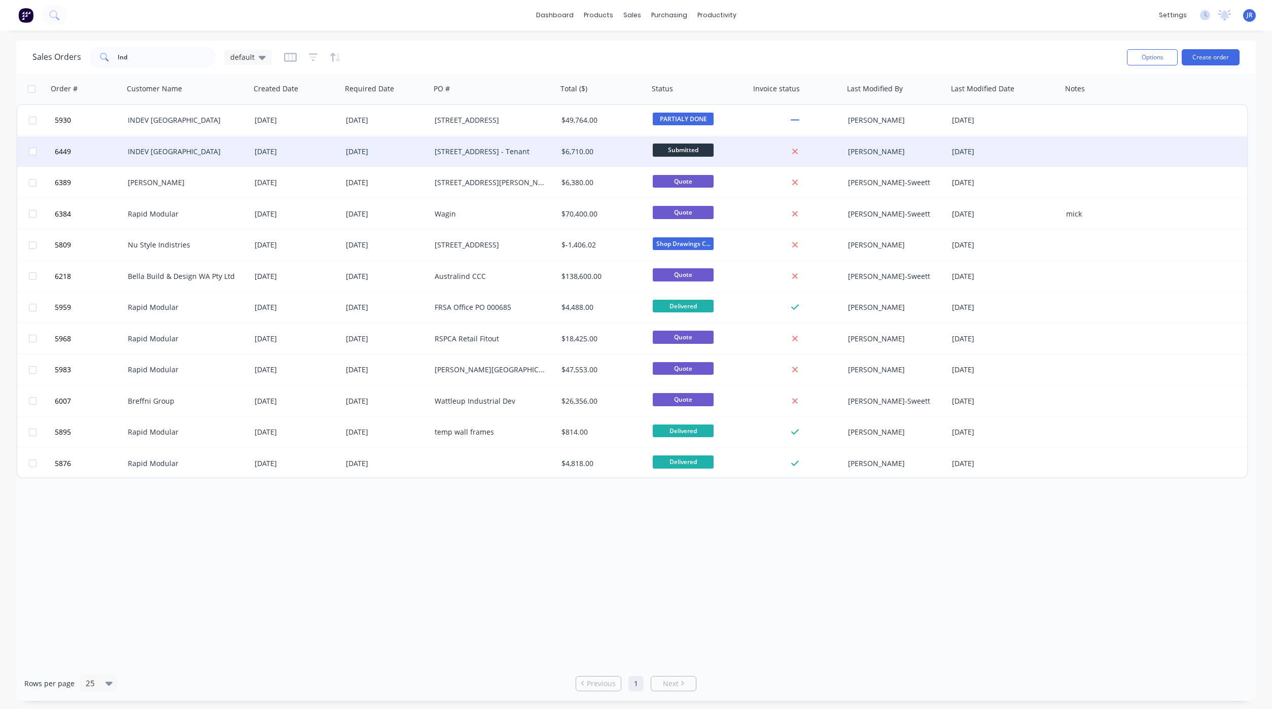
click at [149, 147] on div "INDEV [GEOGRAPHIC_DATA]" at bounding box center [184, 152] width 113 height 10
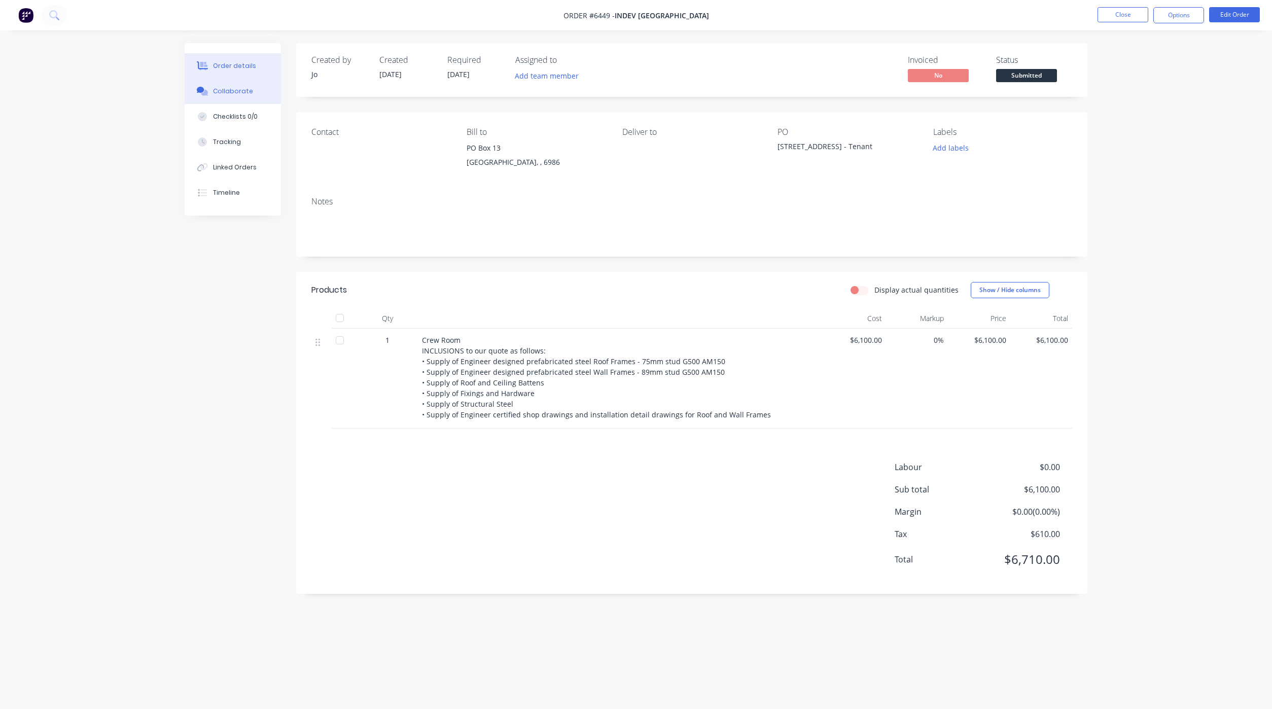
click at [223, 87] on div "Collaborate" at bounding box center [233, 91] width 40 height 9
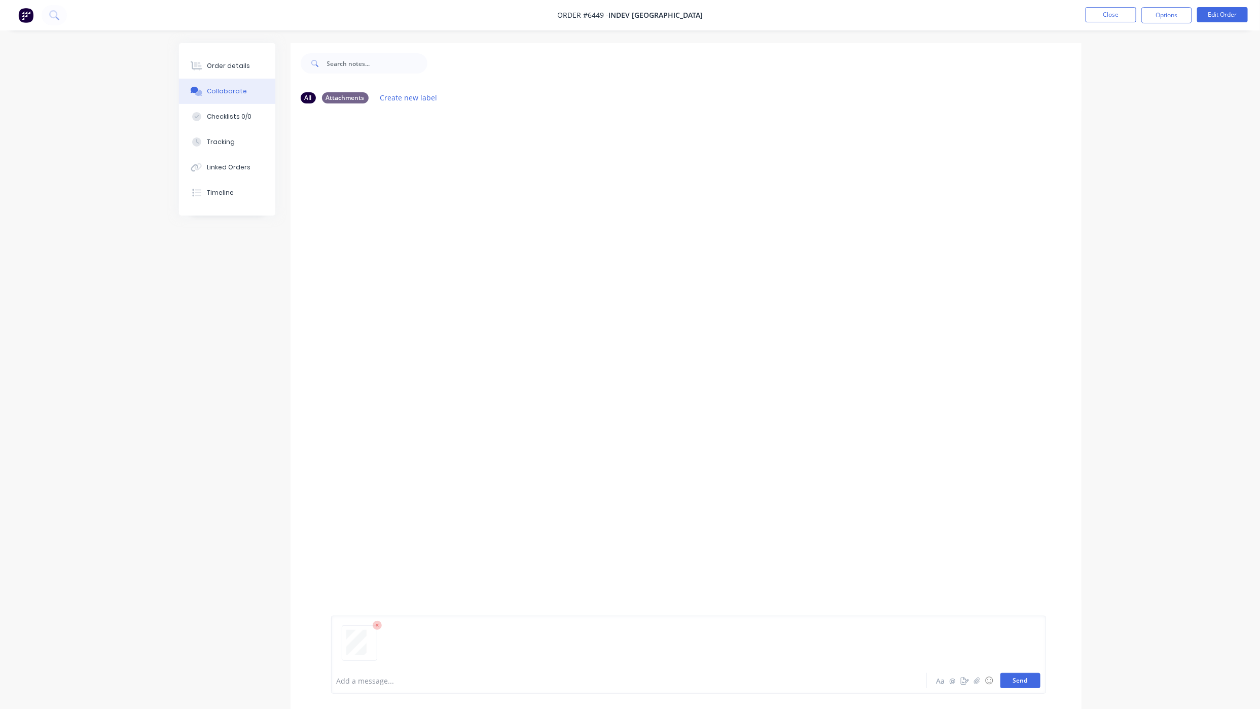
click at [1021, 675] on button "Send" at bounding box center [1020, 680] width 40 height 15
click at [251, 61] on button "Order details" at bounding box center [227, 65] width 96 height 25
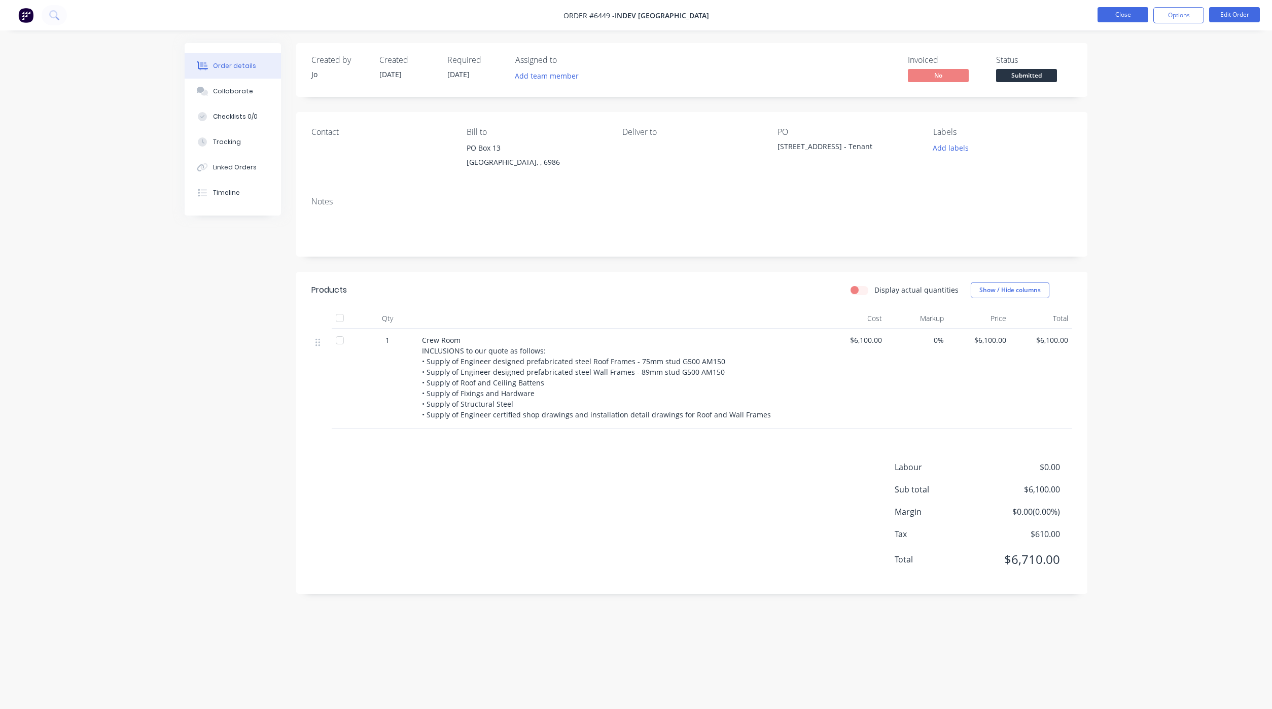
click at [1119, 17] on button "Close" at bounding box center [1122, 14] width 51 height 15
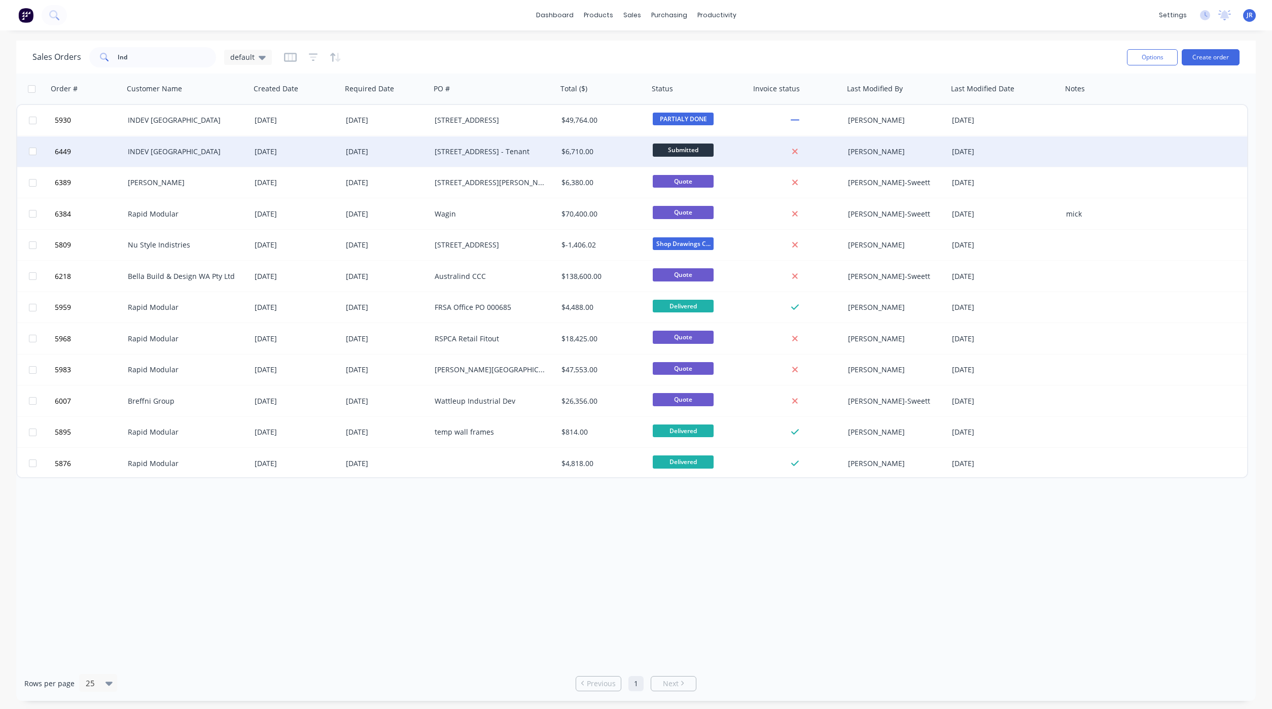
click at [157, 151] on div "INDEV [GEOGRAPHIC_DATA]" at bounding box center [184, 152] width 113 height 10
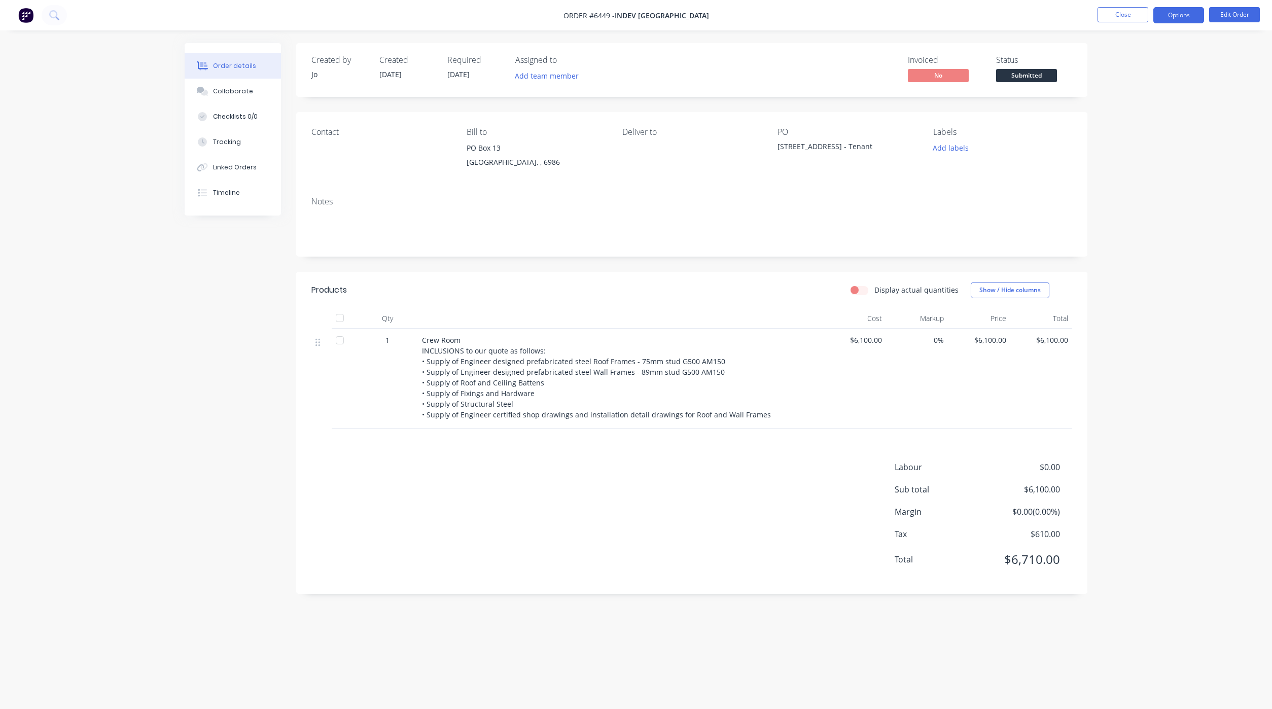
click at [1168, 12] on button "Options" at bounding box center [1178, 15] width 51 height 16
click at [1138, 76] on div "Partial Invoice" at bounding box center [1147, 82] width 93 height 15
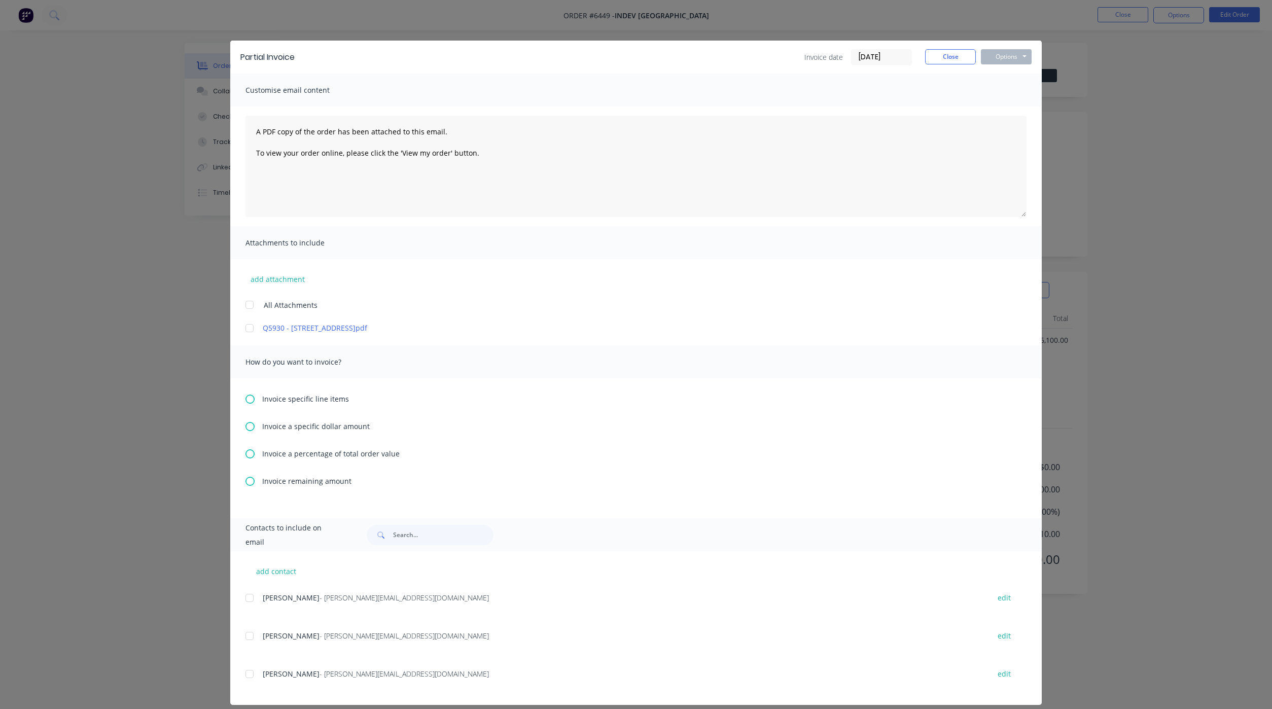
click at [245, 454] on icon at bounding box center [249, 453] width 9 height 9
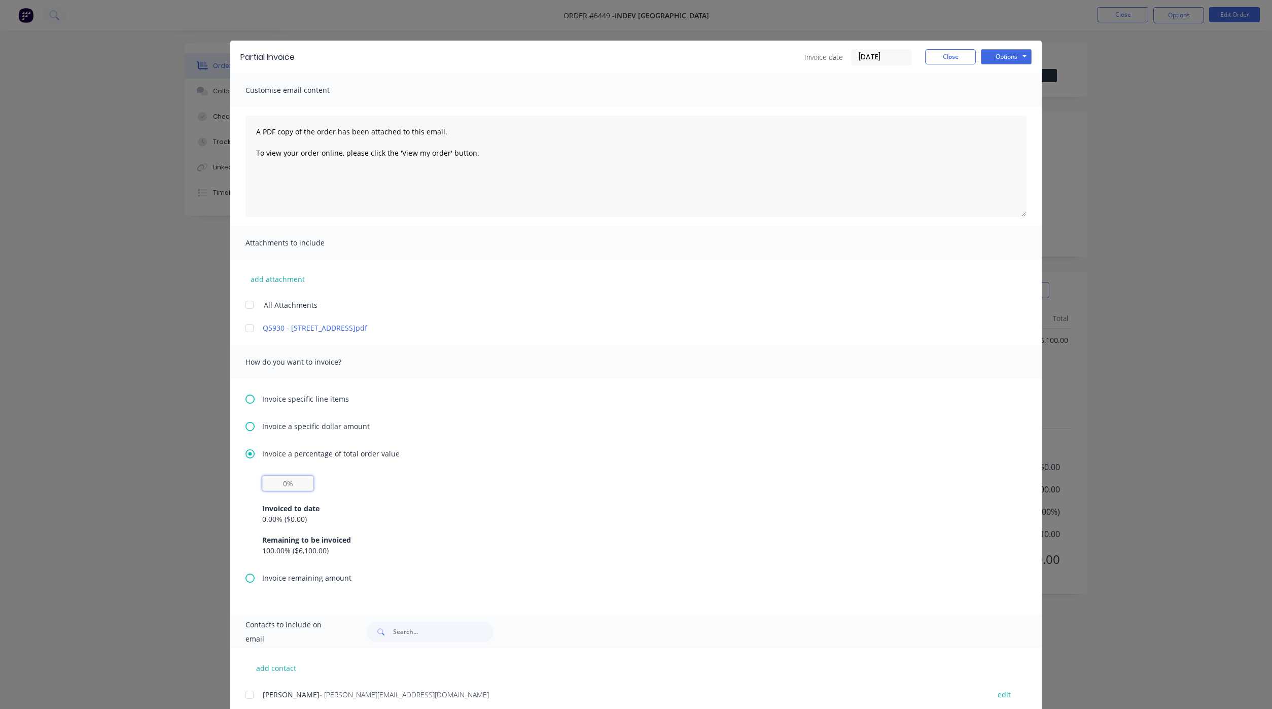
click at [274, 482] on input "text" at bounding box center [287, 483] width 51 height 15
type input "40%"
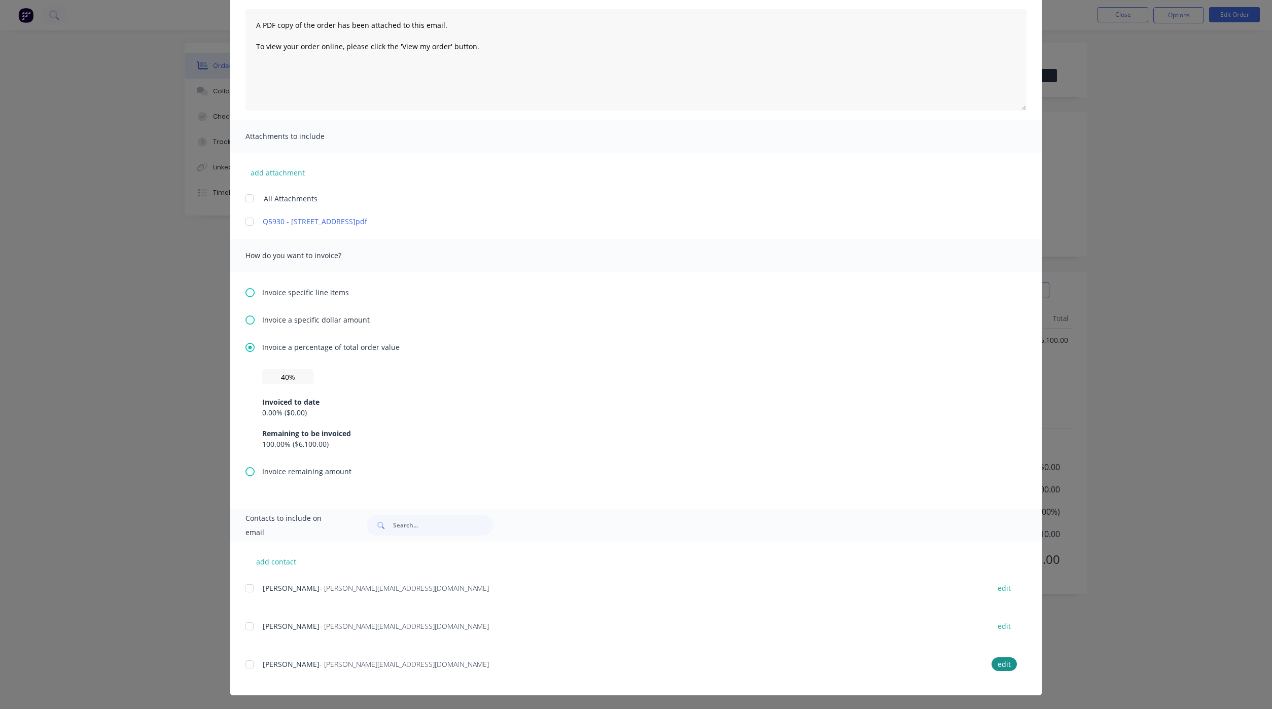
click at [243, 586] on div at bounding box center [249, 588] width 20 height 20
click at [244, 666] on div at bounding box center [249, 664] width 20 height 20
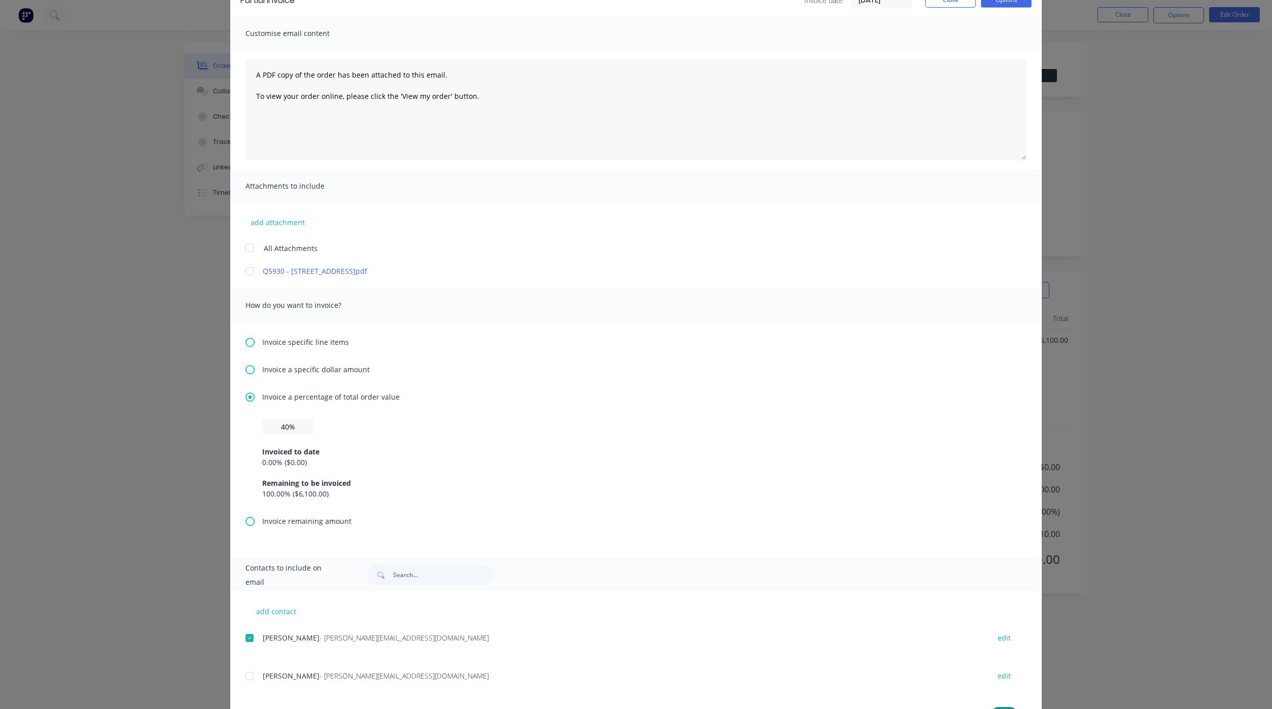
scroll to position [30, 0]
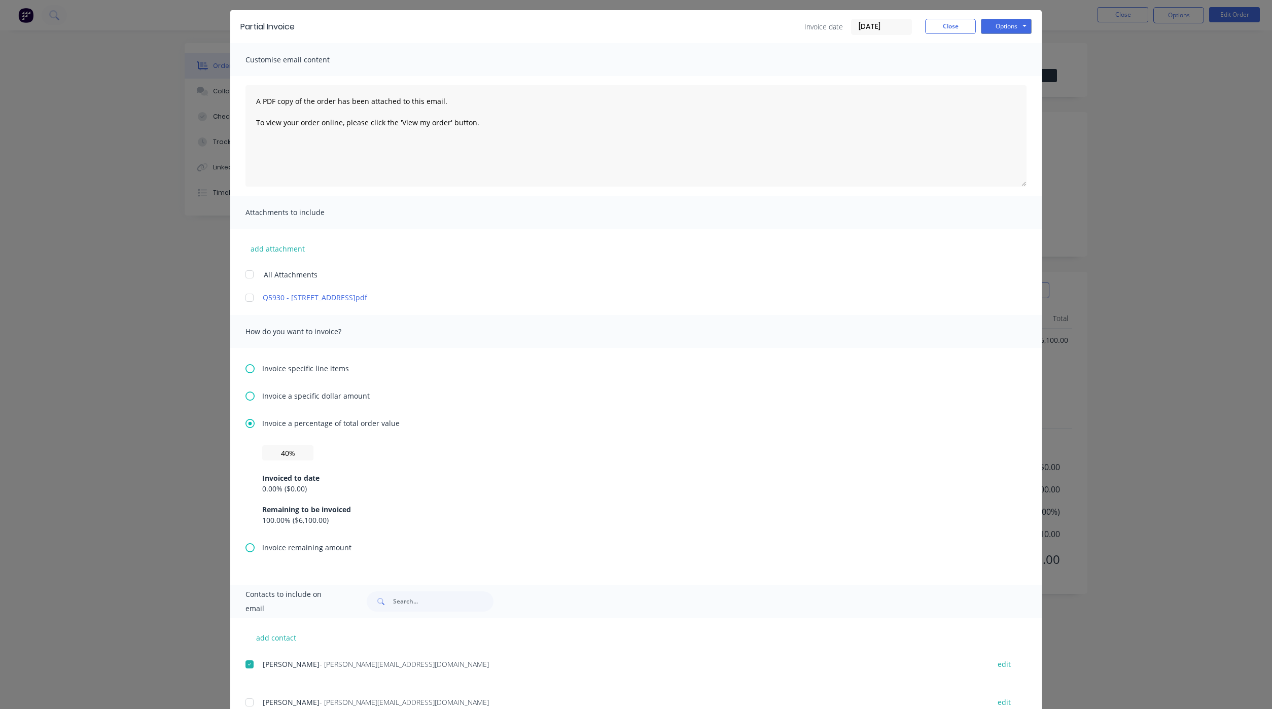
click at [243, 302] on div at bounding box center [249, 297] width 20 height 20
click at [993, 32] on button "Options" at bounding box center [1006, 26] width 51 height 15
click at [990, 46] on button "Preview" at bounding box center [1013, 44] width 65 height 17
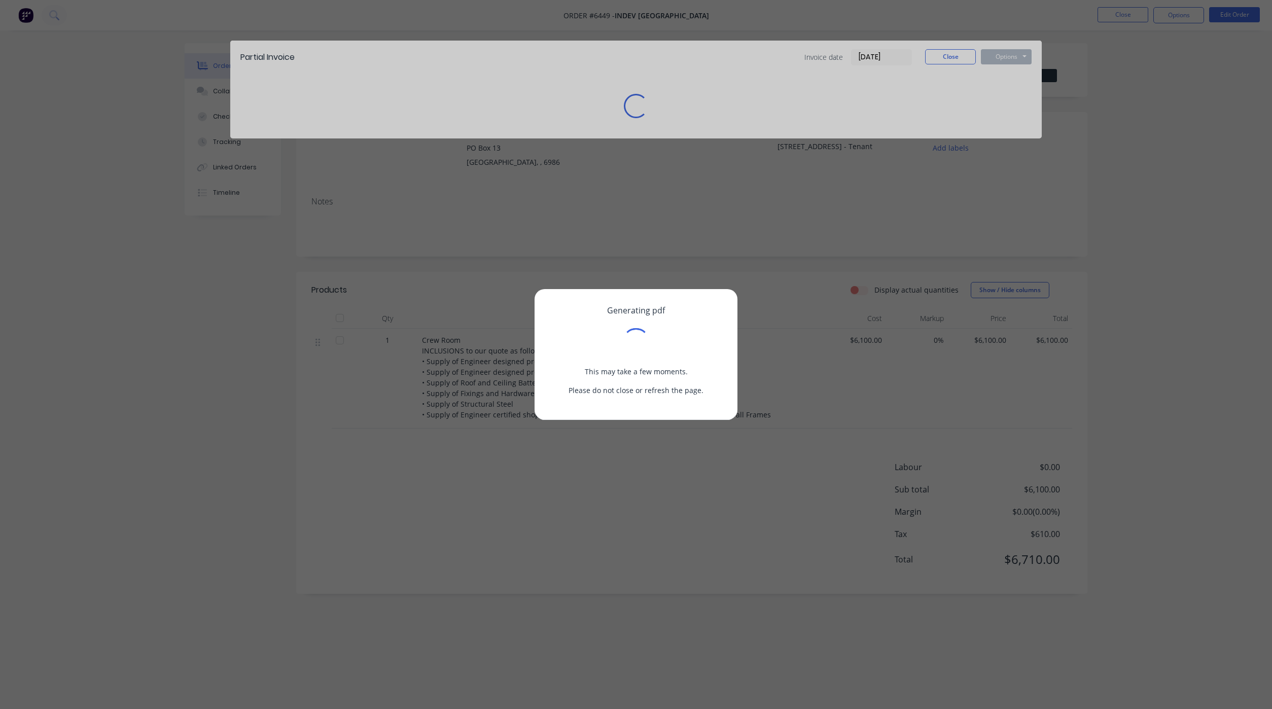
scroll to position [0, 0]
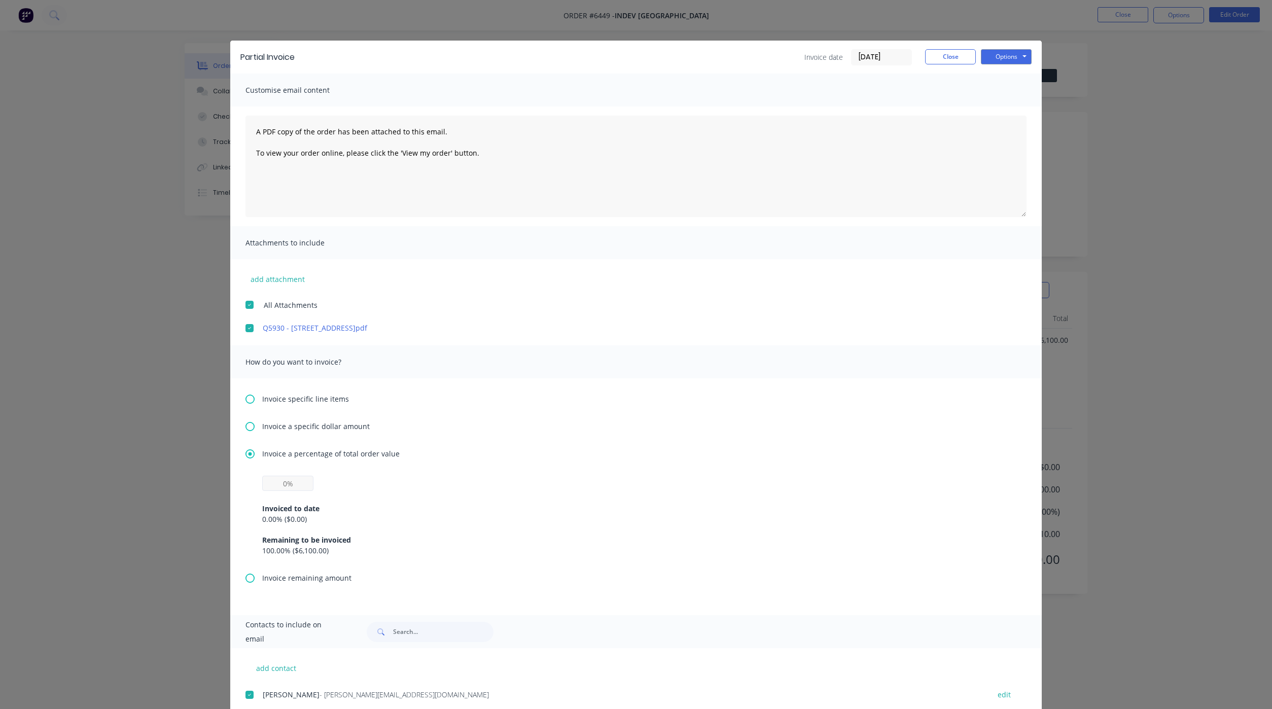
click at [259, 483] on div "Invoiced to date 0.00 % ( $0.00 ) Remaining to be invoiced 100.00 % ( $6,100.00…" at bounding box center [635, 524] width 781 height 97
click at [263, 490] on input "text" at bounding box center [287, 483] width 51 height 15
type input "40%"
click at [1007, 51] on button "Options" at bounding box center [1006, 56] width 51 height 15
click at [1001, 106] on button "Email" at bounding box center [1013, 108] width 65 height 17
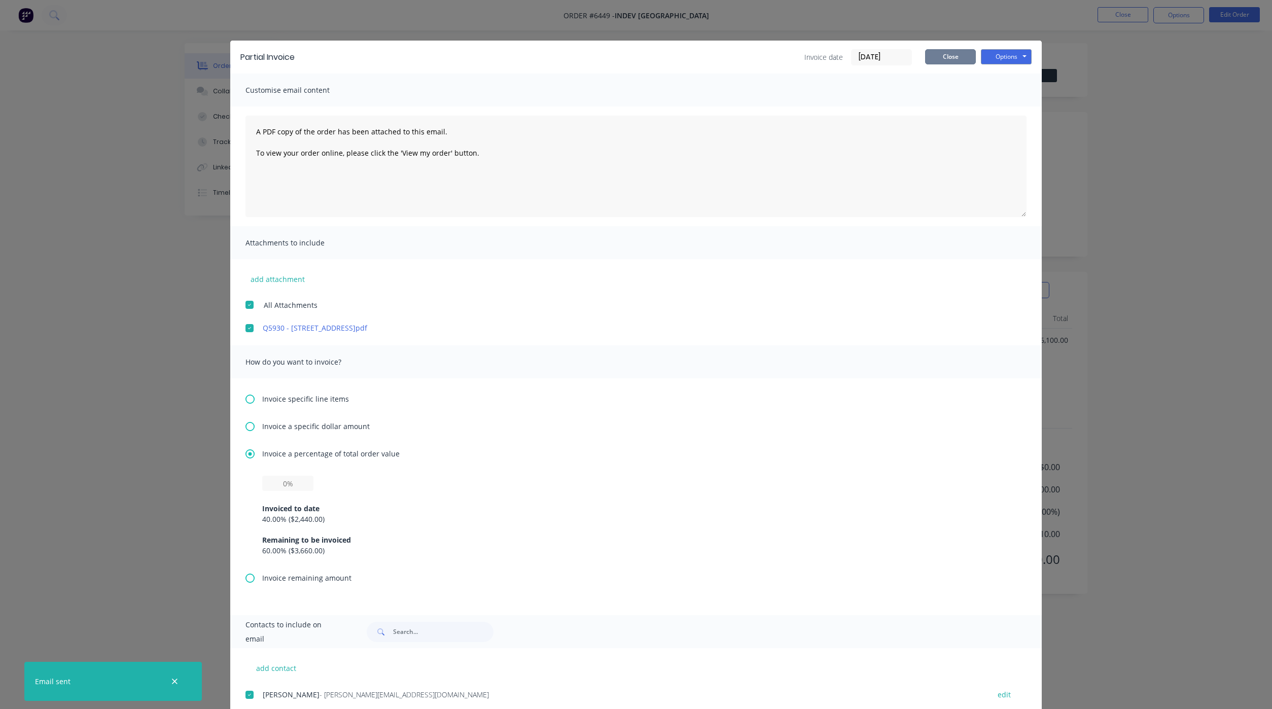
drag, startPoint x: 951, startPoint y: 60, endPoint x: 987, endPoint y: 43, distance: 39.9
click at [951, 60] on button "Close" at bounding box center [950, 56] width 51 height 15
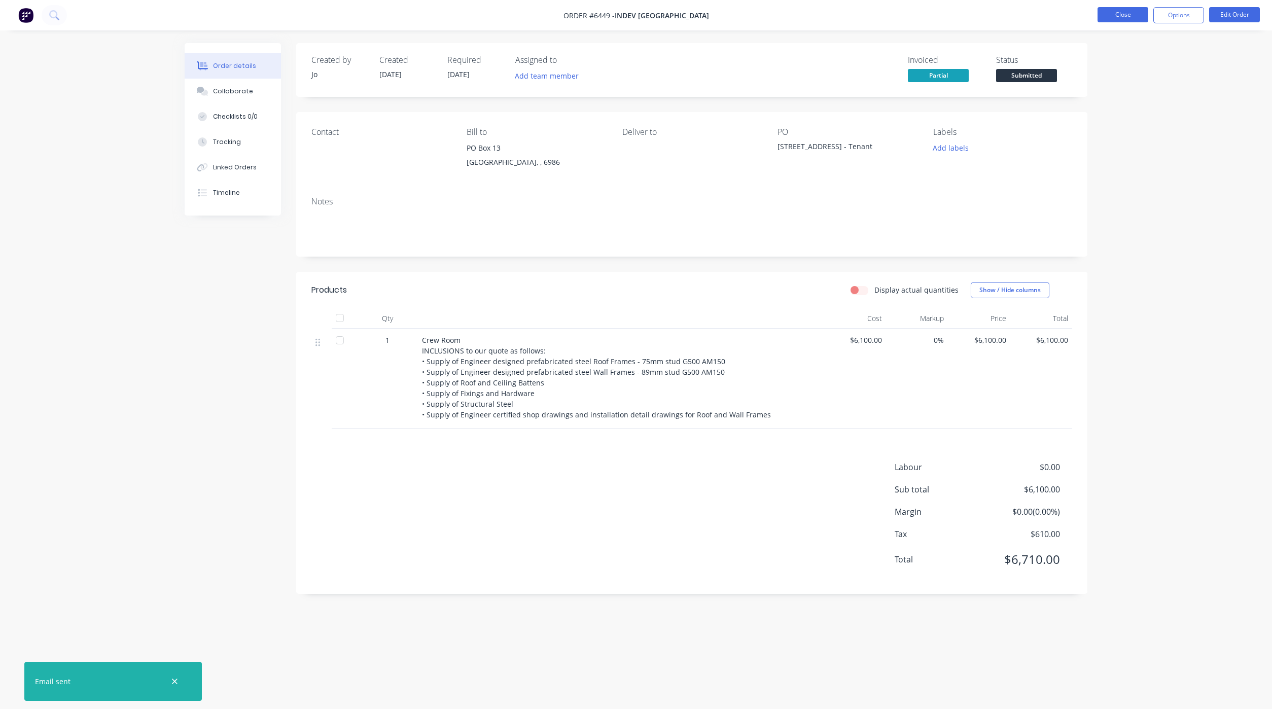
click at [1107, 19] on button "Close" at bounding box center [1122, 14] width 51 height 15
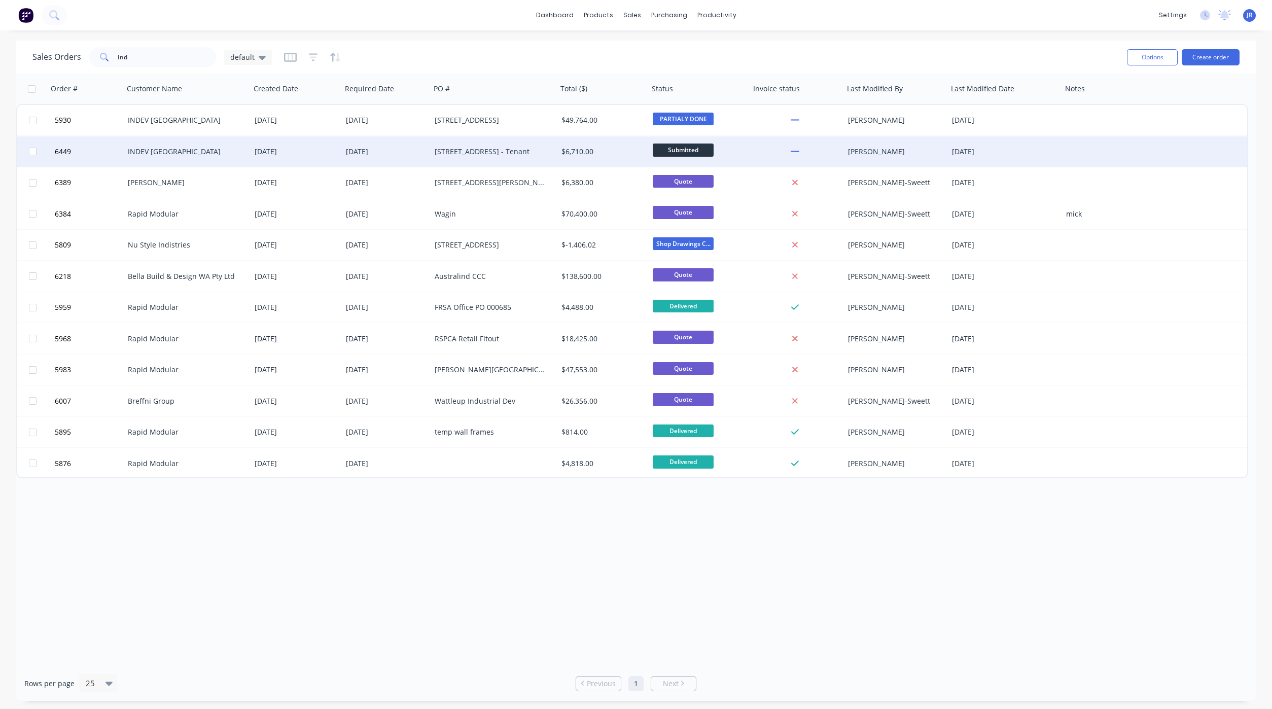
click at [1096, 151] on div at bounding box center [1100, 151] width 76 height 30
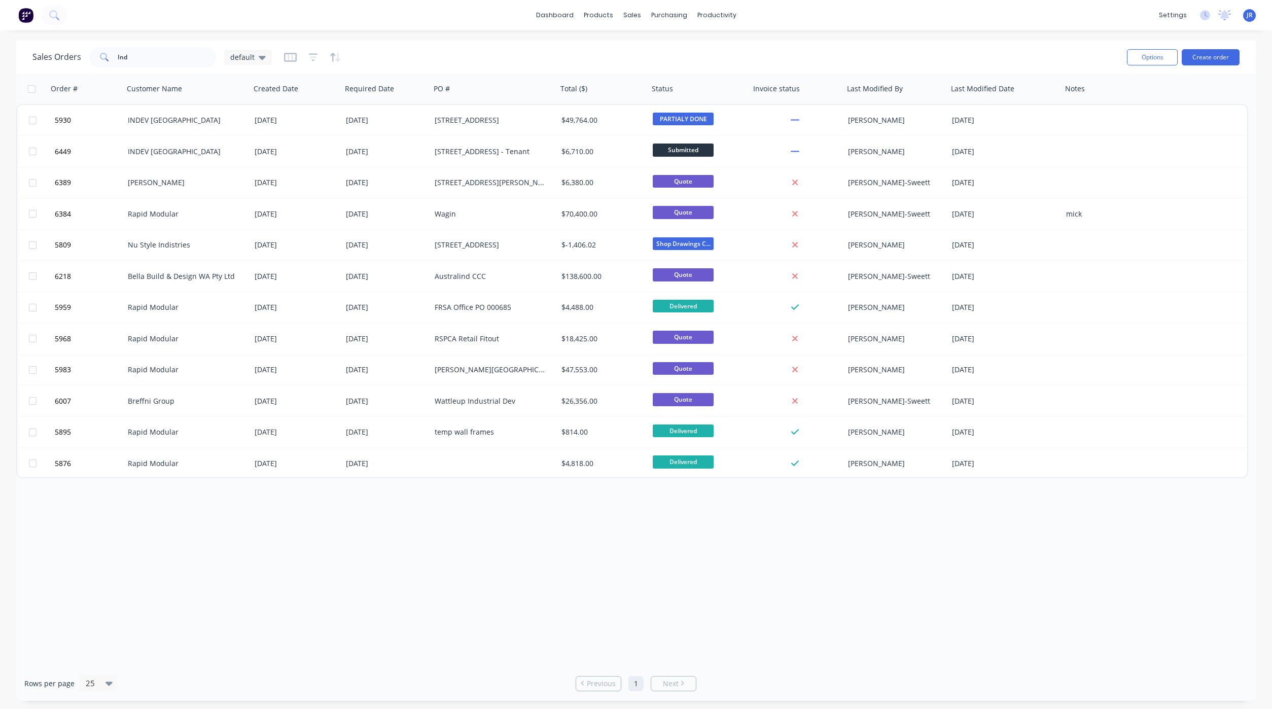
click at [502, 542] on div "Order # Customer Name Created Date Required Date PO # Total ($) Status Invoice …" at bounding box center [635, 370] width 1239 height 592
drag, startPoint x: 148, startPoint y: 52, endPoint x: 46, endPoint y: 60, distance: 101.7
click at [46, 60] on div "Sales Orders Ind default" at bounding box center [151, 57] width 239 height 20
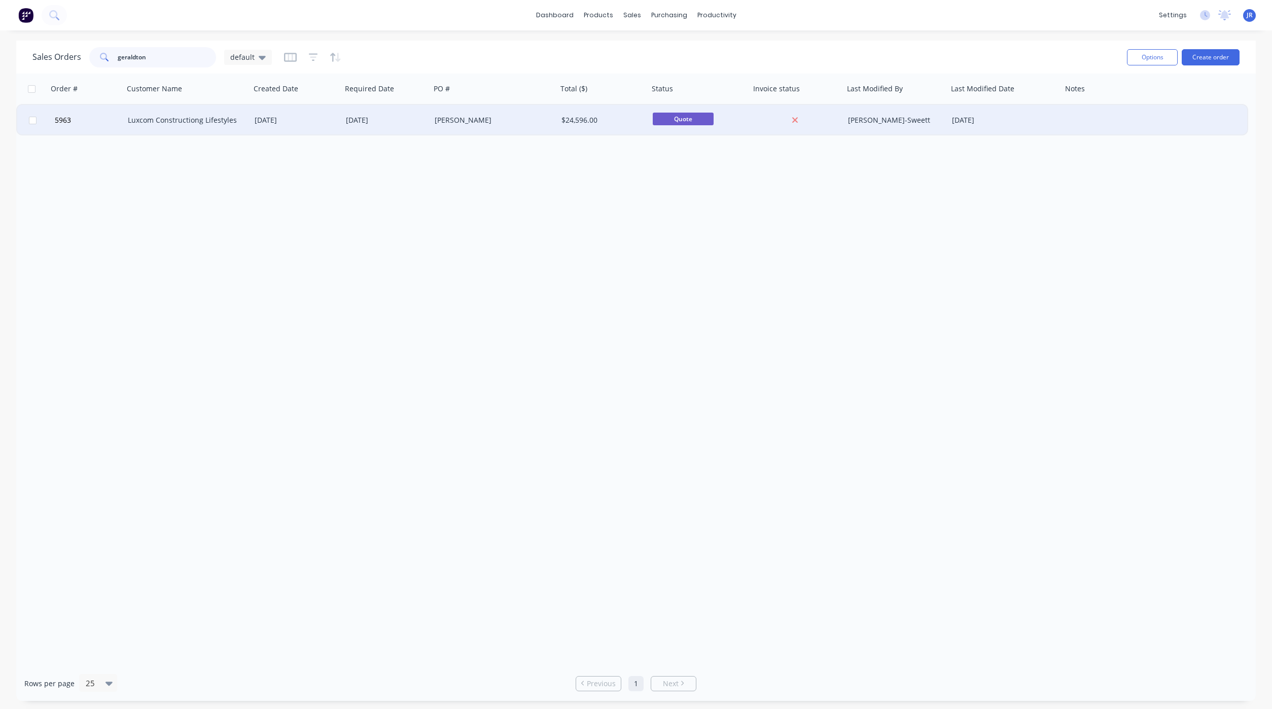
type input "geraldton"
